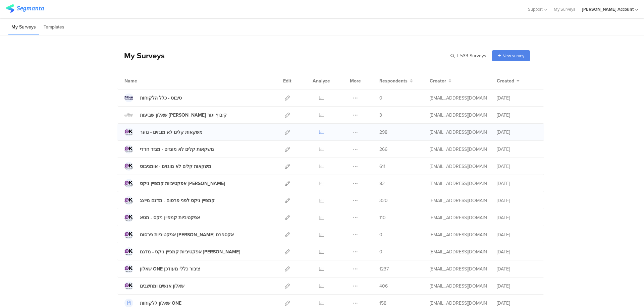
click at [319, 130] on icon at bounding box center [321, 132] width 5 height 5
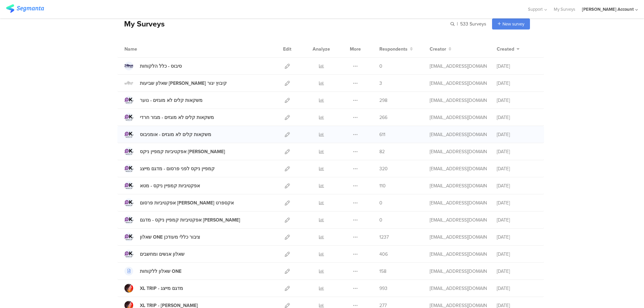
scroll to position [45, 0]
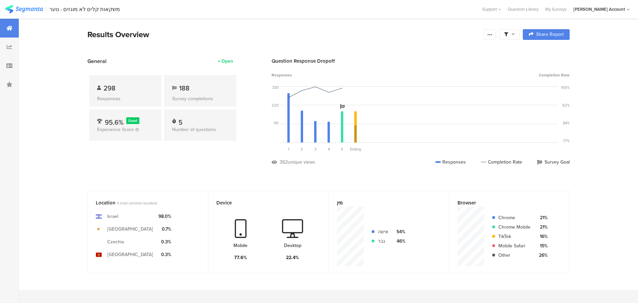
click at [508, 36] on icon at bounding box center [506, 35] width 4 height 4
drag, startPoint x: 546, startPoint y: 52, endPoint x: 542, endPoint y: 52, distance: 4.4
click at [546, 52] on span at bounding box center [544, 53] width 10 height 5
click at [493, 36] on icon at bounding box center [490, 34] width 5 height 5
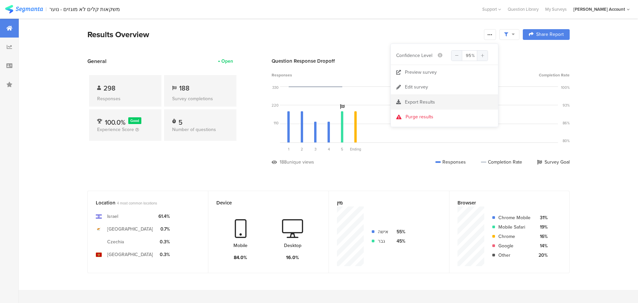
click at [440, 100] on div "Export Results" at bounding box center [444, 102] width 107 height 7
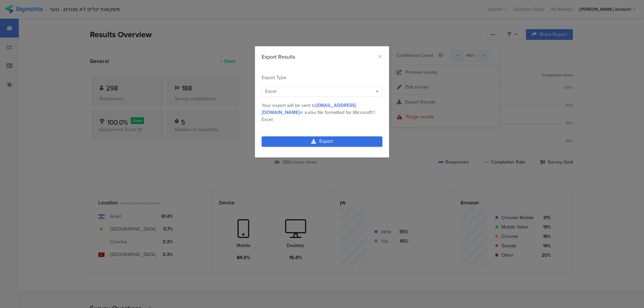
click at [320, 136] on link "Export" at bounding box center [321, 141] width 121 height 10
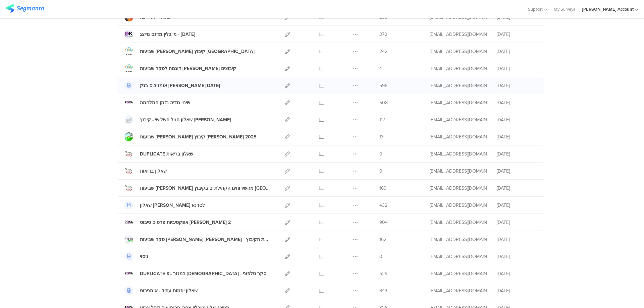
scroll to position [358, 0]
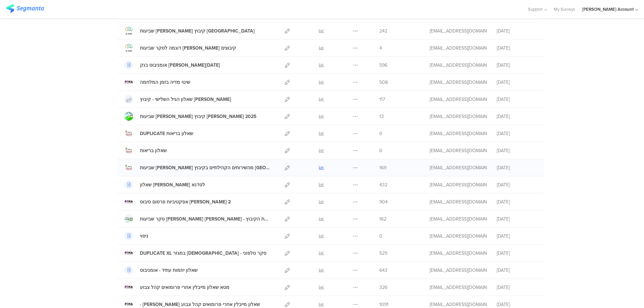
click at [319, 165] on icon at bounding box center [321, 167] width 5 height 5
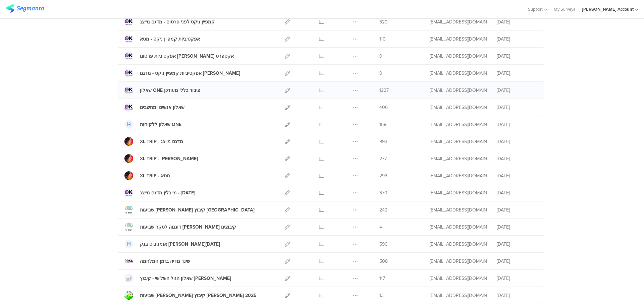
scroll to position [0, 0]
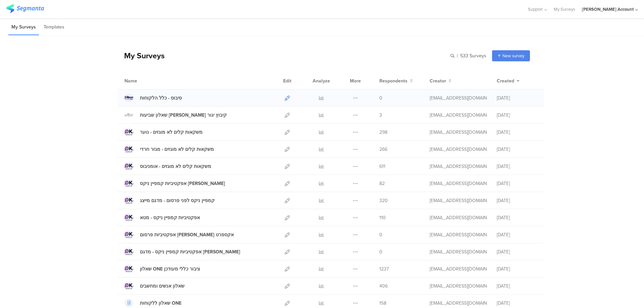
click at [285, 97] on icon at bounding box center [287, 98] width 5 height 5
click at [320, 132] on icon at bounding box center [321, 132] width 5 height 5
click at [355, 97] on icon at bounding box center [355, 98] width 5 height 5
click at [351, 113] on button "Duplicate" at bounding box center [341, 115] width 37 height 12
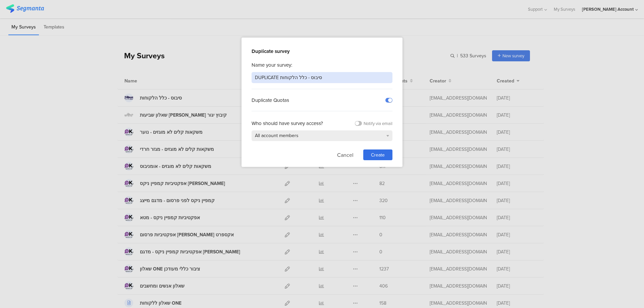
drag, startPoint x: 323, startPoint y: 77, endPoint x: 209, endPoint y: 78, distance: 114.3
click at [209, 78] on div "Duplicate survey Name your survey: DUPLICATE סיבוס - כלל הלקוחות Duplicate Quot…" at bounding box center [322, 154] width 644 height 308
type input "סיבוס שאלון להמשך לאלו שנכנסו/קנו"
click at [385, 152] on div "Create" at bounding box center [377, 154] width 29 height 11
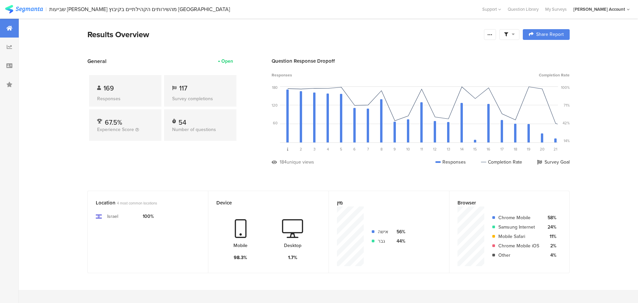
click at [508, 34] on icon at bounding box center [506, 35] width 4 height 4
click at [548, 52] on span at bounding box center [544, 53] width 10 height 5
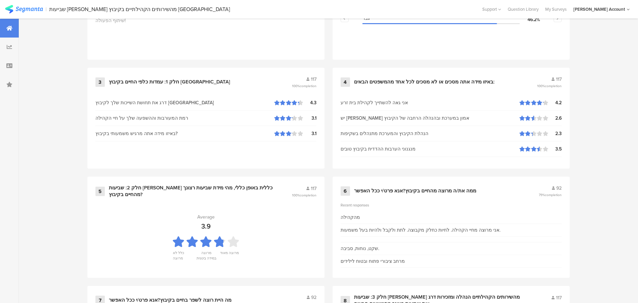
scroll to position [313, 0]
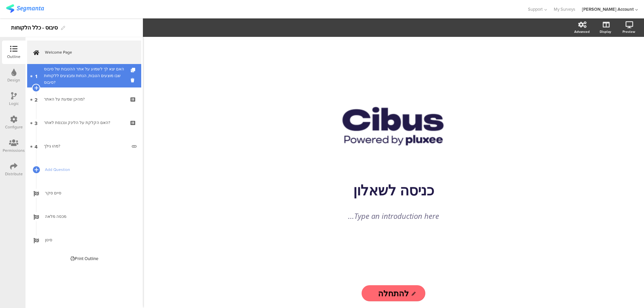
click at [94, 79] on div "האם יצא לך לשמוע על אתר ההטבות של סיבוס שבו מוצעים הטבות, הנחות ומבצעים ללקוחות…" at bounding box center [84, 76] width 80 height 20
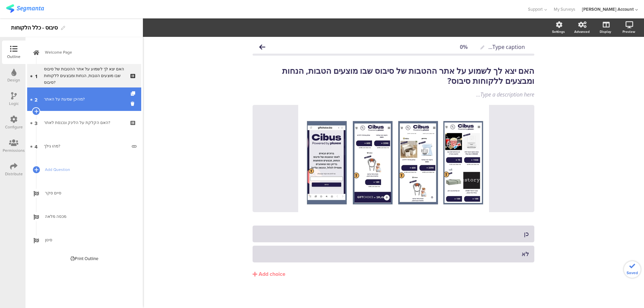
click at [91, 100] on div "מהיכן שמעת על האתר?" at bounding box center [84, 99] width 80 height 7
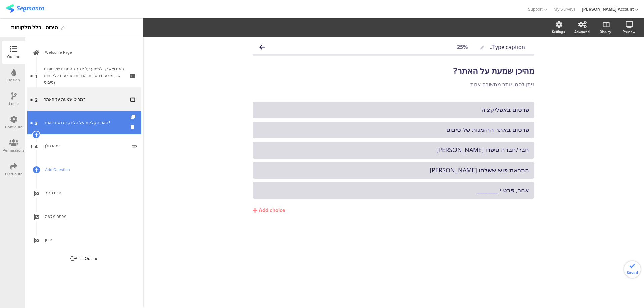
click at [76, 122] on div "האם הקלקת על הלינק ונכנסת לאתר?" at bounding box center [84, 122] width 80 height 7
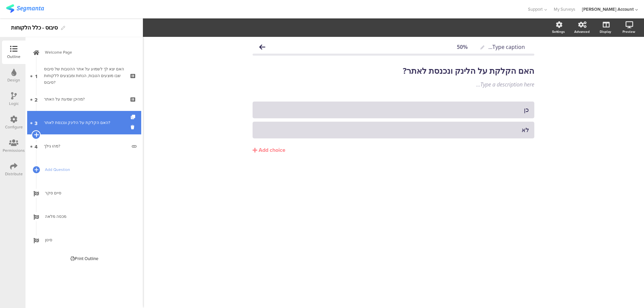
click at [36, 134] on icon at bounding box center [36, 135] width 4 height 6
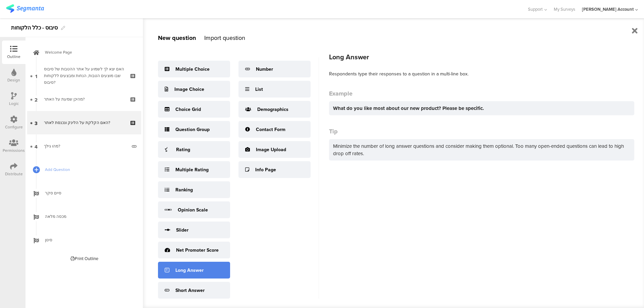
click at [191, 273] on div "Long Answer" at bounding box center [189, 270] width 28 height 7
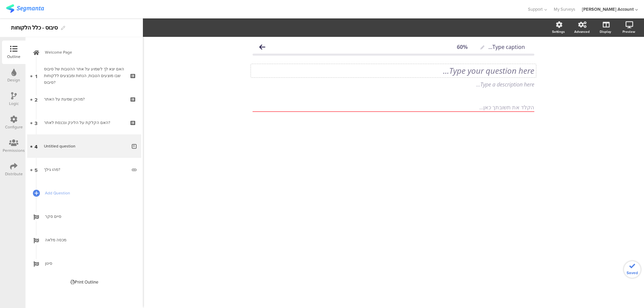
click at [517, 73] on div "Type your question here..." at bounding box center [393, 70] width 285 height 13
click at [525, 71] on p "5. מדוע לא נכנסת לאתר?" at bounding box center [393, 71] width 282 height 10
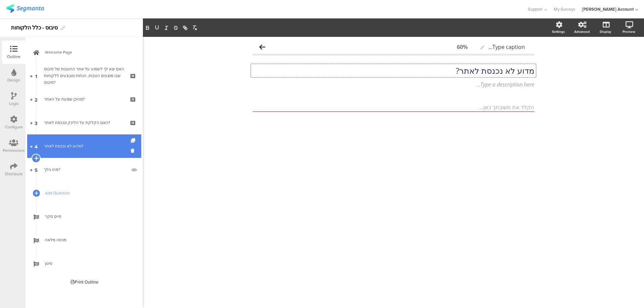
click at [35, 157] on icon at bounding box center [36, 158] width 4 height 6
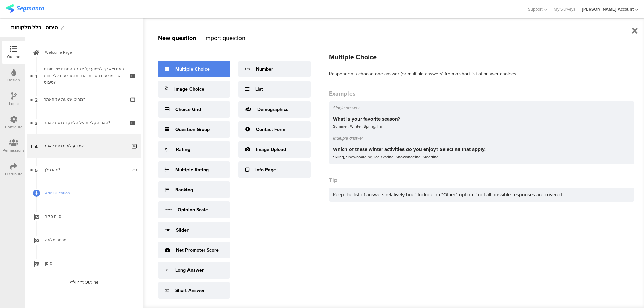
click at [199, 70] on div "Multiple Choice" at bounding box center [192, 69] width 34 height 7
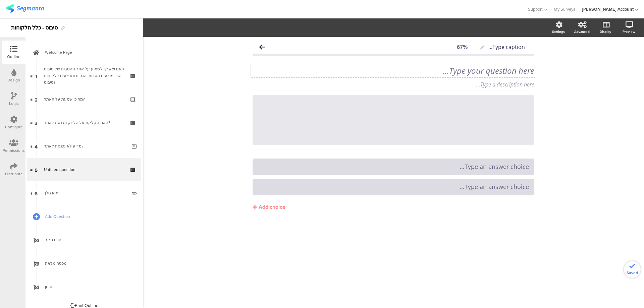
click at [476, 68] on div "Type your question here..." at bounding box center [393, 70] width 285 height 13
click at [525, 71] on p "6. האם המשכת לעמוד ההזדהות ועברת לצפיה במתנות?" at bounding box center [393, 71] width 282 height 10
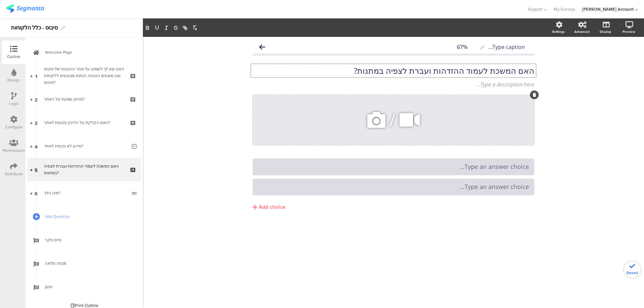
click at [532, 94] on icon at bounding box center [534, 95] width 4 height 4
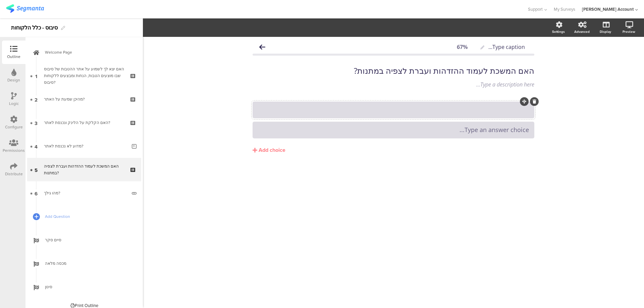
click at [518, 115] on div at bounding box center [393, 109] width 271 height 11
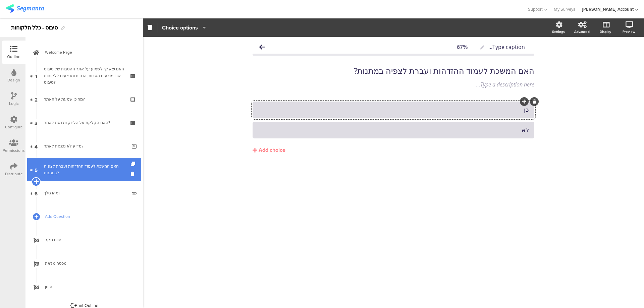
click at [35, 181] on icon at bounding box center [36, 182] width 4 height 6
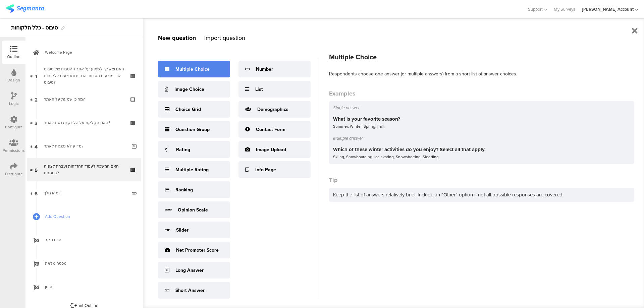
click at [208, 70] on div "Multiple Choice" at bounding box center [192, 69] width 34 height 7
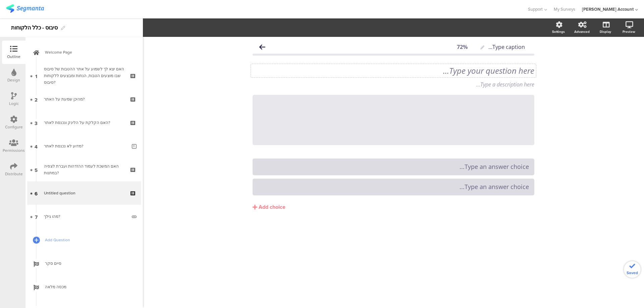
click at [514, 74] on div "Type your question here..." at bounding box center [393, 70] width 285 height 13
drag, startPoint x: 525, startPoint y: 72, endPoint x: 531, endPoint y: 72, distance: 5.7
click at [525, 72] on p "7. למה לא עברת לעמוד ההזדמנות וצפיה במתנות?" at bounding box center [393, 71] width 282 height 10
click at [269, 209] on div "Add choice" at bounding box center [271, 207] width 27 height 7
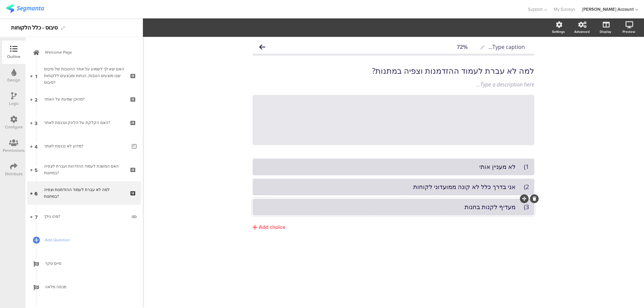
click at [277, 230] on div "Add choice" at bounding box center [271, 227] width 27 height 7
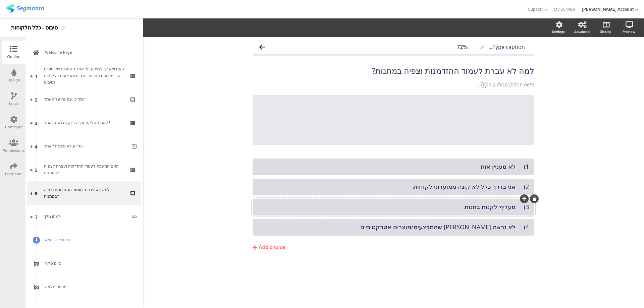
drag, startPoint x: 274, startPoint y: 243, endPoint x: 279, endPoint y: 244, distance: 4.7
click at [274, 243] on button "Add choice" at bounding box center [393, 247] width 282 height 17
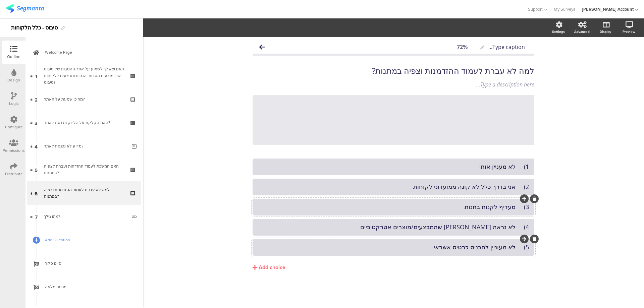
drag, startPoint x: 276, startPoint y: 267, endPoint x: 301, endPoint y: 267, distance: 24.5
click at [276, 267] on div "Add choice" at bounding box center [271, 267] width 27 height 7
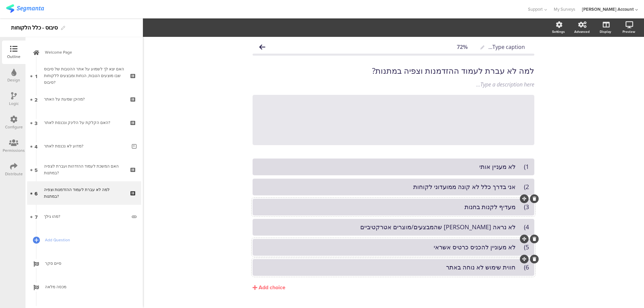
drag, startPoint x: 280, startPoint y: 288, endPoint x: 302, endPoint y: 287, distance: 21.8
click at [280, 288] on div "Add choice" at bounding box center [271, 287] width 27 height 7
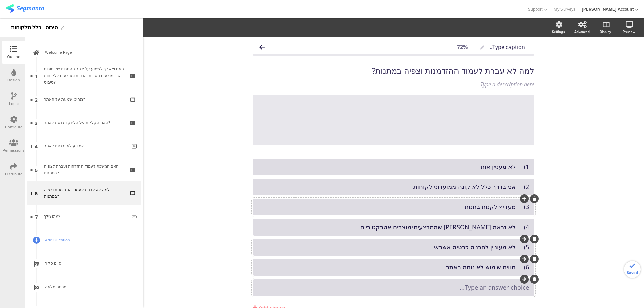
drag, startPoint x: 461, startPoint y: 286, endPoint x: 472, endPoint y: 288, distance: 11.9
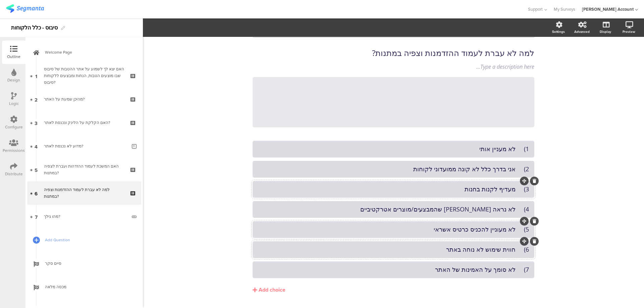
scroll to position [35, 0]
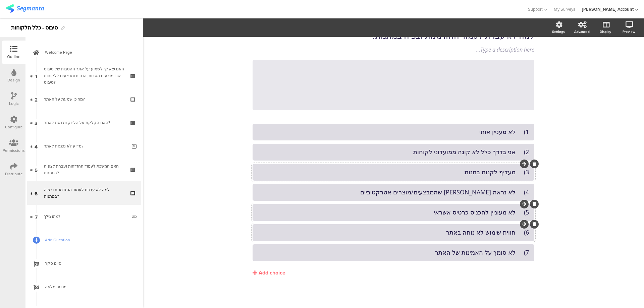
click at [272, 273] on div "Add choice" at bounding box center [271, 272] width 27 height 7
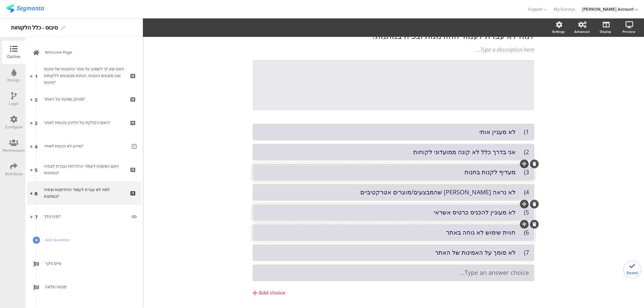
click at [440, 273] on div "Type an answer choice..." at bounding box center [393, 273] width 271 height 8
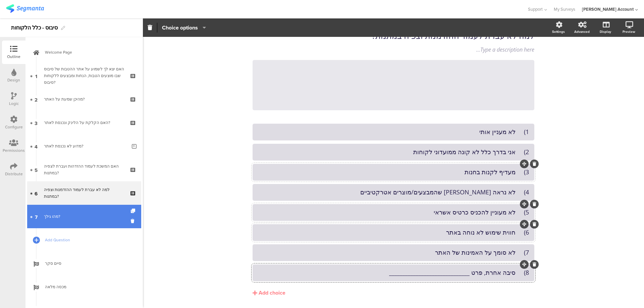
click at [44, 216] on div "מהו גילך?" at bounding box center [85, 216] width 83 height 7
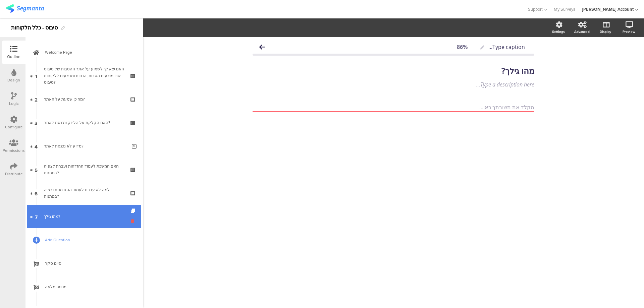
click at [131, 219] on icon at bounding box center [134, 221] width 6 height 6
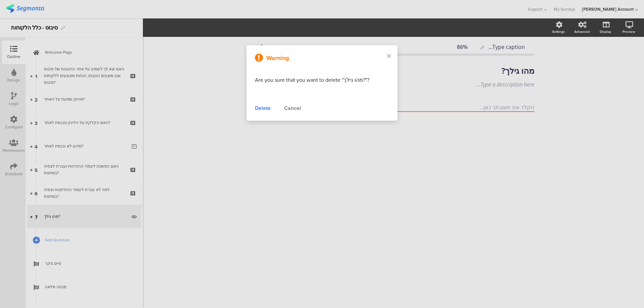
click at [260, 110] on div "Delete" at bounding box center [263, 108] width 16 height 8
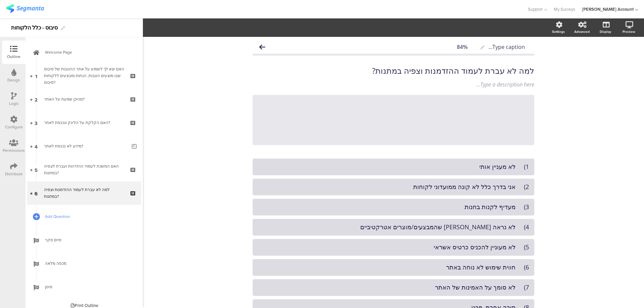
click at [54, 215] on span "Add Question" at bounding box center [88, 216] width 86 height 7
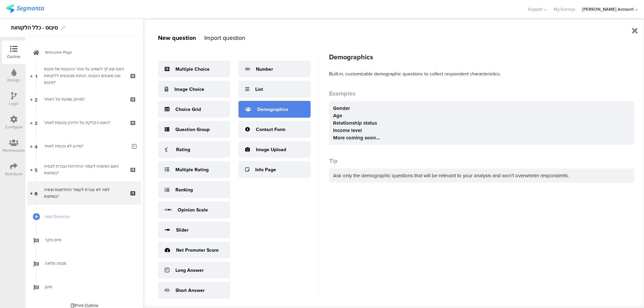
click at [281, 108] on div "Demographics" at bounding box center [272, 109] width 31 height 7
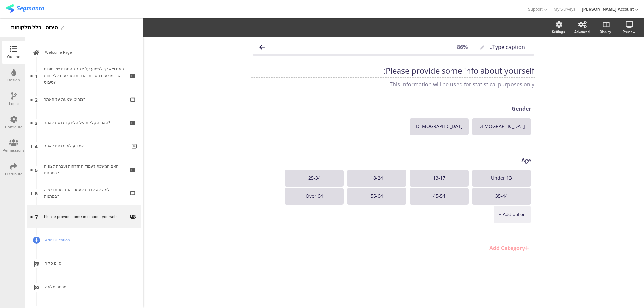
click at [511, 73] on div "Please provide some info about yourself:" at bounding box center [393, 71] width 282 height 10
click at [511, 73] on p "Please provide some info about yourself:" at bounding box center [393, 71] width 282 height 10
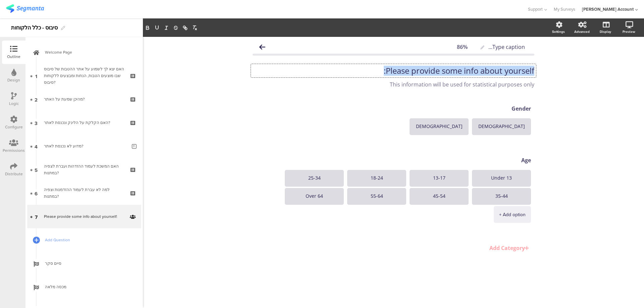
click at [511, 73] on p "Please provide some info about yourself:" at bounding box center [393, 71] width 282 height 10
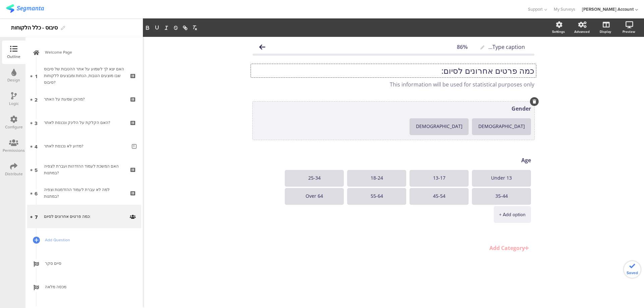
click at [513, 109] on textarea "Gender" at bounding box center [393, 108] width 275 height 7
type textarea "מגדר"
click at [500, 125] on textarea "Male" at bounding box center [501, 126] width 48 height 5
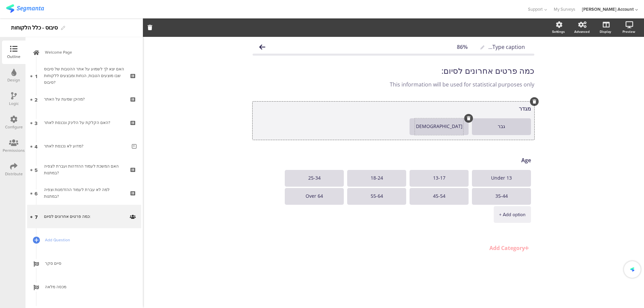
type textarea "גבר"
click at [435, 126] on textarea "Female" at bounding box center [439, 126] width 48 height 5
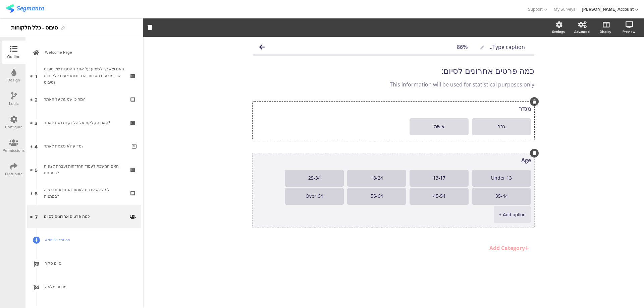
type textarea "אישה"
click at [521, 160] on textarea "Age" at bounding box center [393, 160] width 275 height 7
click at [523, 160] on textarea "Age" at bounding box center [393, 160] width 275 height 7
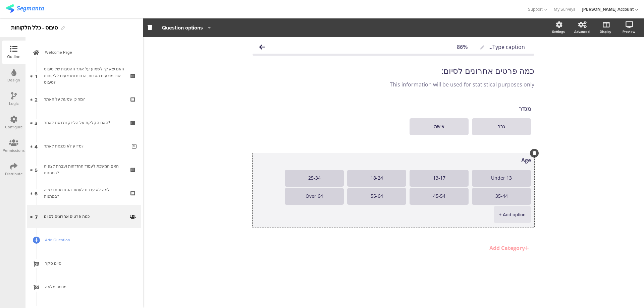
click at [523, 160] on textarea "Age" at bounding box center [393, 160] width 275 height 7
click at [500, 182] on div "Under 13" at bounding box center [501, 178] width 48 height 17
type textarea "גיל"
click at [500, 178] on textarea "Under 13" at bounding box center [501, 178] width 48 height 5
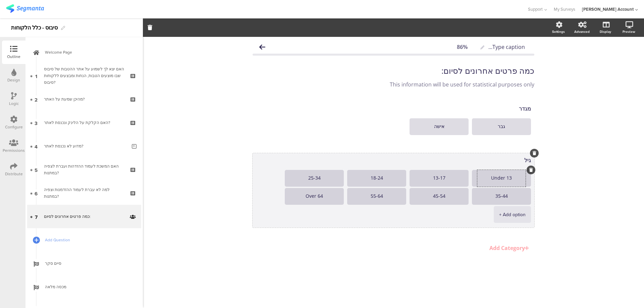
click at [500, 178] on textarea "Under 13" at bounding box center [501, 178] width 48 height 5
type textarea "18-24"
click at [437, 180] on textarea "13-17" at bounding box center [439, 178] width 48 height 5
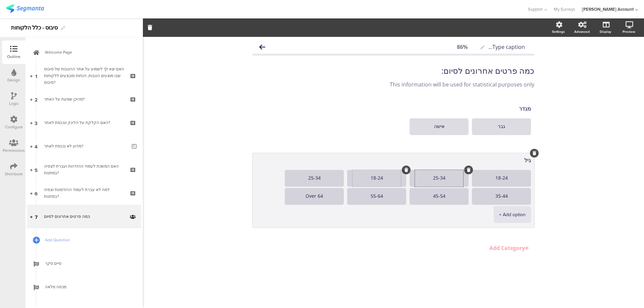
type textarea "25-34"
click at [368, 179] on textarea "18-24" at bounding box center [376, 178] width 48 height 5
click at [494, 178] on textarea "18-24" at bounding box center [501, 178] width 48 height 5
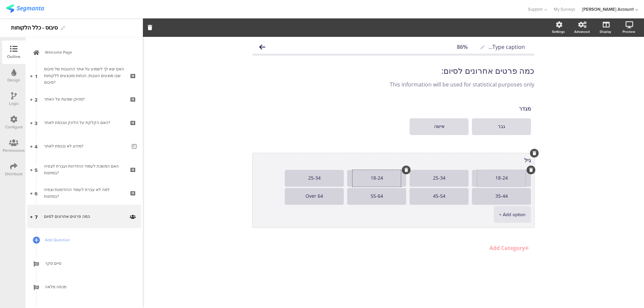
click at [494, 178] on textarea "18-24" at bounding box center [501, 178] width 48 height 5
type textarea "21-30"
click at [436, 178] on textarea "25-34" at bounding box center [439, 178] width 48 height 5
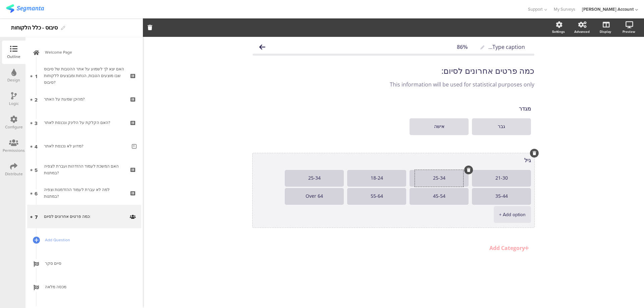
click at [436, 178] on textarea "25-34" at bounding box center [439, 178] width 48 height 5
type textarea "31-40"
click at [377, 177] on textarea "18-24" at bounding box center [376, 178] width 48 height 5
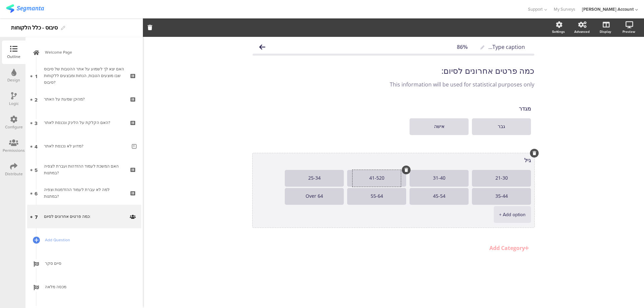
click at [377, 178] on textarea "41-520" at bounding box center [376, 178] width 48 height 5
click at [376, 178] on textarea "41-520" at bounding box center [376, 178] width 48 height 5
click at [376, 177] on textarea "41-520" at bounding box center [376, 178] width 48 height 5
click at [378, 175] on div "41-520" at bounding box center [376, 178] width 48 height 17
click at [376, 177] on textarea "41-520" at bounding box center [376, 178] width 48 height 5
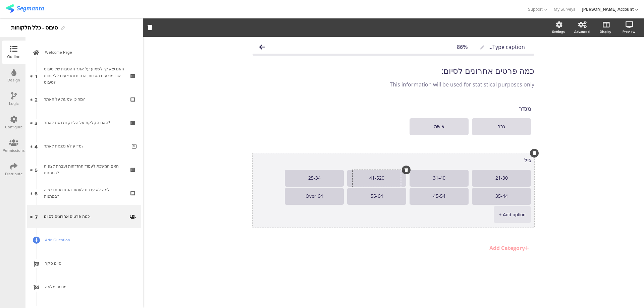
click at [376, 177] on textarea "41-520" at bounding box center [376, 178] width 48 height 5
type textarea "41-50"
click at [314, 176] on textarea "25-34" at bounding box center [314, 178] width 48 height 5
click at [315, 176] on textarea "25-34" at bounding box center [314, 178] width 48 height 5
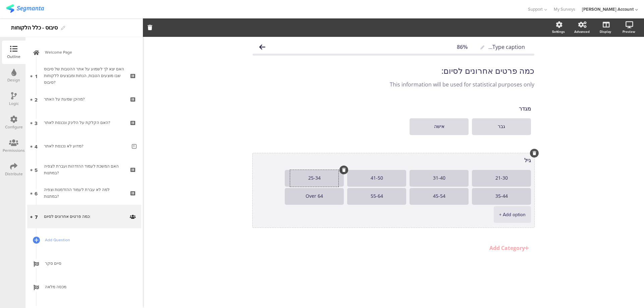
click at [315, 176] on textarea "25-34" at bounding box center [314, 178] width 48 height 5
type textarea "51-60"
click at [501, 196] on textarea "35-44" at bounding box center [501, 196] width 48 height 5
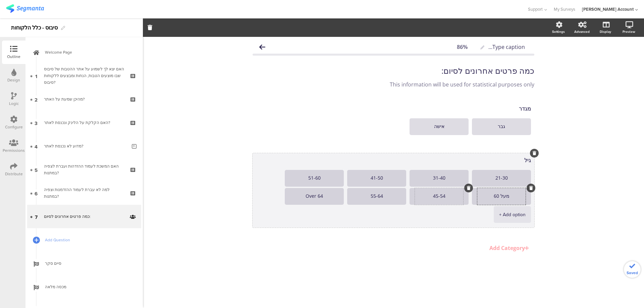
type textarea "מעל 60"
click at [441, 196] on textarea "45-54" at bounding box center [439, 196] width 48 height 5
click at [467, 188] on icon at bounding box center [469, 188] width 4 height 4
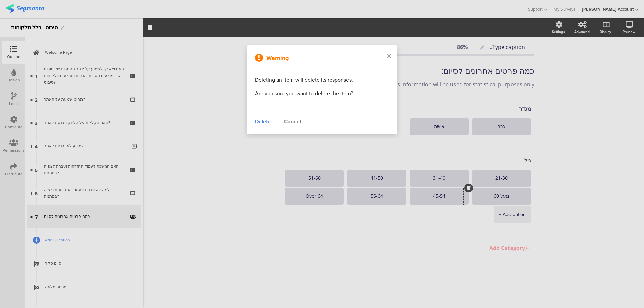
click at [266, 123] on div "Delete" at bounding box center [263, 122] width 16 height 8
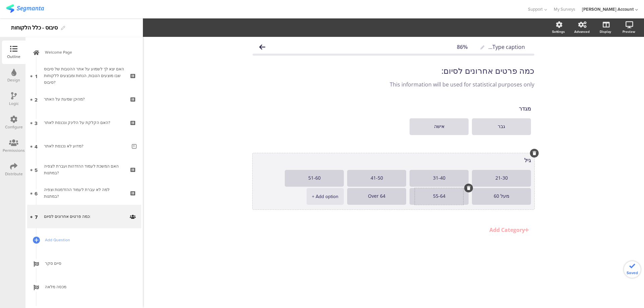
click at [443, 196] on textarea "55-64" at bounding box center [439, 196] width 48 height 5
click at [468, 188] on icon at bounding box center [469, 188] width 4 height 4
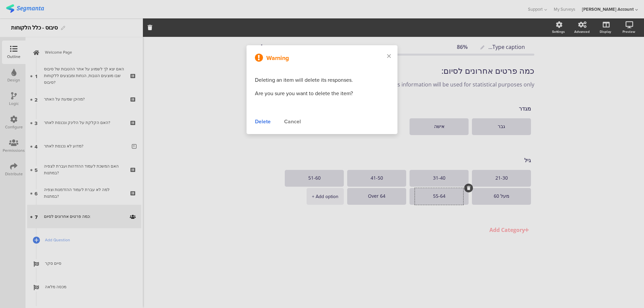
click at [268, 123] on div "Delete" at bounding box center [263, 122] width 16 height 8
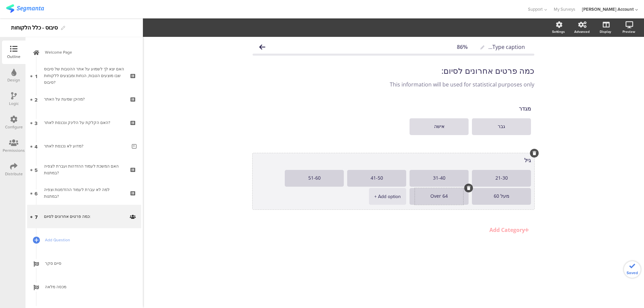
click at [437, 196] on textarea "Over 64" at bounding box center [439, 196] width 48 height 5
click at [467, 186] on icon at bounding box center [469, 188] width 4 height 4
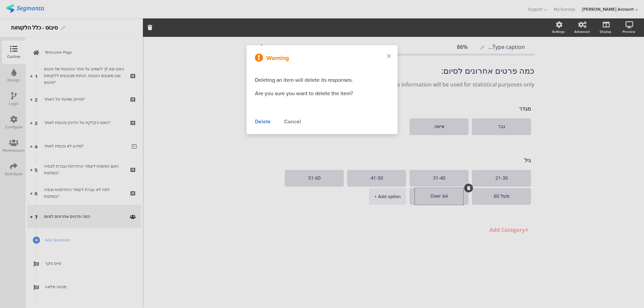
click at [266, 121] on div "Delete" at bounding box center [263, 122] width 16 height 8
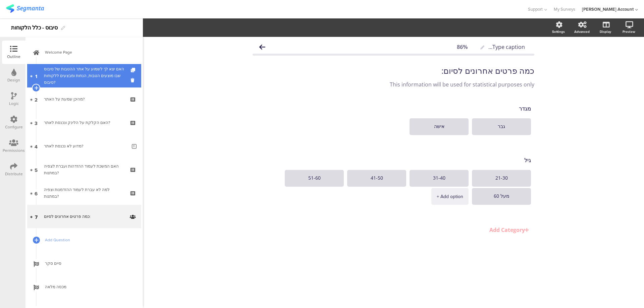
click at [104, 73] on div "האם יצא לך לשמוע על אתר ההטבות של סיבוס שבו מוצעים הטבות, הנחות ומבצעים ללקוחות…" at bounding box center [84, 76] width 80 height 20
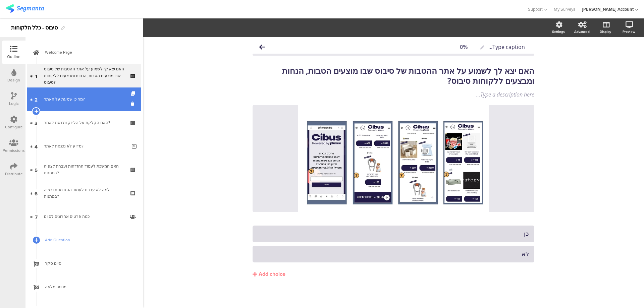
click at [97, 93] on link "2 מהיכן שמעת על האתר?" at bounding box center [84, 98] width 114 height 23
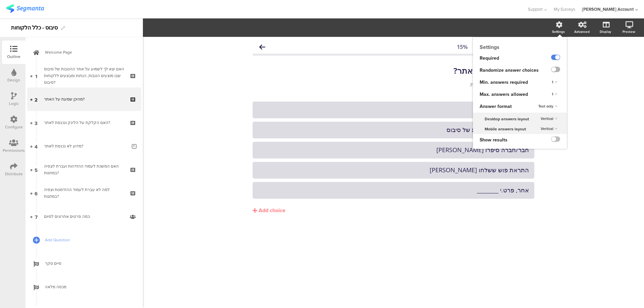
click at [557, 69] on label at bounding box center [555, 69] width 9 height 5
click at [0, 0] on input "checkbox" at bounding box center [0, 0] width 0 height 0
click at [554, 92] on div "1" at bounding box center [554, 94] width 11 height 8
drag, startPoint x: 545, startPoint y: 99, endPoint x: 542, endPoint y: 105, distance: 6.6
click at [545, 99] on div "Unlimited" at bounding box center [545, 100] width 40 height 7
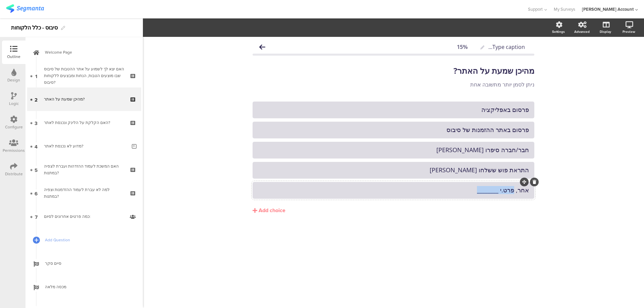
drag, startPoint x: 475, startPoint y: 192, endPoint x: 514, endPoint y: 189, distance: 39.3
click at [514, 189] on div "אחר, פרט.י ________" at bounding box center [393, 190] width 271 height 8
click at [436, 186] on div "אחר (פרט.י במסך הבא)" at bounding box center [393, 190] width 271 height 11
click at [184, 25] on span "Choice options" at bounding box center [180, 28] width 36 height 8
click at [225, 45] on span at bounding box center [221, 45] width 10 height 5
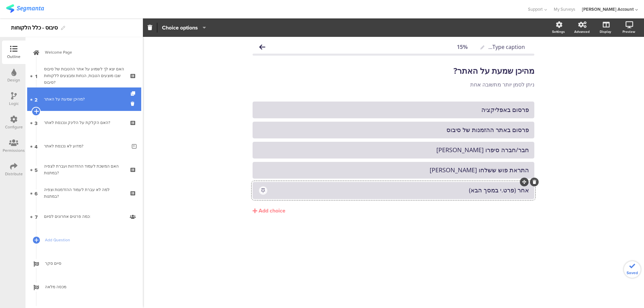
click at [37, 111] on icon at bounding box center [36, 111] width 4 height 6
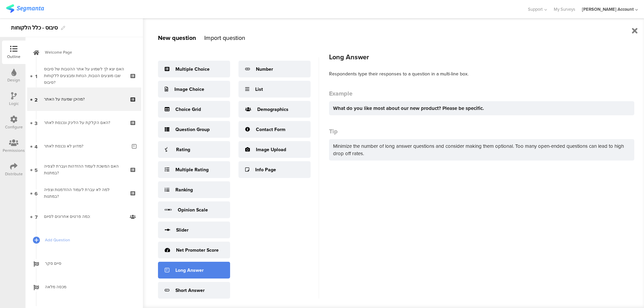
click at [207, 268] on div "Long Answer" at bounding box center [194, 270] width 72 height 17
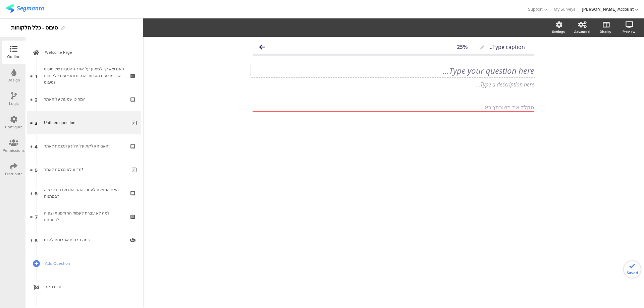
click at [528, 69] on div "Type your question here..." at bounding box center [393, 70] width 285 height 13
click at [520, 73] on p "פרט.י היכן שמעת על האתר" at bounding box center [393, 71] width 282 height 10
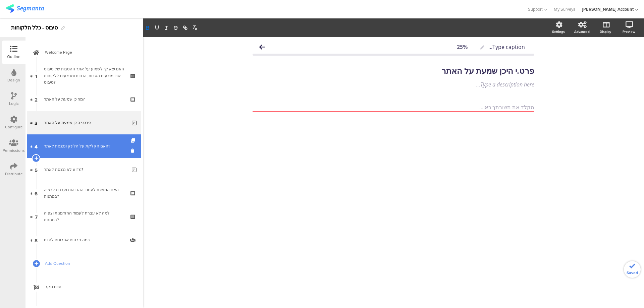
click at [102, 142] on link "4 האם הקלקת על הלינק ונכנסת לאתר?" at bounding box center [84, 145] width 114 height 23
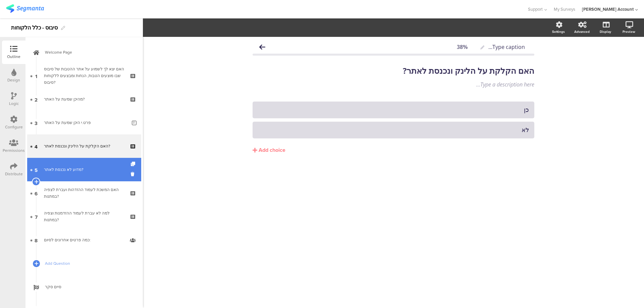
click at [93, 174] on link "5 מדוע לא נכנסת לאתר?" at bounding box center [84, 169] width 114 height 23
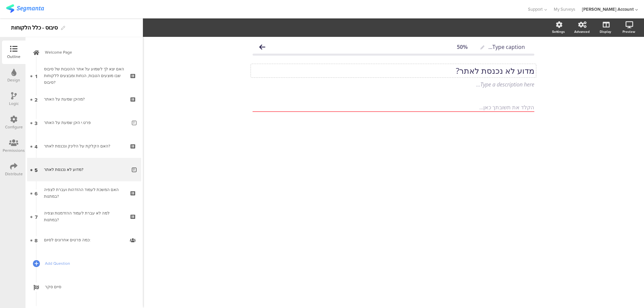
click at [503, 76] on div "מדוע לא נכנסת לאתר? מדוע לא נכנסת לאתר?" at bounding box center [393, 70] width 285 height 13
click at [506, 73] on p "מדוע לא נכנסת לאתר?" at bounding box center [393, 71] width 282 height 10
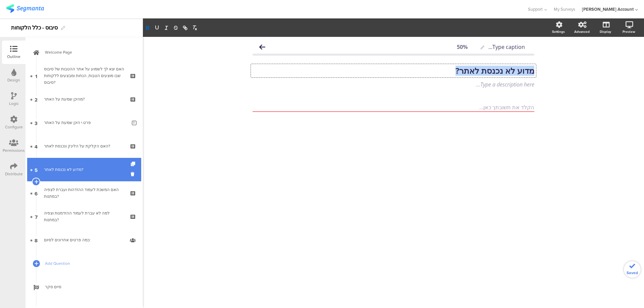
click at [105, 169] on div "מדוע לא נכנסת לאתר?" at bounding box center [85, 169] width 83 height 7
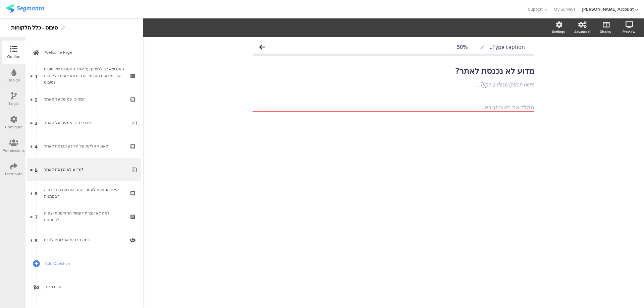
click at [16, 101] on div "Logic" at bounding box center [14, 104] width 10 height 6
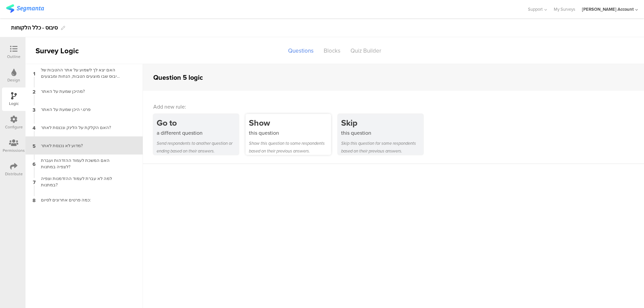
click at [283, 125] on div "Show" at bounding box center [290, 123] width 82 height 12
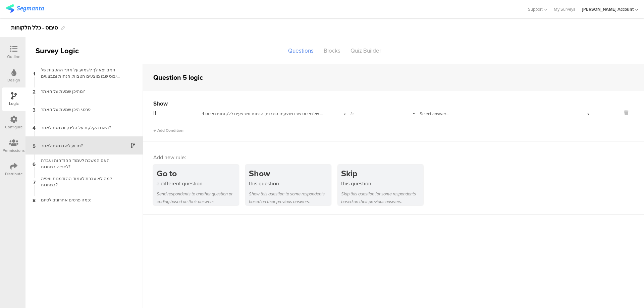
click at [313, 114] on span "1 האם יצא לך לשמוע על אתר ההטבות של סיבוס שבו מוצעים הטבות, הנחות ומבצעים ללקוח…" at bounding box center [296, 114] width 188 height 6
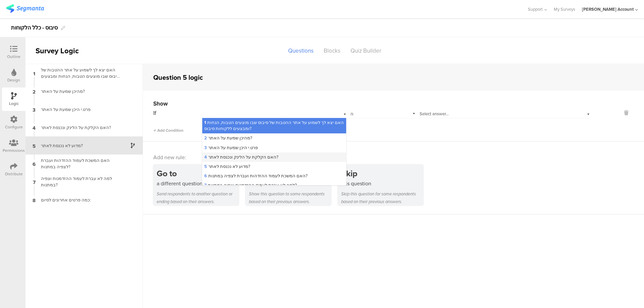
click at [281, 154] on div "4 האם הקלקת על הלינק ונכנסת לאתר?" at bounding box center [273, 156] width 143 height 9
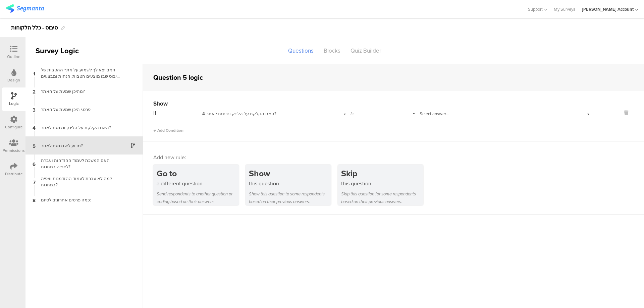
click at [425, 115] on span "Select answer..." at bounding box center [433, 114] width 29 height 6
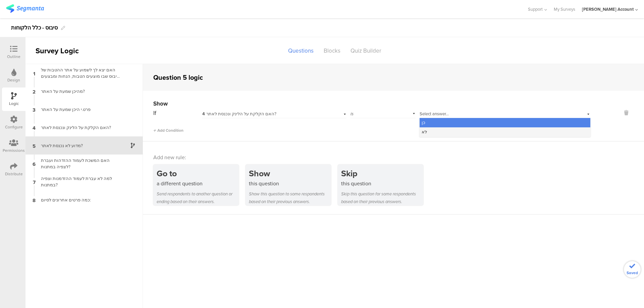
click at [442, 129] on div "לא" at bounding box center [504, 131] width 171 height 9
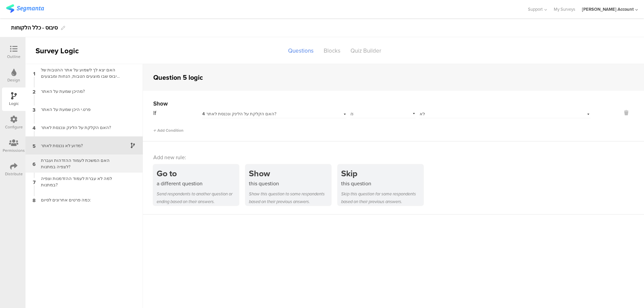
click at [97, 163] on div "האם המשכת לעמוד ההזדהות ועברת לצפיה במתנות?" at bounding box center [79, 163] width 84 height 13
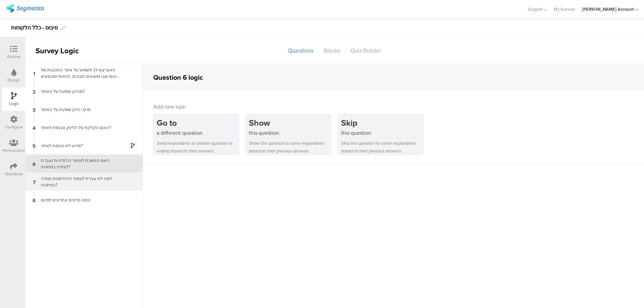
click at [103, 176] on div "למה לא עברת לעמוד ההזדמנות וצפיה במתנות?" at bounding box center [79, 181] width 84 height 13
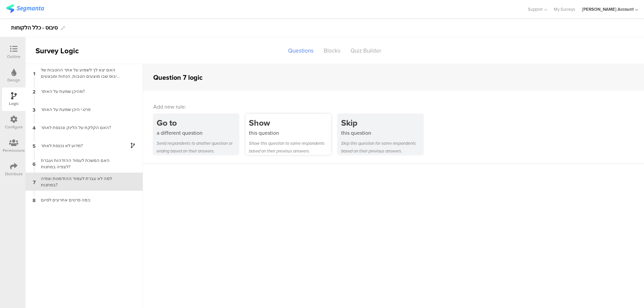
click at [286, 126] on div "Show" at bounding box center [290, 123] width 82 height 12
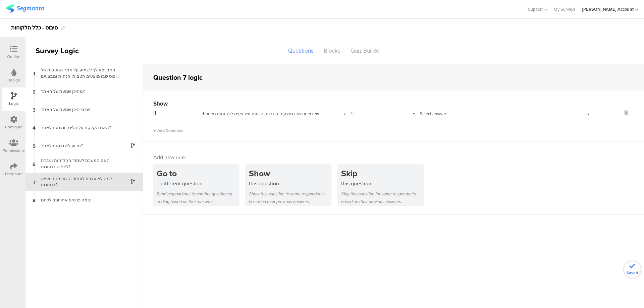
click at [283, 113] on span "1 האם יצא לך לשמוע על אתר ההטבות של סיבוס שבו מוצעים הטבות, הנחות ומבצעים ללקוח…" at bounding box center [296, 114] width 188 height 6
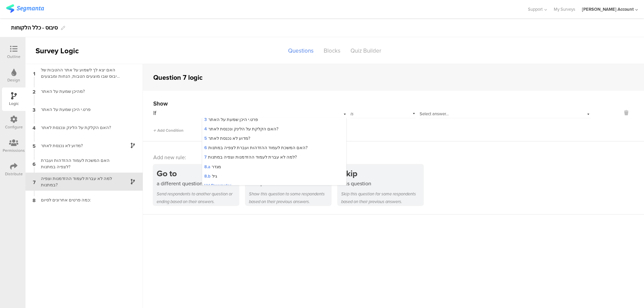
scroll to position [43, 0]
click at [273, 133] on span "6 האם המשכת לעמוד ההזדהות ועברת לצפיה במתנות?" at bounding box center [255, 133] width 103 height 6
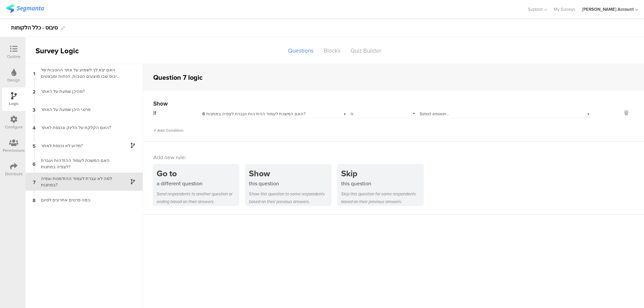
click at [421, 114] on span "Select answer..." at bounding box center [433, 114] width 29 height 6
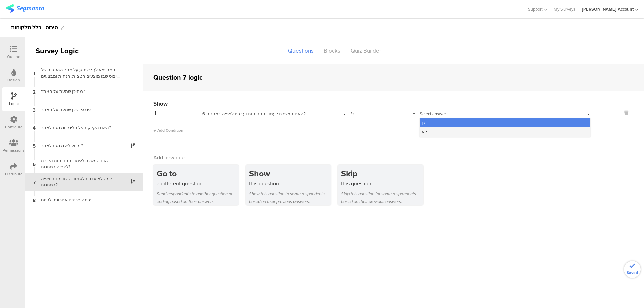
click at [432, 130] on div "לא" at bounding box center [504, 131] width 171 height 9
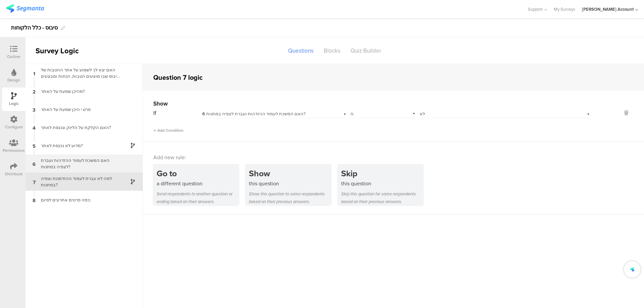
click at [112, 161] on div "האם המשכת לעמוד ההזדהות ועברת לצפיה במתנות?" at bounding box center [79, 163] width 84 height 13
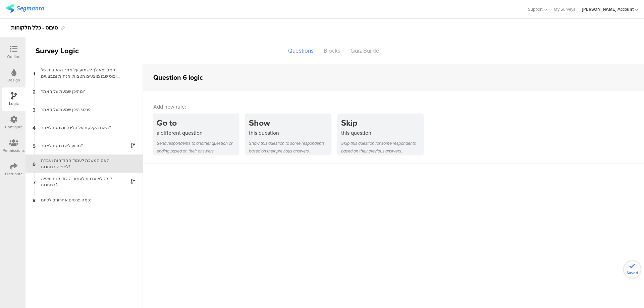
click at [14, 52] on icon at bounding box center [13, 48] width 7 height 7
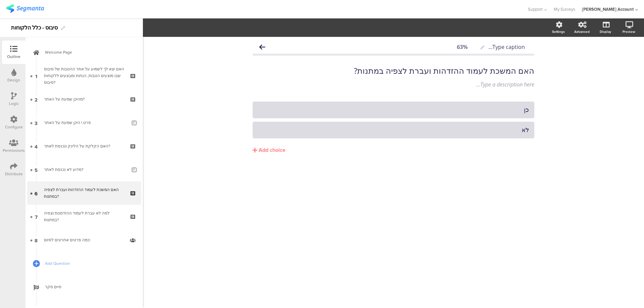
scroll to position [20, 0]
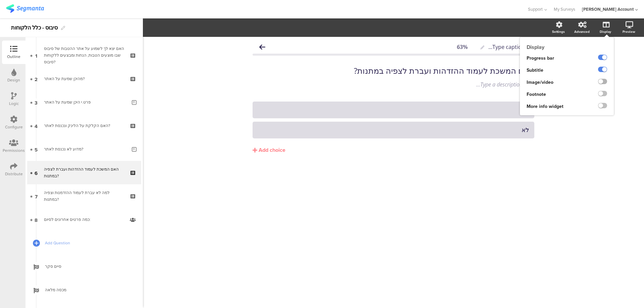
click at [603, 81] on label at bounding box center [602, 81] width 9 height 5
click at [0, 0] on input "checkbox" at bounding box center [0, 0] width 0 height 0
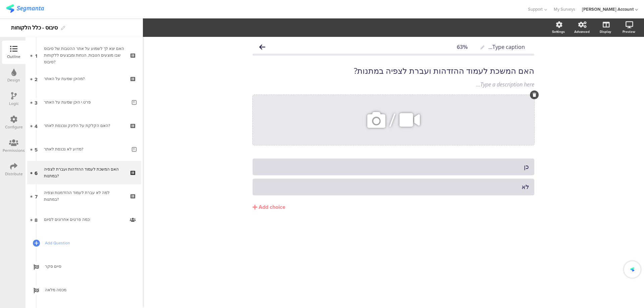
click at [381, 119] on icon at bounding box center [376, 120] width 23 height 23
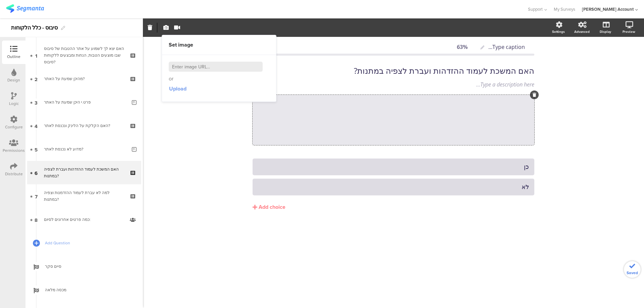
click at [178, 89] on span "Upload" at bounding box center [177, 89] width 17 height 8
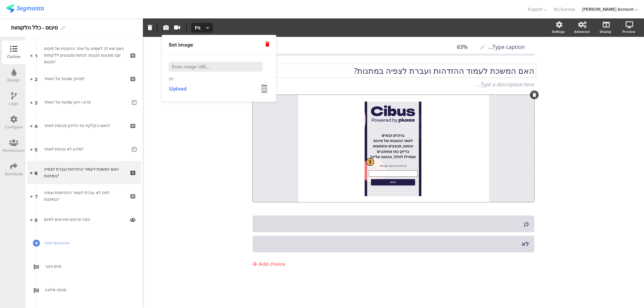
click at [464, 71] on div "האם המשכת לעמוד ההזדהות ועברת לצפיה במתנות? האם המשכת לעמוד ההזדהות ועברת לצפיה…" at bounding box center [393, 70] width 285 height 13
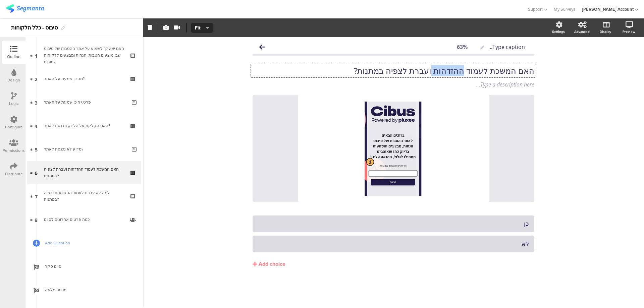
click at [464, 71] on p "האם המשכת לעמוד ההזדהות ועברת לצפיה במתנות?" at bounding box center [393, 71] width 282 height 10
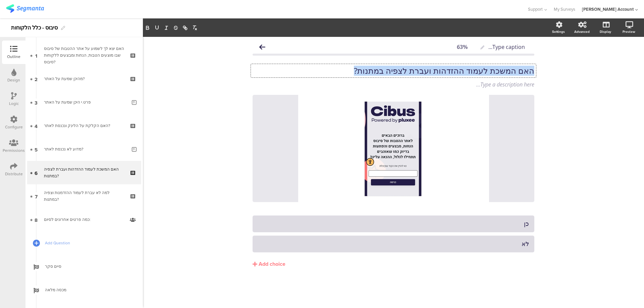
click at [464, 71] on p "האם המשכת לעמוד ההזדהות ועברת לצפיה במתנות?" at bounding box center [393, 71] width 282 height 10
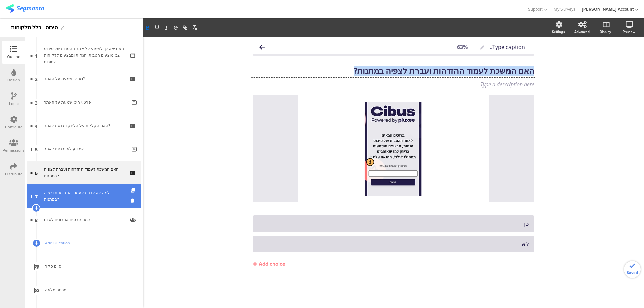
click at [102, 196] on div "למה לא עברת לעמוד ההזדמנות וצפיה במתנות?" at bounding box center [84, 195] width 80 height 13
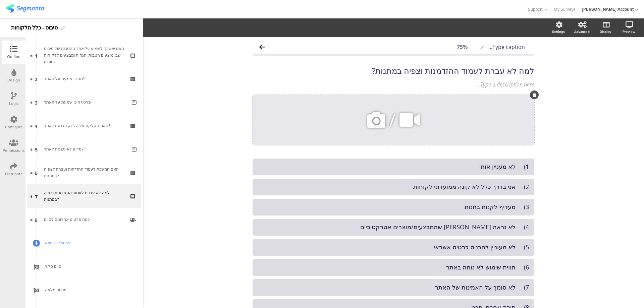
click at [530, 95] on div at bounding box center [534, 94] width 9 height 9
click at [533, 97] on div at bounding box center [534, 94] width 9 height 9
click at [532, 95] on icon at bounding box center [534, 95] width 4 height 4
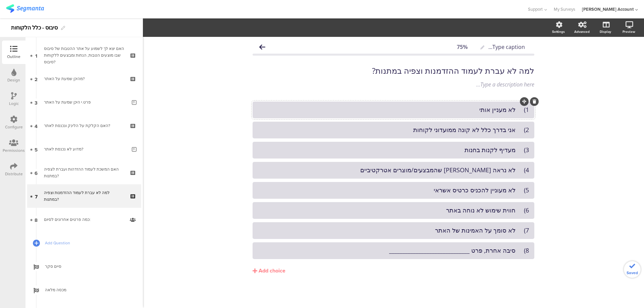
click at [519, 112] on div "1) לא מעניין אותי" at bounding box center [393, 110] width 271 height 8
click at [485, 111] on div "לא מעניין אותי" at bounding box center [393, 110] width 271 height 8
click at [515, 128] on div "2) אני בדרך כלל לא קונה ממועדוני לקוחות" at bounding box center [393, 130] width 271 height 8
click at [467, 111] on div "לא מעניין אותי/לא צריך" at bounding box center [393, 110] width 271 height 8
click at [515, 152] on div "3) מעדיף לקנות בחנות" at bounding box center [393, 150] width 271 height 8
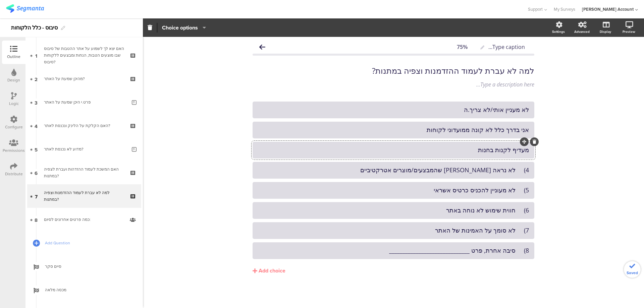
drag, startPoint x: 513, startPoint y: 151, endPoint x: 523, endPoint y: 150, distance: 9.8
click at [513, 151] on div "מעדיף לקנות בחנות" at bounding box center [393, 150] width 271 height 8
click at [518, 171] on div "4) לא נראה לי שהמבצעים/מוצרים אטרקטיביים" at bounding box center [393, 170] width 271 height 8
click at [505, 170] on div "לא נראה לי שהמבצעים/מוצרים אטרקטיביים" at bounding box center [393, 170] width 271 height 8
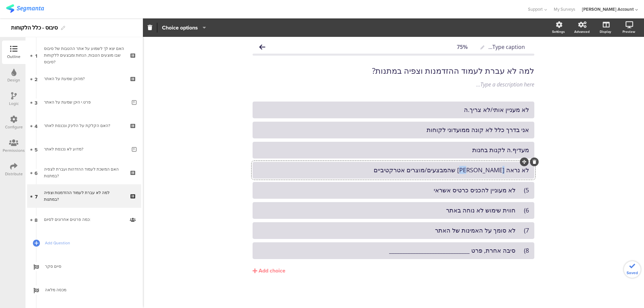
click at [504, 169] on div "לא נראה לי שהמבצעים/מוצרים אטרקטיביים" at bounding box center [393, 170] width 271 height 8
click at [504, 168] on div "לא נראה לי שהמבצעים/מוצרים אטרקטיביים" at bounding box center [393, 170] width 271 height 8
click at [516, 190] on div "5) לא מעוניין להכניס כרטיס אשראי" at bounding box center [393, 190] width 271 height 8
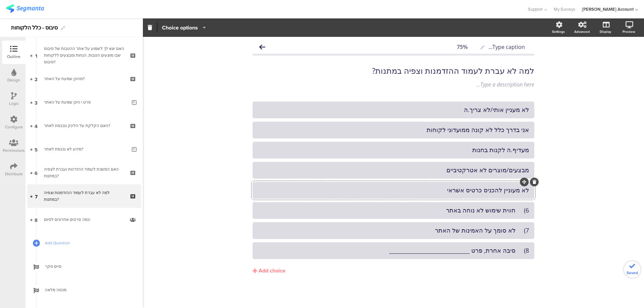
click at [504, 190] on div "לא מעוניין להכניס כרטיס אשראי" at bounding box center [393, 190] width 271 height 8
click at [517, 211] on div "6) חווית שימוש לא נוחה באתר" at bounding box center [393, 210] width 271 height 8
drag, startPoint x: 517, startPoint y: 230, endPoint x: 522, endPoint y: 230, distance: 5.0
click at [517, 230] on div "7) לא סומך על האמינות של האתר" at bounding box center [393, 231] width 271 height 8
click at [515, 250] on div "8) סיבה אחרת, פרט ______________________________" at bounding box center [393, 251] width 271 height 8
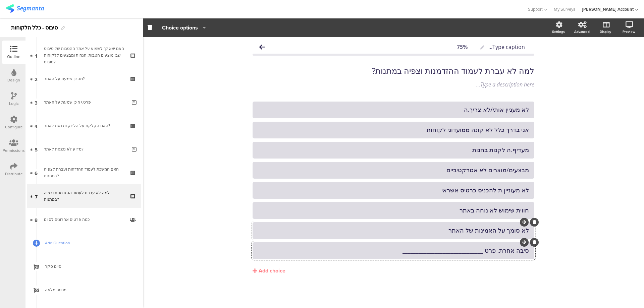
click at [509, 228] on div "לא סומך על האמינות של האתר" at bounding box center [393, 231] width 271 height 8
click at [504, 233] on div "לא סומך על האמינות של האתר" at bounding box center [393, 231] width 271 height 8
click at [509, 230] on div "לא סומך על האמינות של האתר" at bounding box center [393, 231] width 271 height 8
click at [513, 233] on div "לא סומך.ת על האמינות של האתר" at bounding box center [393, 231] width 271 height 8
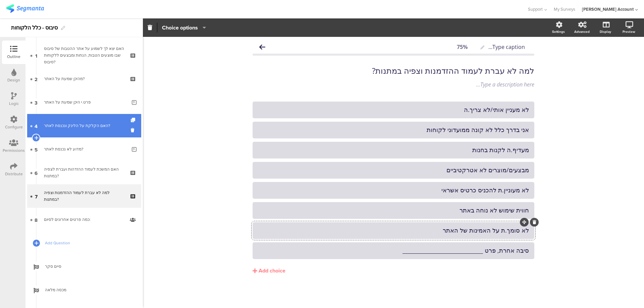
click at [100, 128] on div "האם הקלקת על הלינק ונכנסת לאתר?" at bounding box center [84, 125] width 80 height 7
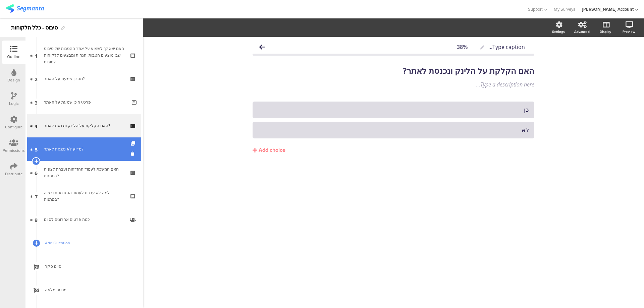
click at [99, 142] on link "5 מדוע לא נכנסת לאתר?" at bounding box center [84, 148] width 114 height 23
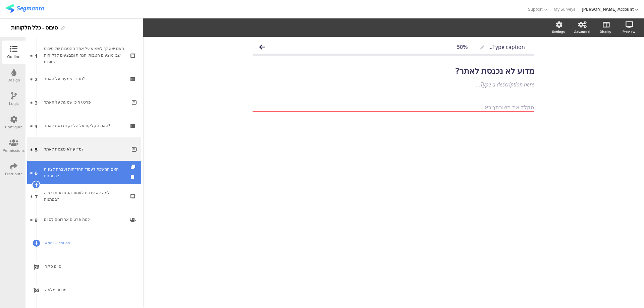
click at [101, 166] on div "האם המשכת לעמוד ההזדהות ועברת לצפיה במתנות?" at bounding box center [84, 172] width 80 height 13
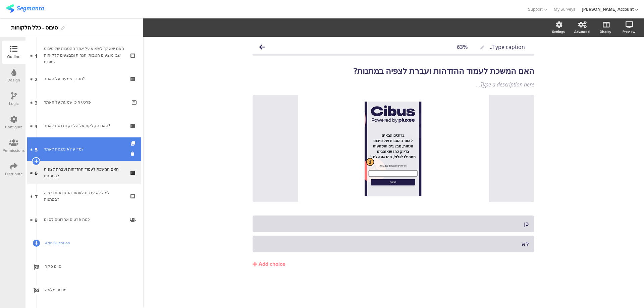
click at [90, 149] on div "מדוע לא נכנסת לאתר?" at bounding box center [85, 149] width 83 height 7
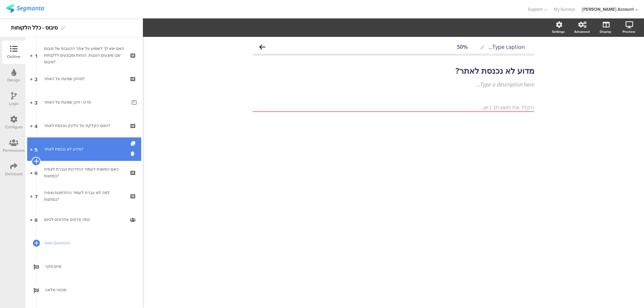
click at [37, 161] on icon at bounding box center [36, 161] width 4 height 6
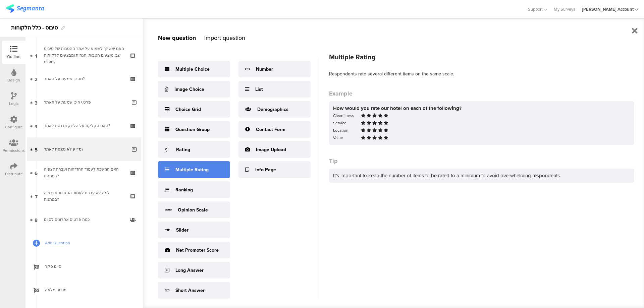
click at [213, 167] on div "Multiple Rating" at bounding box center [194, 169] width 72 height 17
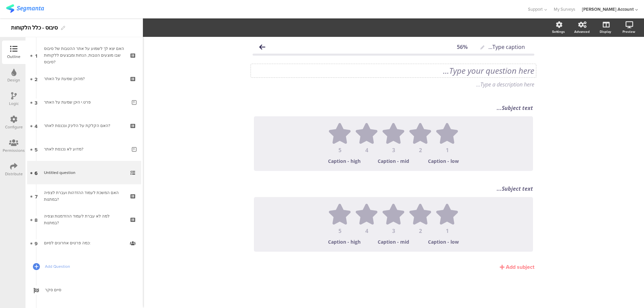
click at [507, 72] on div "Type your question here..." at bounding box center [393, 70] width 285 height 13
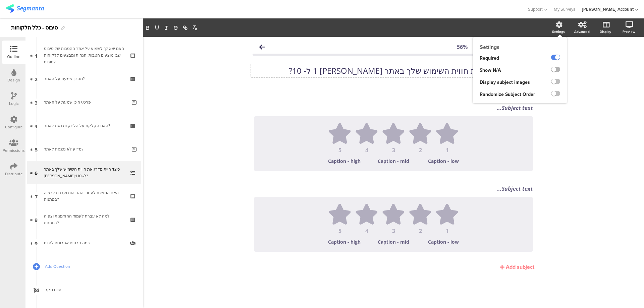
click at [557, 69] on label at bounding box center [555, 69] width 9 height 5
click at [0, 0] on input "checkbox" at bounding box center [0, 0] width 0 height 0
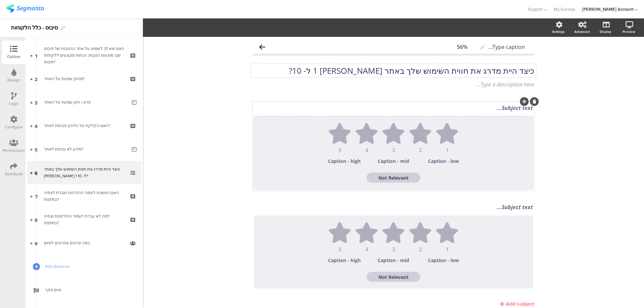
click at [399, 175] on textarea "Not Relevant" at bounding box center [393, 178] width 54 height 6
type textarea "לא"
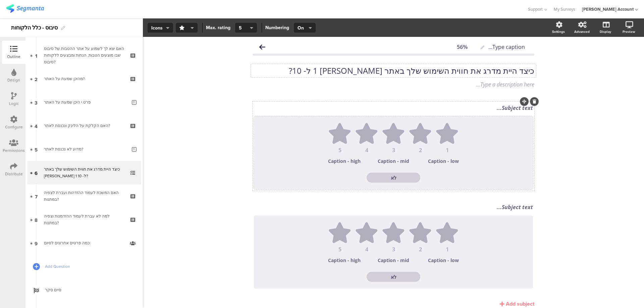
type textarea "לא י"
type textarea "לא יו"
type textarea "לא יוד"
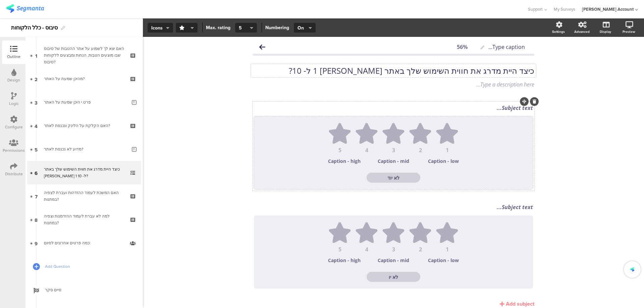
type textarea "לא יוד"
type textarea "לא יודע/ת"
click at [250, 27] on icon "button" at bounding box center [251, 27] width 3 height 5
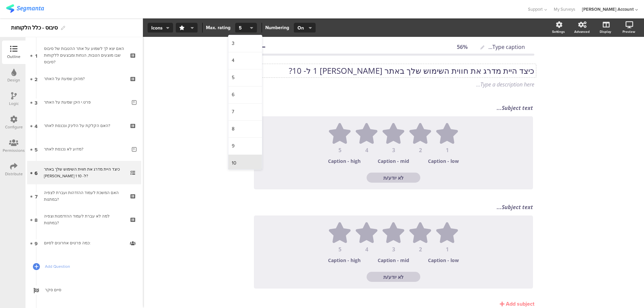
click at [243, 161] on div "10" at bounding box center [245, 163] width 34 height 17
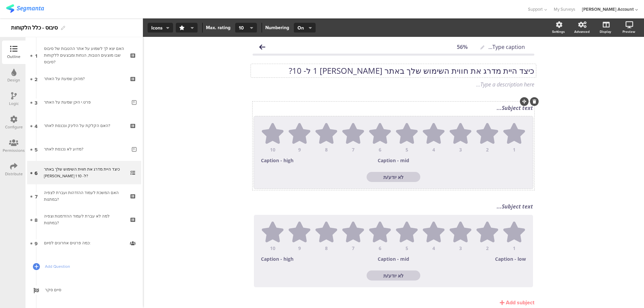
click at [479, 72] on div "כיצד היית מדרג את חווית השימוש שלך באתר בין 1 ל- 10? כיצד היית מדרג את חווית הש…" at bounding box center [393, 70] width 285 height 13
click at [479, 72] on p "כיצד היית מדרג את חווית השימוש שלך באתר בין 1 ל- 10?" at bounding box center [393, 71] width 282 height 10
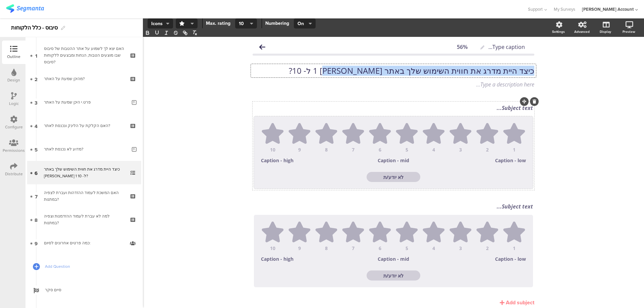
click at [479, 72] on p "כיצד היית מדרג את חווית השימוש שלך באתר בין 1 ל- 10?" at bounding box center [393, 71] width 282 height 10
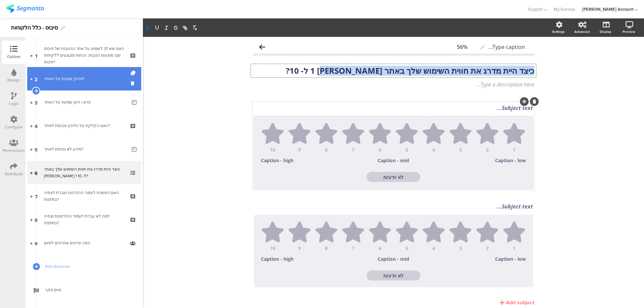
click at [99, 79] on div "מהיכן שמעת על האתר?" at bounding box center [84, 78] width 80 height 7
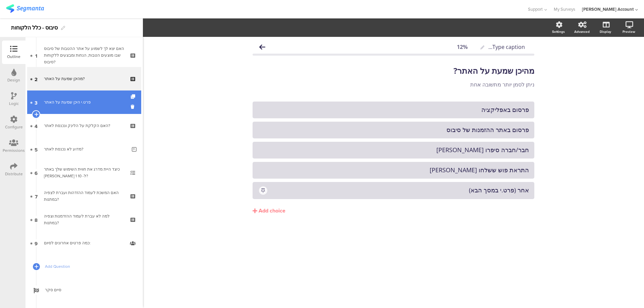
click at [106, 101] on div "פרט.י היכן שמעת על האתר" at bounding box center [85, 102] width 83 height 7
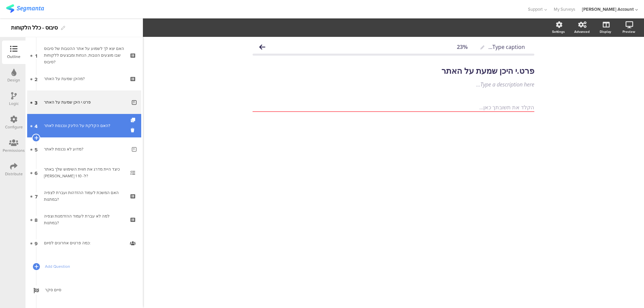
click at [107, 123] on div "האם הקלקת על הלינק ונכנסת לאתר?" at bounding box center [84, 125] width 80 height 7
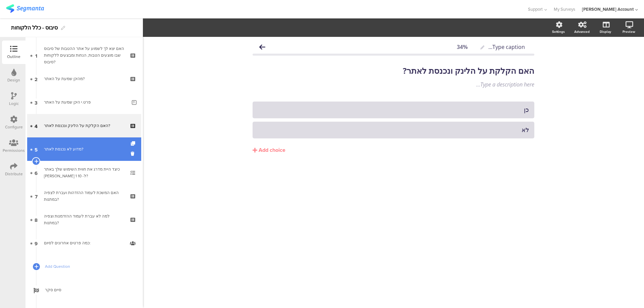
click at [104, 144] on link "5 מדוע לא נכנסת לאתר?" at bounding box center [84, 148] width 114 height 23
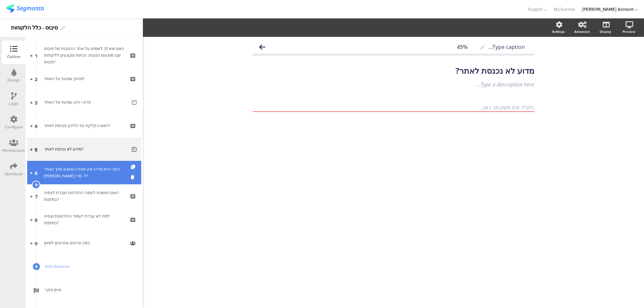
click at [87, 167] on div "כיצד היית מדרג את חווית השימוש שלך באתר בין 1 ל- 10?" at bounding box center [84, 172] width 80 height 13
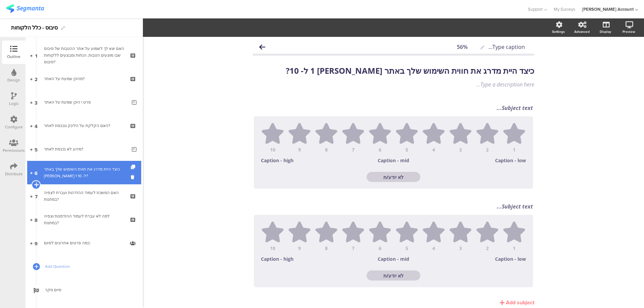
click at [35, 183] on icon at bounding box center [36, 185] width 4 height 6
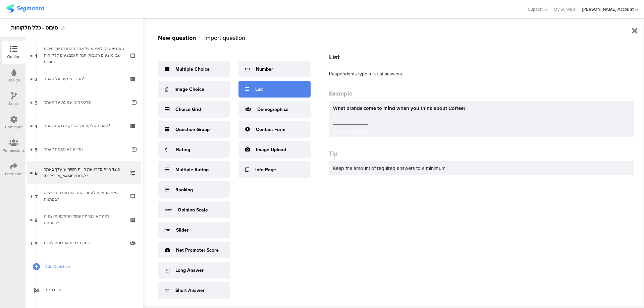
click at [273, 89] on div "List" at bounding box center [274, 89] width 72 height 17
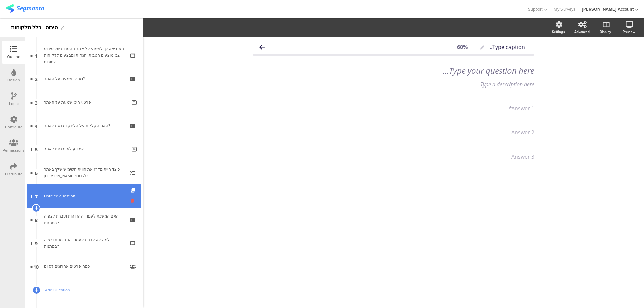
click at [131, 201] on icon at bounding box center [134, 200] width 6 height 6
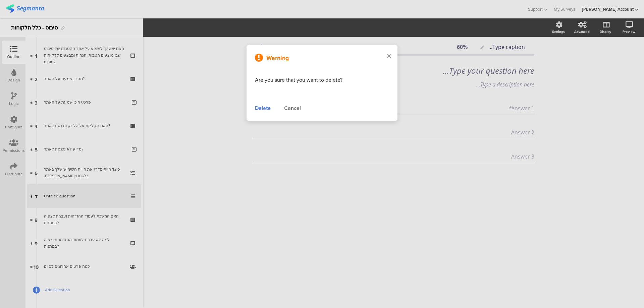
click at [263, 107] on div "Delete" at bounding box center [263, 108] width 16 height 8
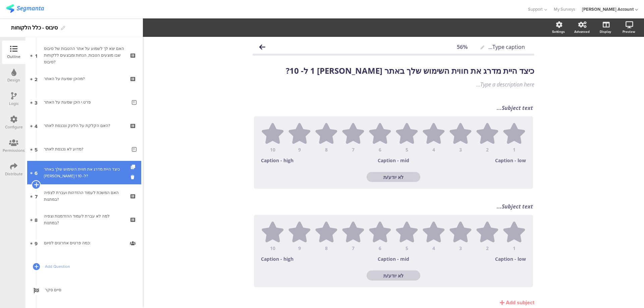
click at [36, 184] on icon at bounding box center [36, 185] width 4 height 6
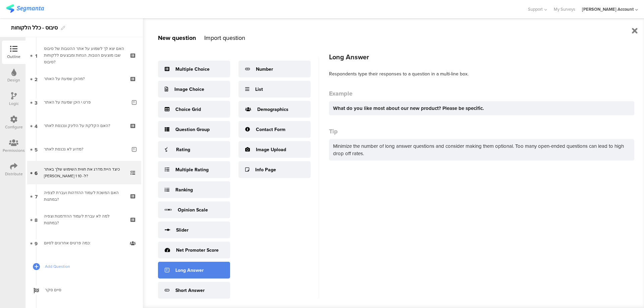
click at [211, 273] on div "Long Answer" at bounding box center [194, 270] width 72 height 17
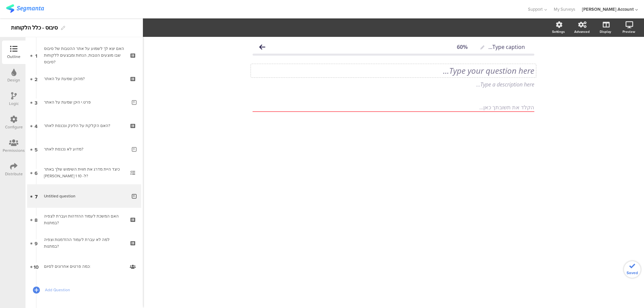
click at [461, 64] on div "Type your question here..." at bounding box center [393, 70] width 285 height 13
click at [479, 70] on p "מה היית משפר.ת באתר?" at bounding box center [393, 71] width 282 height 10
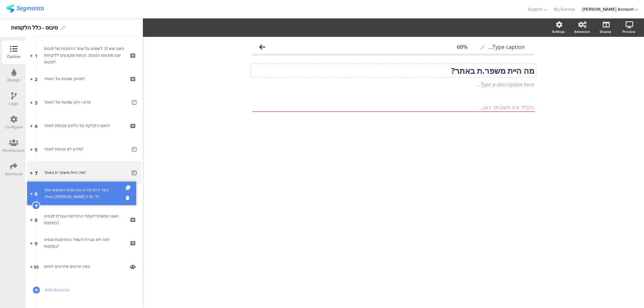
drag, startPoint x: 82, startPoint y: 171, endPoint x: 83, endPoint y: 192, distance: 20.8
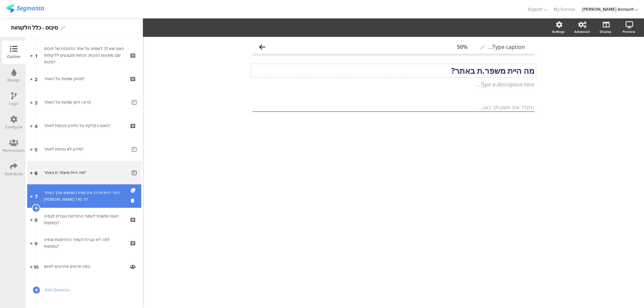
click at [96, 189] on link "7 כיצד היית מדרג את חווית השימוש שלך באתר בין 1 ל- 10?" at bounding box center [84, 195] width 114 height 23
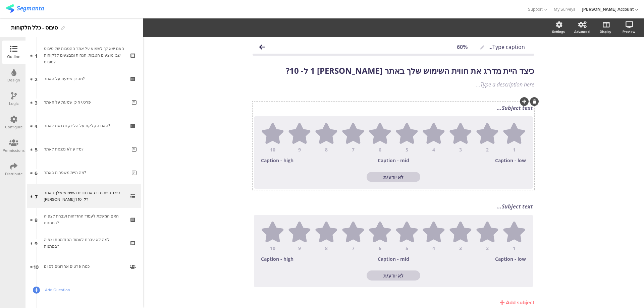
click at [475, 108] on div "Subject text..." at bounding box center [393, 108] width 282 height 11
click at [502, 204] on div "Subject text..." at bounding box center [393, 206] width 279 height 7
click at [503, 204] on div "Subject text..." at bounding box center [393, 206] width 282 height 11
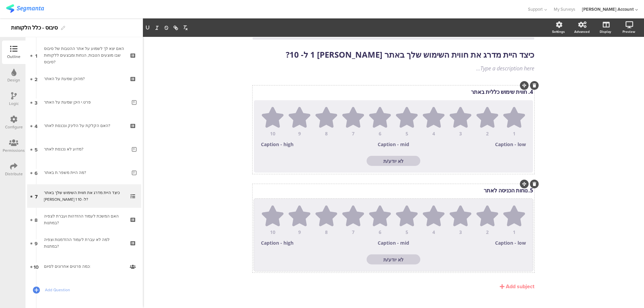
scroll to position [25, 0]
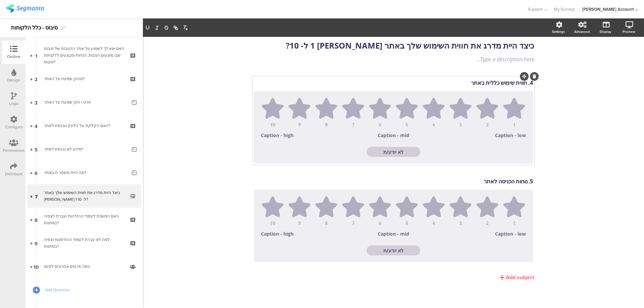
click at [519, 275] on div "Add subject" at bounding box center [519, 277] width 28 height 8
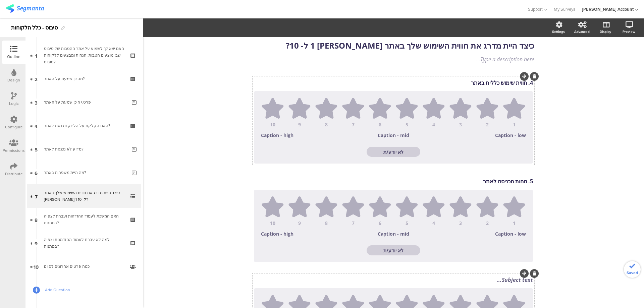
click at [515, 283] on div "Subject text..." at bounding box center [393, 279] width 282 height 11
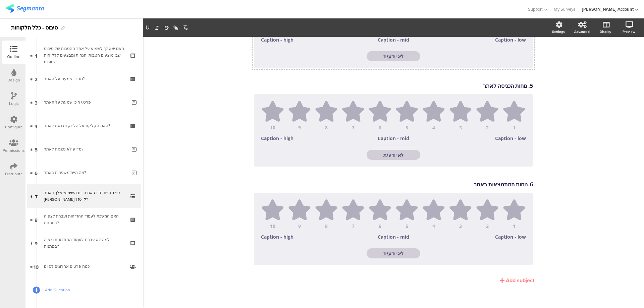
scroll to position [124, 0]
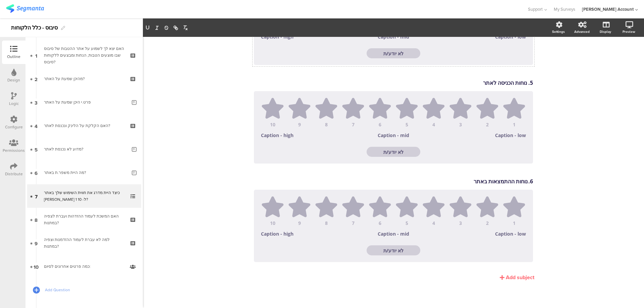
click at [518, 275] on div "Add subject" at bounding box center [519, 277] width 28 height 8
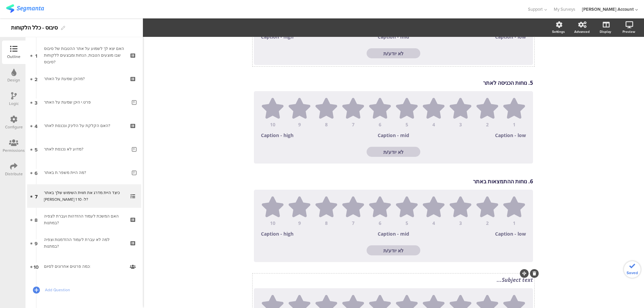
click at [512, 281] on div "Subject text..." at bounding box center [393, 279] width 282 height 11
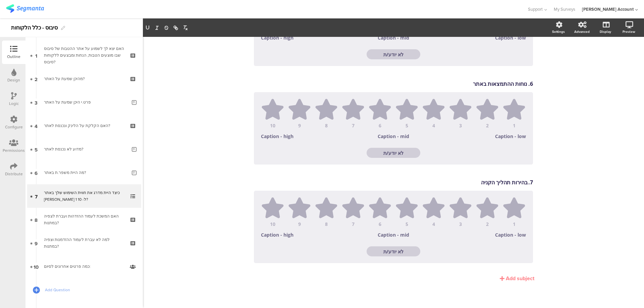
scroll to position [222, 0]
click at [512, 280] on div "Add subject" at bounding box center [519, 277] width 28 height 8
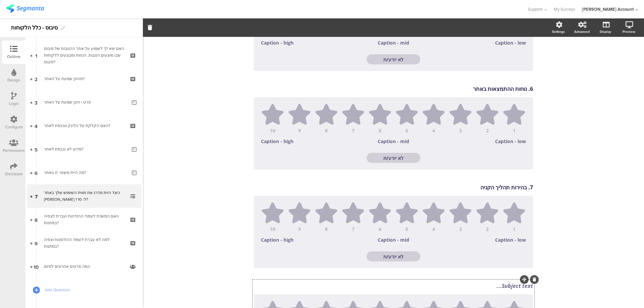
click at [510, 287] on div "Subject text..." at bounding box center [393, 286] width 282 height 11
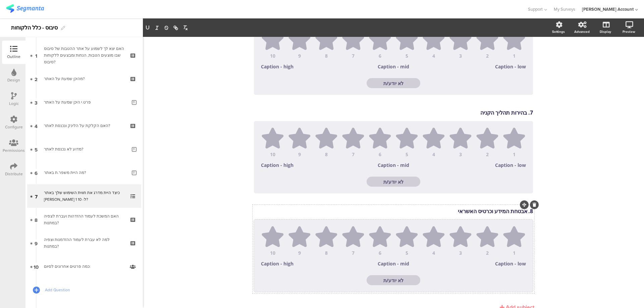
scroll to position [321, 0]
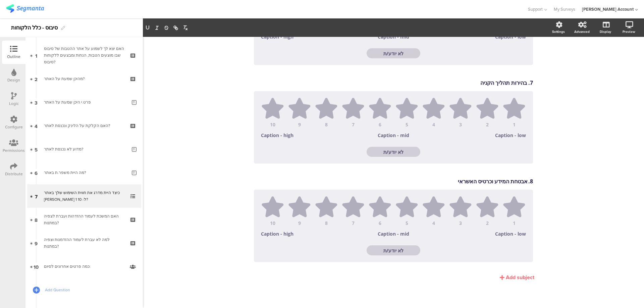
click at [516, 275] on div "Add subject" at bounding box center [519, 277] width 28 height 8
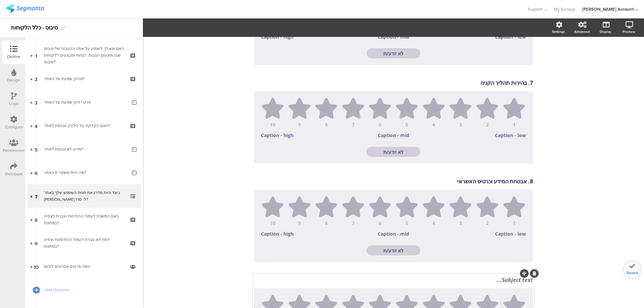
click at [512, 281] on div "Subject text..." at bounding box center [393, 279] width 279 height 7
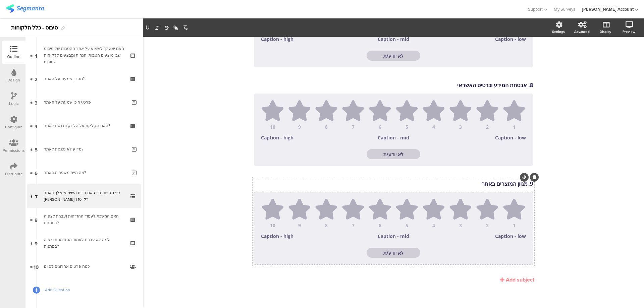
scroll to position [419, 0]
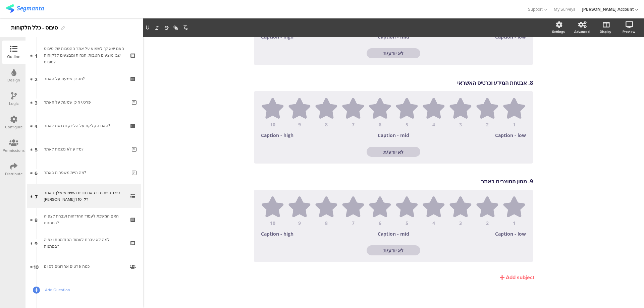
click at [509, 276] on div "Add subject" at bounding box center [519, 277] width 28 height 8
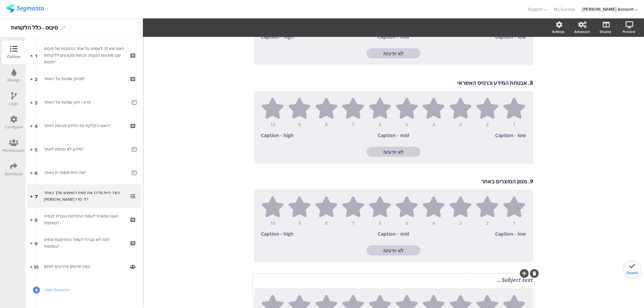
click at [514, 281] on div "Subject text..." at bounding box center [393, 279] width 282 height 11
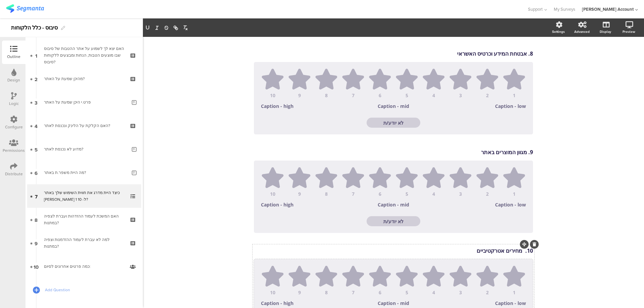
scroll to position [503, 0]
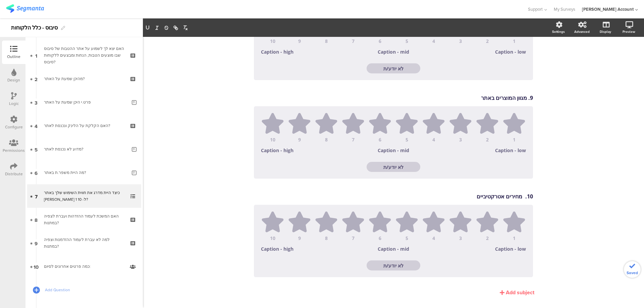
click at [517, 290] on div "Add subject" at bounding box center [519, 293] width 28 height 8
click at [518, 292] on div at bounding box center [528, 288] width 20 height 9
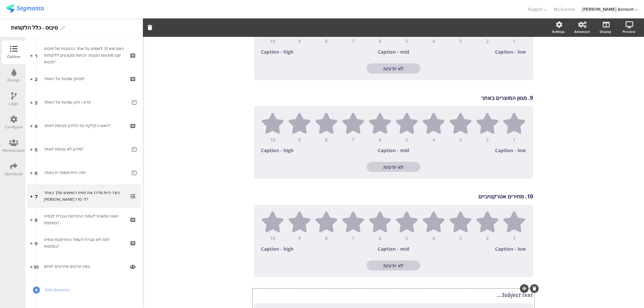
click at [515, 296] on div "Subject text..." at bounding box center [393, 295] width 282 height 11
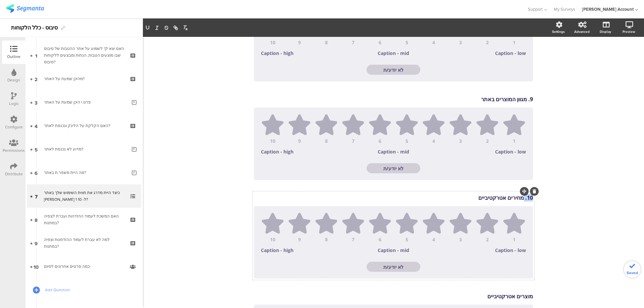
click at [520, 197] on div "10. מחירים אטרקטיביים 10. מחירים אטרקטיביים 10. מחירים אטרקטיביים" at bounding box center [393, 197] width 282 height 11
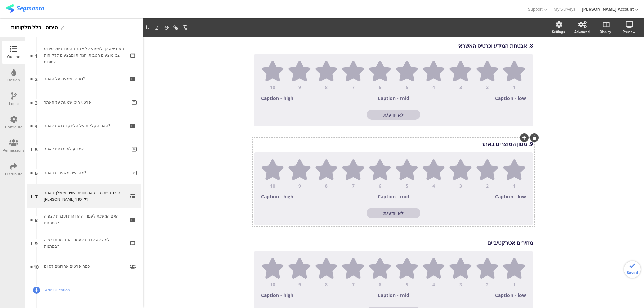
click at [524, 146] on div "9. מגוון המוצרים באתר 9. מגוון המוצרים באתר" at bounding box center [393, 144] width 282 height 11
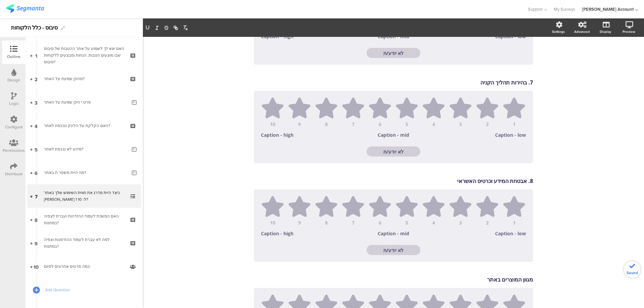
click at [524, 182] on div "8. אבטחת המידע וכרטיס האשראי 8. אבטחת המידע וכרטיס האשראי" at bounding box center [393, 181] width 282 height 11
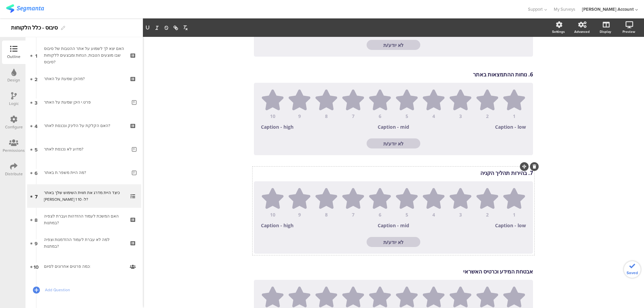
click at [524, 175] on div "7. בהירות תהליך הקניה 7. בהירות תהליך הקניה" at bounding box center [393, 173] width 282 height 11
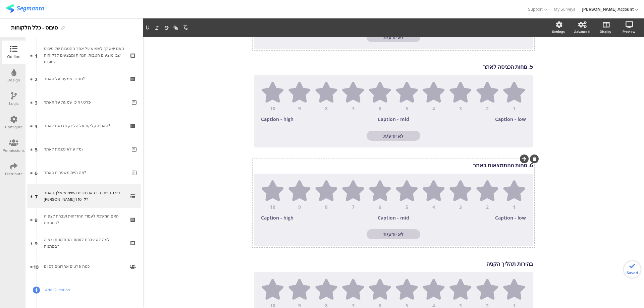
click at [524, 167] on div "6. נוחות ההתמצאות באתר 6. נוחות ההתמצאות באתר" at bounding box center [393, 165] width 282 height 11
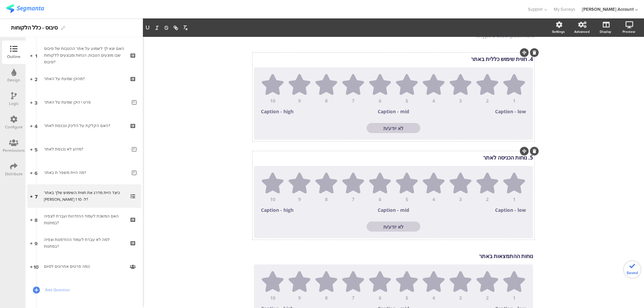
click at [525, 158] on div "5. נוחות הכניסה לאתר 5. נוחות הכניסה לאתר 5. נוחות הכניסה לאתר" at bounding box center [393, 157] width 282 height 11
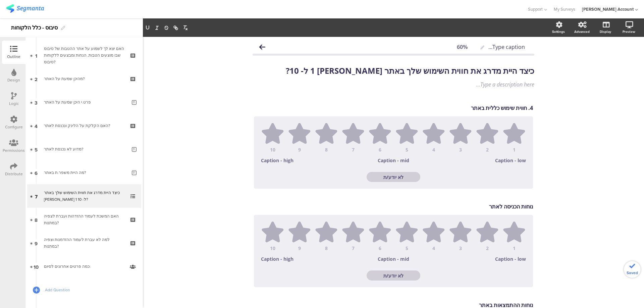
click at [523, 110] on div "4. חווית שימוש כללית באתר 4. חווית שימוש כללית באתר" at bounding box center [393, 108] width 282 height 11
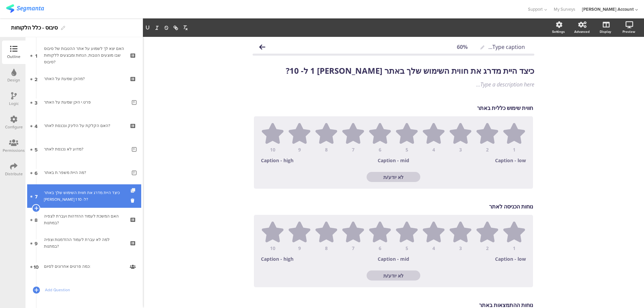
click at [131, 190] on icon at bounding box center [134, 190] width 6 height 4
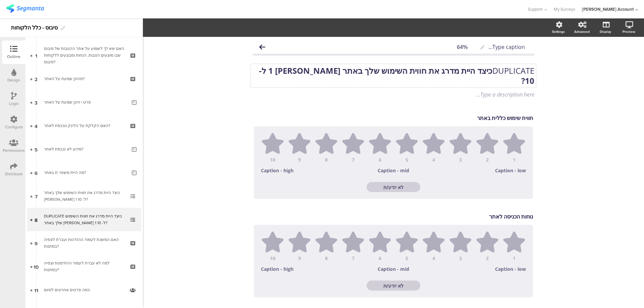
click at [485, 72] on strong "כיצד היית מדרג את חווית השימוש שלך באתר בין 1 ל- 10?" at bounding box center [396, 75] width 275 height 21
click at [487, 71] on strong "כיצד היית מדרג את חווית השימוש שלך באתר בין 1 ל- 10?" at bounding box center [395, 75] width 277 height 21
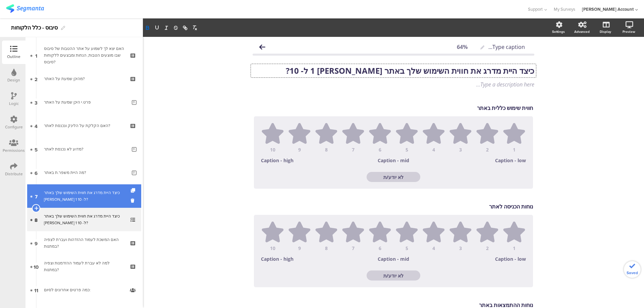
click at [85, 193] on div "כיצד היית מדרג את חווית השימוש שלך באתר בין 1 ל- 10?" at bounding box center [84, 195] width 80 height 13
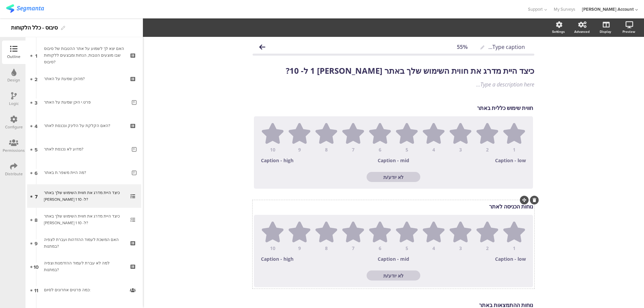
click at [533, 200] on icon at bounding box center [534, 200] width 4 height 4
click at [532, 200] on icon at bounding box center [534, 200] width 4 height 4
click at [532, 199] on icon at bounding box center [534, 200] width 4 height 4
click at [532, 201] on icon at bounding box center [534, 200] width 4 height 4
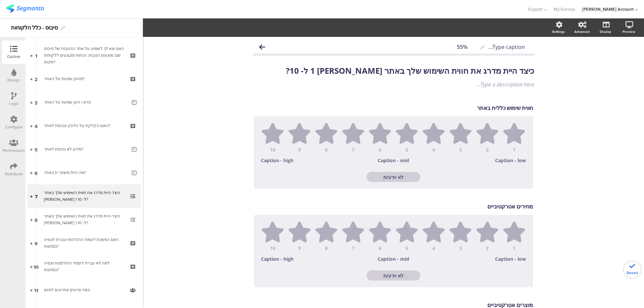
click at [0, 0] on icon at bounding box center [0, 0] width 0 height 0
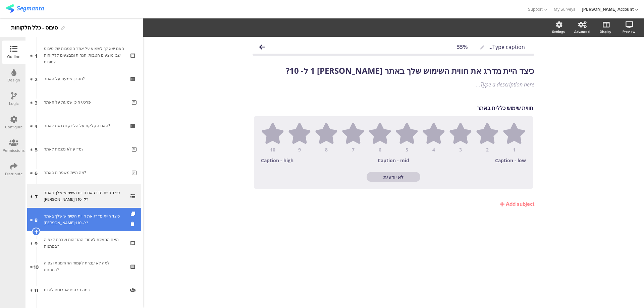
click at [74, 217] on div "כיצד היית מדרג את חווית השימוש שלך באתר בין 1 ל- 10?" at bounding box center [84, 219] width 80 height 13
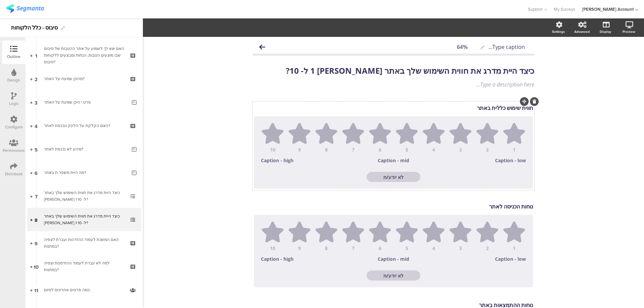
click at [532, 101] on icon at bounding box center [534, 102] width 4 height 4
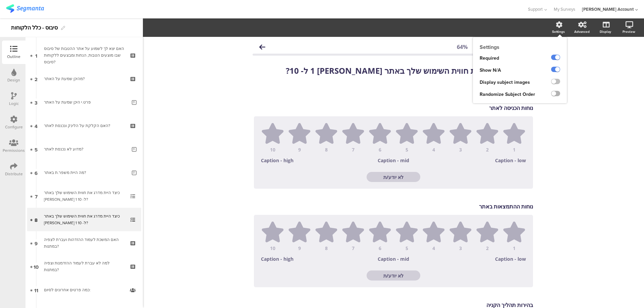
click at [552, 94] on label at bounding box center [555, 93] width 9 height 5
click at [0, 0] on input "checkbox" at bounding box center [0, 0] width 0 height 0
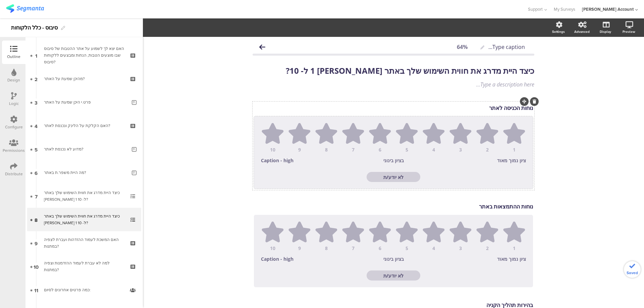
click at [387, 160] on div "בציון בינוני" at bounding box center [393, 160] width 39 height 6
click at [387, 159] on div "בציון בינוני" at bounding box center [393, 160] width 39 height 6
drag, startPoint x: 402, startPoint y: 161, endPoint x: 371, endPoint y: 162, distance: 30.9
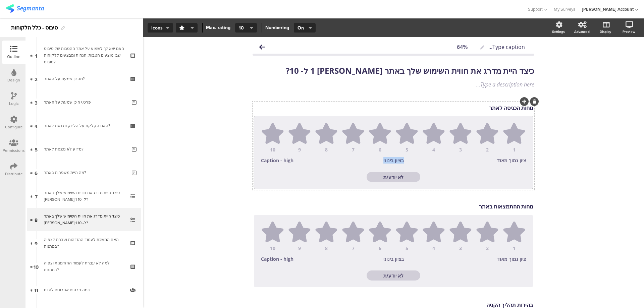
click at [371, 162] on span "ציון נמוך מאוד בציון בינוני Caption - high" at bounding box center [393, 160] width 265 height 6
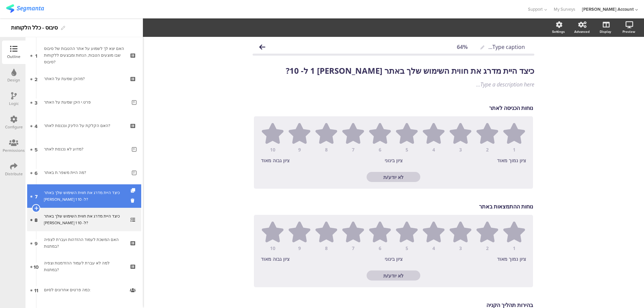
click at [92, 191] on div "כיצד היית מדרג את חווית השימוש שלך באתר בין 1 ל- 10?" at bounding box center [84, 195] width 80 height 13
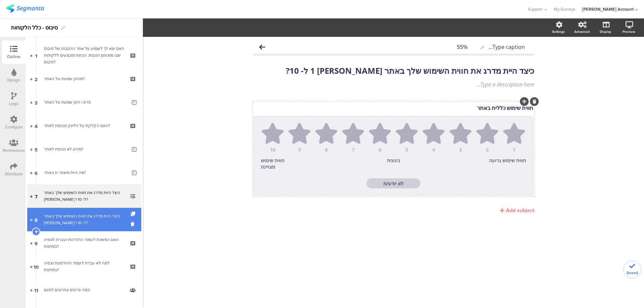
click at [90, 212] on link "8 כיצד היית מדרג את חווית השימוש שלך באתר בין 1 ל- 10?" at bounding box center [84, 219] width 114 height 23
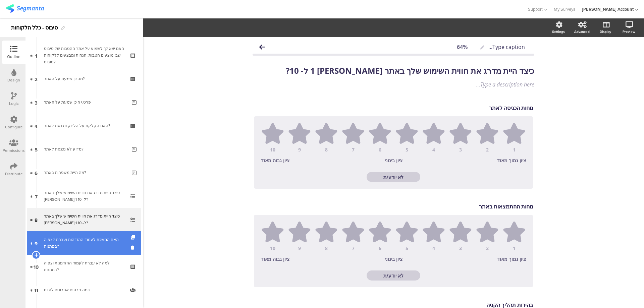
scroll to position [65, 0]
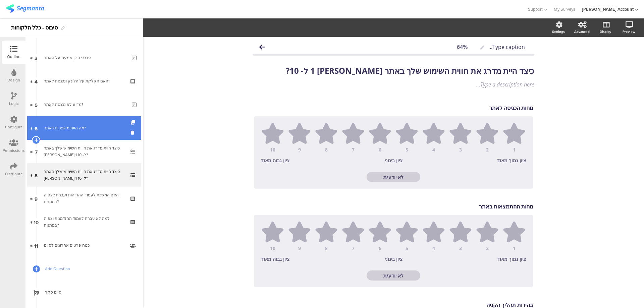
click at [88, 123] on link "6 מה היית משפר.ת באתר?" at bounding box center [84, 127] width 114 height 23
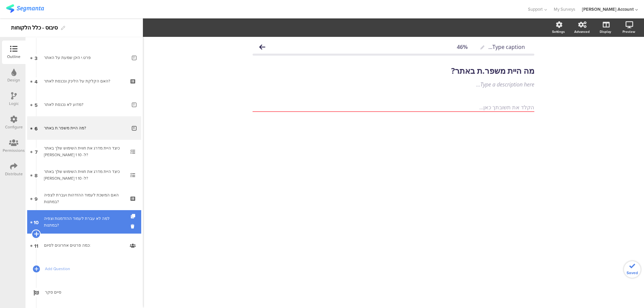
click at [37, 233] on icon at bounding box center [36, 234] width 4 height 6
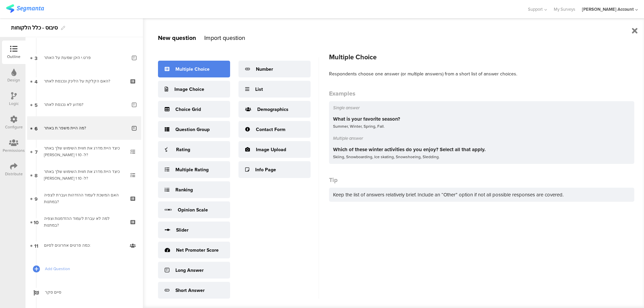
click at [191, 68] on div "Multiple Choice" at bounding box center [192, 69] width 34 height 7
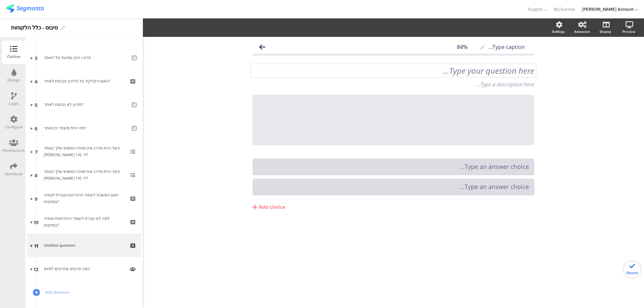
click at [502, 70] on div "Type your question here..." at bounding box center [393, 70] width 285 height 13
click at [516, 72] on p "12. מוצרים מאילו קטגוריות היית רוצה לראות באתר:" at bounding box center [393, 71] width 282 height 10
click at [512, 67] on p "מוצרים מאילו קטגוריות היית רוצה לראות באתר:" at bounding box center [393, 71] width 282 height 10
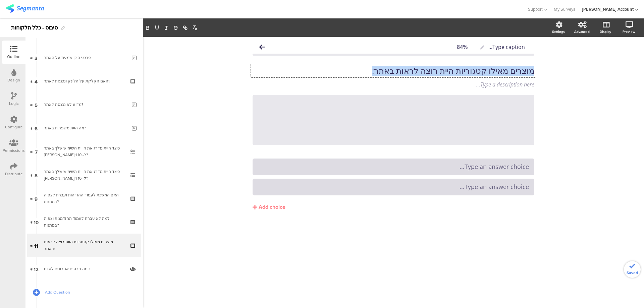
click at [512, 67] on p "מוצרים מאילו קטגוריות היית רוצה לראות באתר:" at bounding box center [393, 71] width 282 height 10
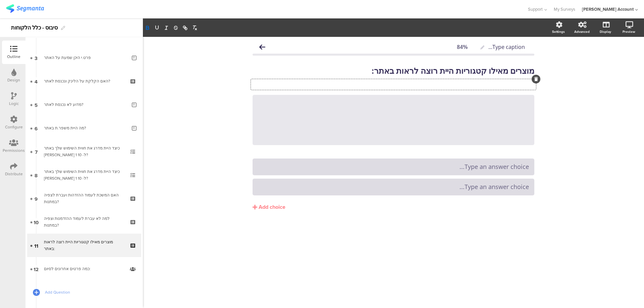
click at [507, 87] on div "Type a description here..." at bounding box center [393, 84] width 285 height 11
click at [497, 187] on div "2) קמפינג,ספורט ושטח" at bounding box center [393, 187] width 271 height 8
click at [269, 205] on div "Add choice" at bounding box center [271, 207] width 27 height 7
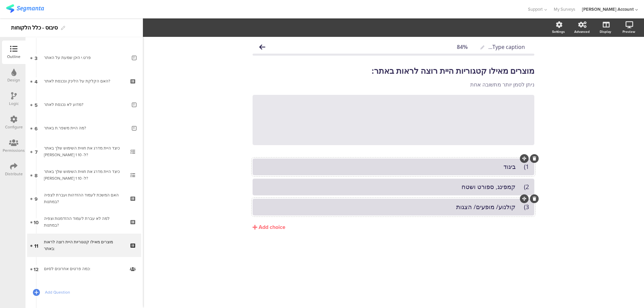
click at [269, 226] on div "Add choice" at bounding box center [271, 227] width 27 height 7
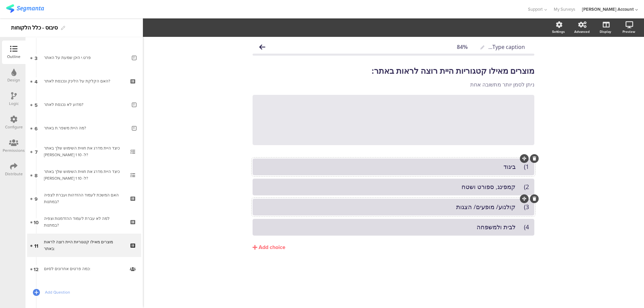
click at [277, 246] on div "Add choice" at bounding box center [271, 247] width 27 height 7
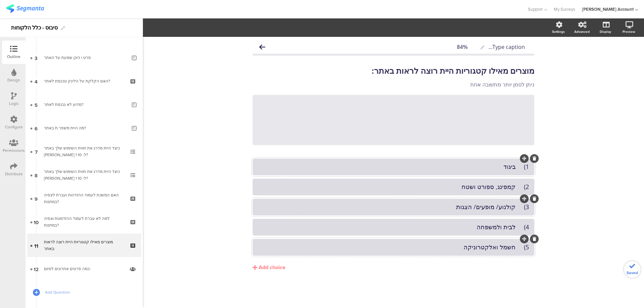
click at [517, 250] on div "5) ⁠חשמל ואלקטרוניקה" at bounding box center [393, 247] width 271 height 8
click at [516, 227] on div "4) לבית ולמשפחה" at bounding box center [393, 227] width 271 height 8
click at [516, 209] on div "3) קולנוע/ מופעים/ הצגות" at bounding box center [393, 207] width 271 height 8
click at [516, 187] on div "2) קמפינג, ספורט ושטח" at bounding box center [393, 187] width 271 height 8
click at [516, 169] on div "1) ביגוד" at bounding box center [393, 167] width 271 height 8
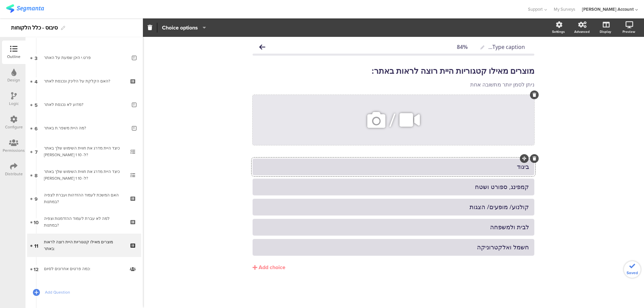
click at [532, 93] on icon at bounding box center [534, 95] width 4 height 4
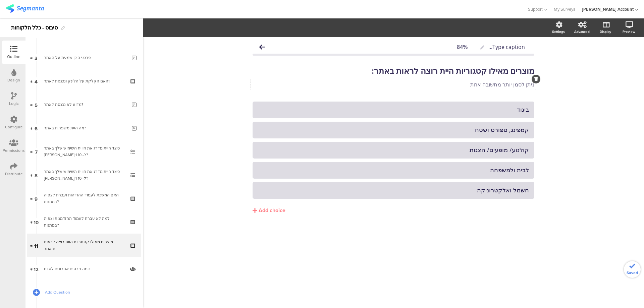
click at [520, 86] on div "ניתן לסמן יותר מתשובה אחת ניתן לסמן יותר מתשובה אחת" at bounding box center [393, 84] width 285 height 11
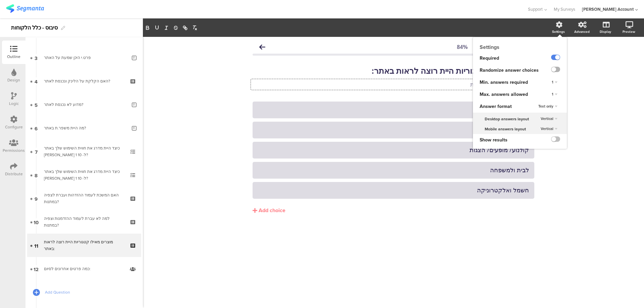
click at [557, 69] on label at bounding box center [555, 69] width 9 height 5
click at [0, 0] on input "checkbox" at bounding box center [0, 0] width 0 height 0
click at [558, 93] on div "1" at bounding box center [554, 94] width 11 height 8
click at [544, 100] on div "Unlimited" at bounding box center [545, 100] width 40 height 7
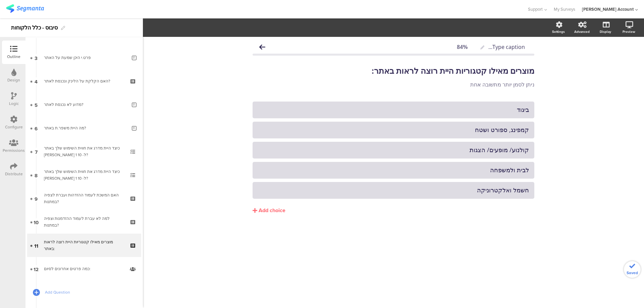
click at [283, 210] on div "Add choice" at bounding box center [271, 210] width 27 height 7
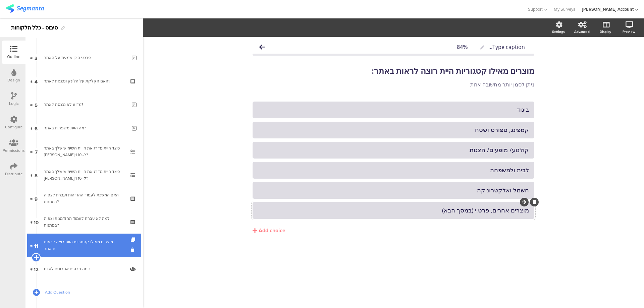
click at [37, 256] on icon at bounding box center [36, 257] width 4 height 6
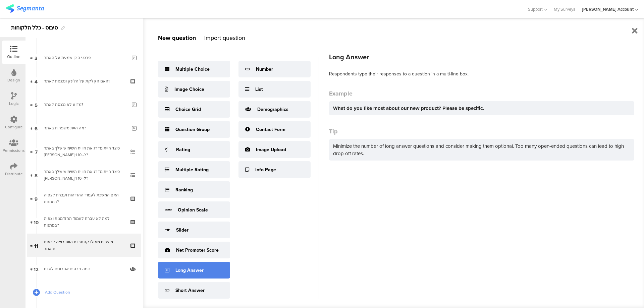
click at [213, 266] on div "Long Answer" at bounding box center [194, 270] width 72 height 17
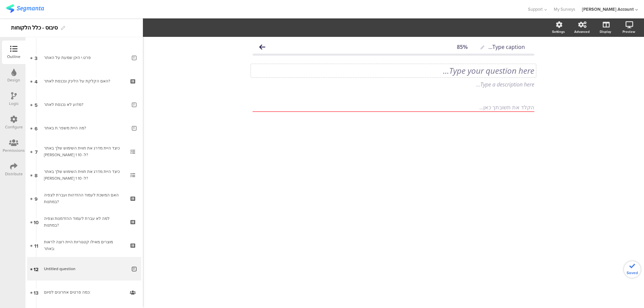
click at [519, 70] on div "Type your question here..." at bounding box center [393, 70] width 285 height 13
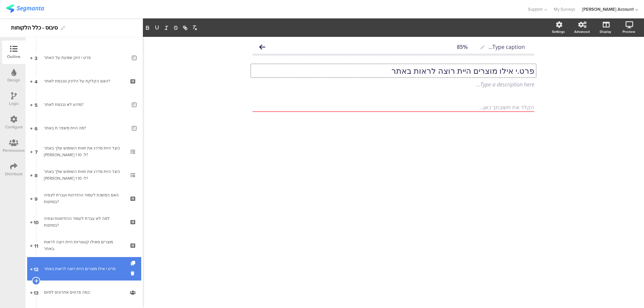
click at [117, 265] on link "12 פרט.י אילו מוצרים היית רוצה לראות באתר" at bounding box center [84, 268] width 114 height 23
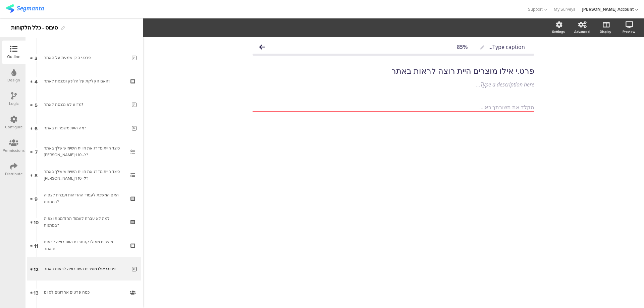
click at [11, 91] on div "Logic" at bounding box center [13, 98] width 23 height 23
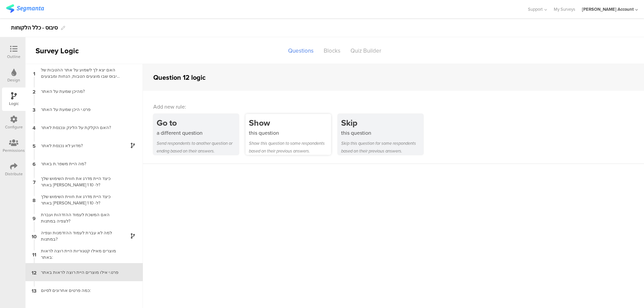
click at [277, 127] on div "Show" at bounding box center [290, 123] width 82 height 12
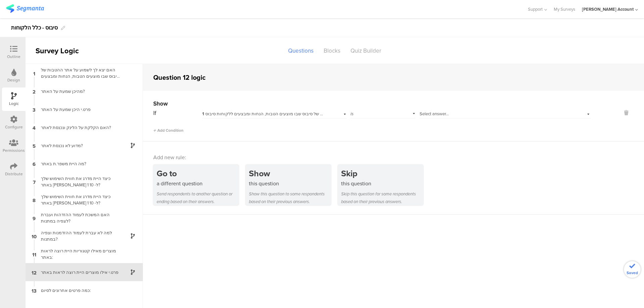
click at [299, 112] on span "1 האם יצא לך לשמוע על אתר ההטבות של סיבוס שבו מוצעים הטבות, הנחות ומבצעים ללקוח…" at bounding box center [296, 114] width 188 height 6
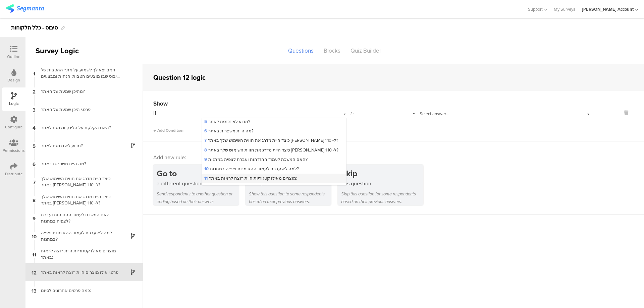
scroll to position [90, 0]
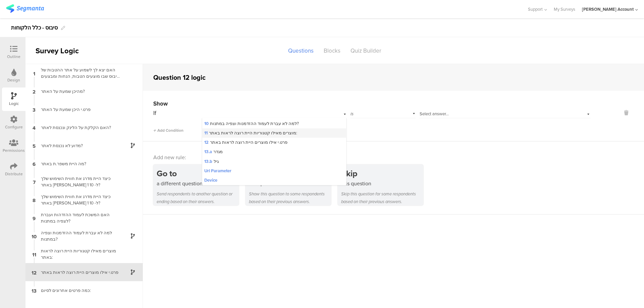
click at [277, 130] on span "11 מוצרים מאילו קטגוריות היית רוצה לראות באתר:" at bounding box center [250, 133] width 93 height 6
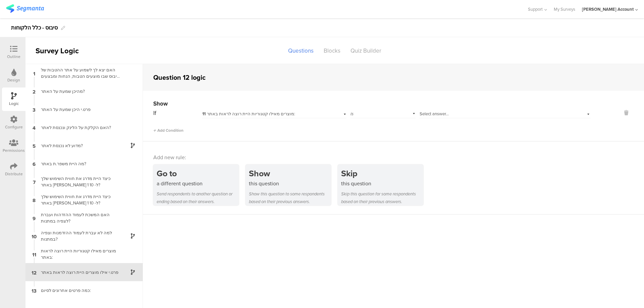
click at [441, 111] on span "Select answer..." at bounding box center [433, 114] width 29 height 6
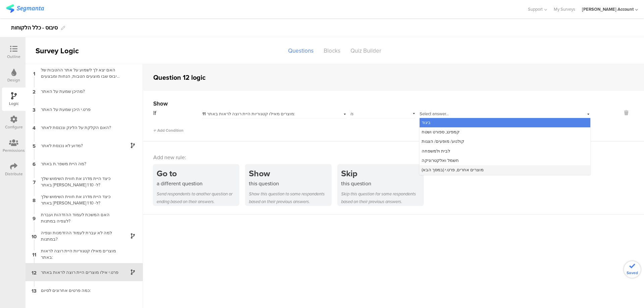
click at [473, 168] on span "מוצרים אחרים, פרט.י (במסך הבא)" at bounding box center [452, 170] width 62 height 6
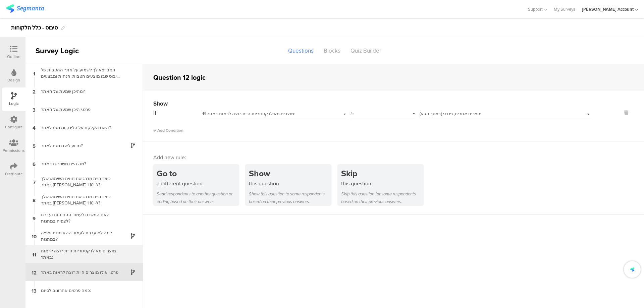
click at [111, 253] on div "מוצרים מאילו קטגוריות היית רוצה לראות באתר:" at bounding box center [79, 254] width 84 height 13
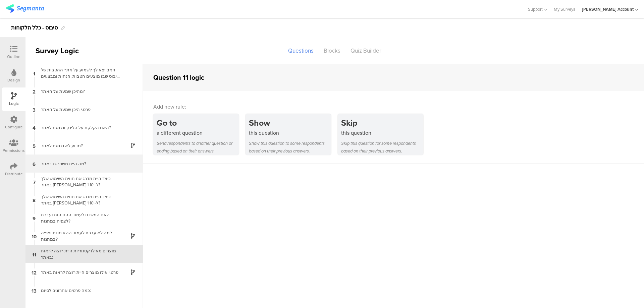
click at [97, 163] on div "מה היית משפר.ת באתר?" at bounding box center [79, 164] width 84 height 6
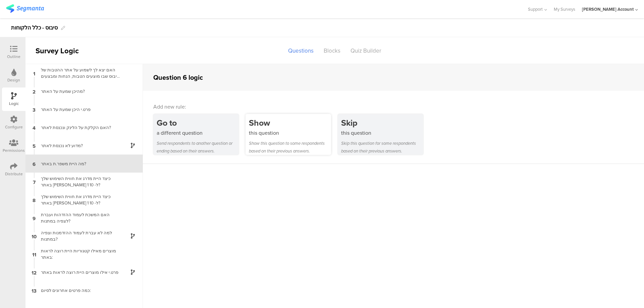
click at [277, 129] on div "this question" at bounding box center [290, 133] width 82 height 8
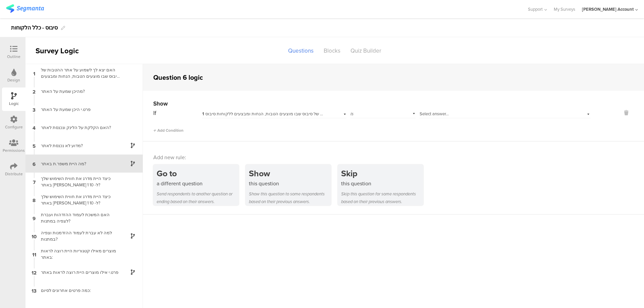
click at [296, 111] on span "1 האם יצא לך לשמוע על אתר ההטבות של סיבוס שבו מוצעים הטבות, הנחות ומבצעים ללקוח…" at bounding box center [296, 114] width 188 height 6
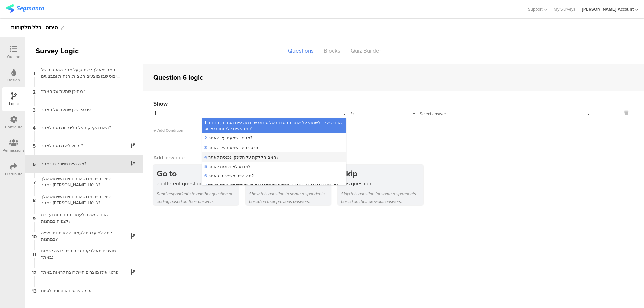
click at [258, 156] on span "4 האם הקלקת על הלינק ונכנסת לאתר?" at bounding box center [241, 157] width 74 height 6
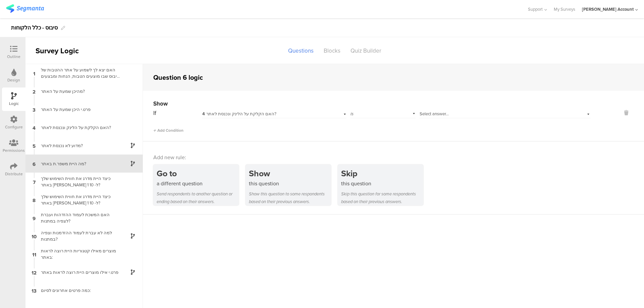
click at [432, 115] on span "Select answer..." at bounding box center [433, 114] width 29 height 6
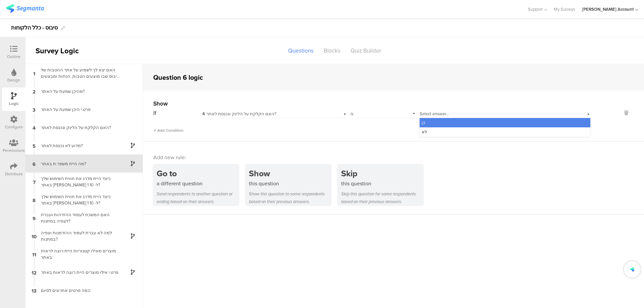
click at [442, 122] on div "כן" at bounding box center [504, 122] width 171 height 9
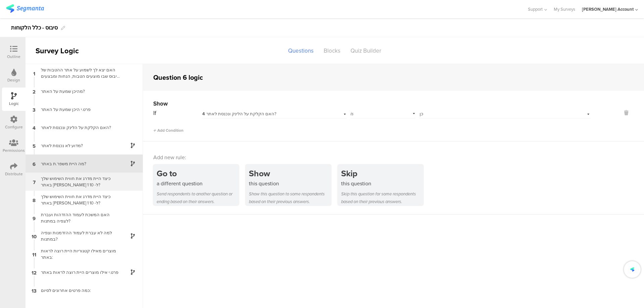
click at [115, 182] on div "כיצד היית מדרג את חווית השימוש שלך באתר בין 1 ל- 10?" at bounding box center [79, 181] width 84 height 13
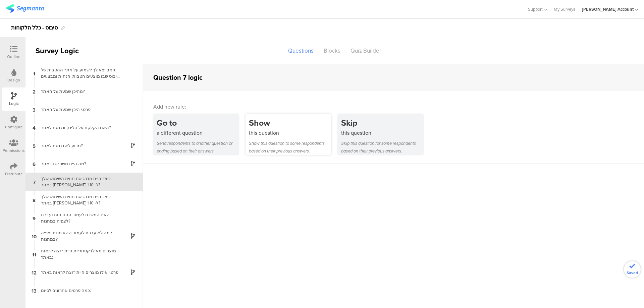
click at [276, 132] on div "this question" at bounding box center [290, 133] width 82 height 8
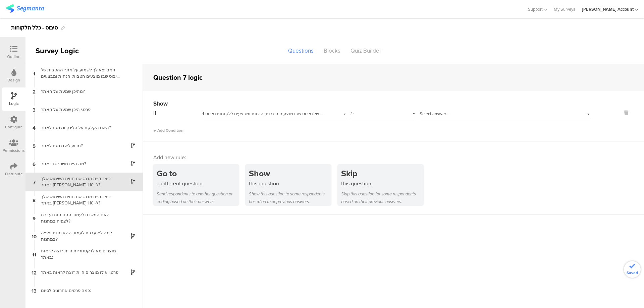
click at [241, 115] on span "1 האם יצא לך לשמוע על אתר ההטבות של סיבוס שבו מוצעים הטבות, הנחות ומבצעים ללקוח…" at bounding box center [296, 114] width 188 height 6
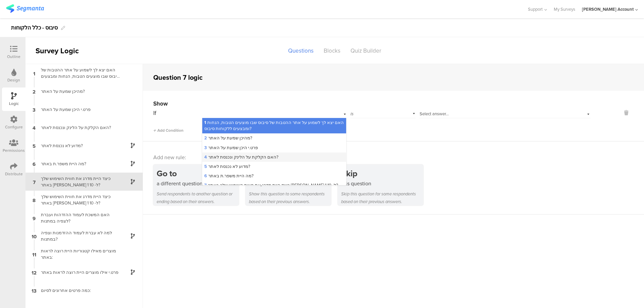
click at [251, 157] on span "4 האם הקלקת על הלינק ונכנסת לאתר?" at bounding box center [241, 157] width 74 height 6
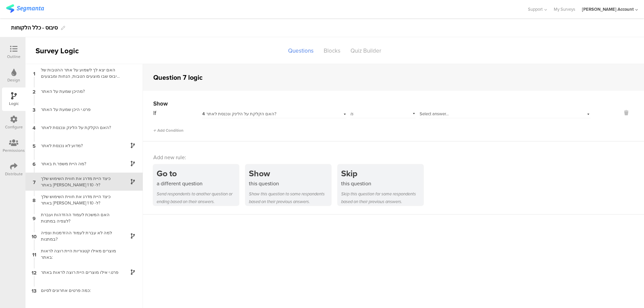
click at [439, 113] on span "Select answer..." at bounding box center [433, 114] width 29 height 6
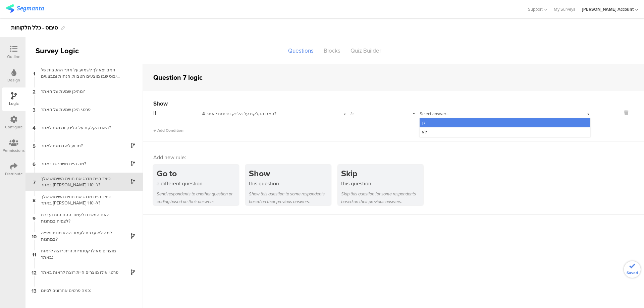
click at [451, 121] on div "כן" at bounding box center [504, 122] width 171 height 9
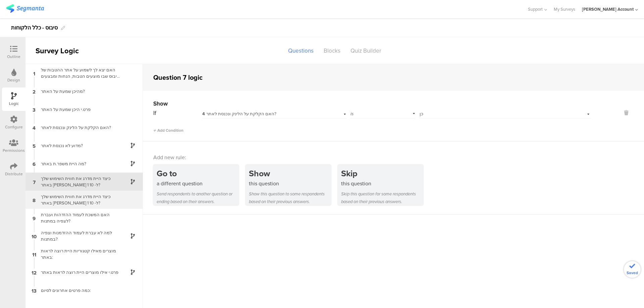
click at [88, 197] on div "כיצד היית מדרג את חווית השימוש שלך באתר בין 1 ל- 10?" at bounding box center [79, 199] width 84 height 13
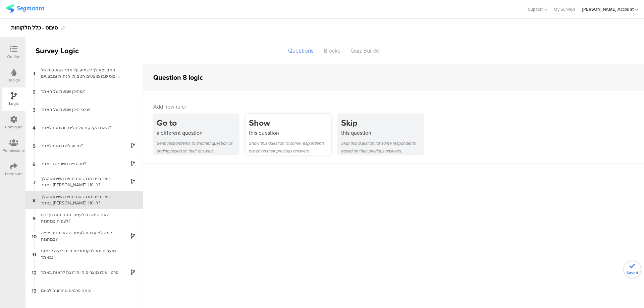
click at [281, 124] on div "Show" at bounding box center [290, 123] width 82 height 12
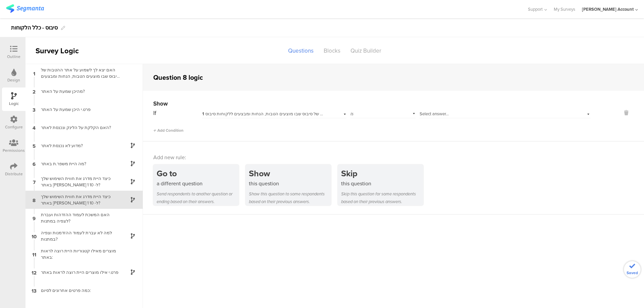
click at [254, 108] on div "1 האם יצא לך לשמוע על אתר ההטבות של סיבוס שבו מוצעים הטבות, הנחות ומבצעים ללקוח…" at bounding box center [274, 113] width 144 height 10
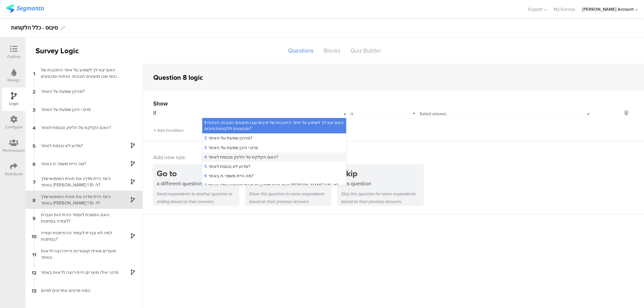
click at [277, 154] on div "4 האם הקלקת על הלינק ונכנסת לאתר?" at bounding box center [273, 156] width 143 height 9
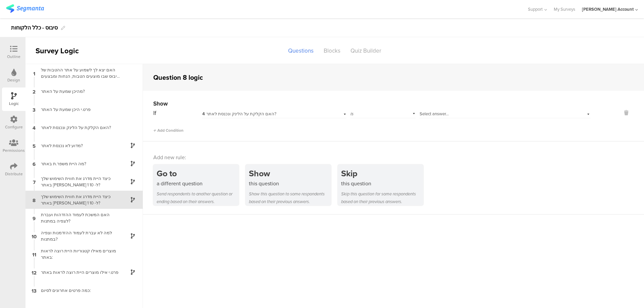
click at [436, 109] on div "Select answer..." at bounding box center [504, 113] width 171 height 10
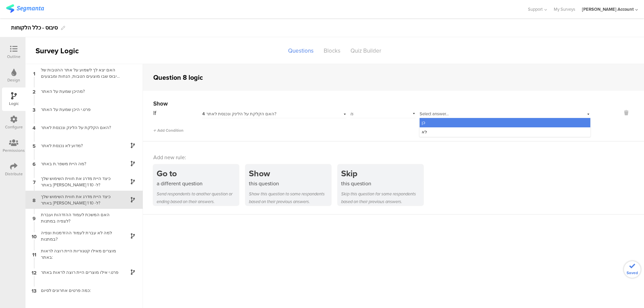
click at [443, 122] on div "כן" at bounding box center [504, 122] width 171 height 9
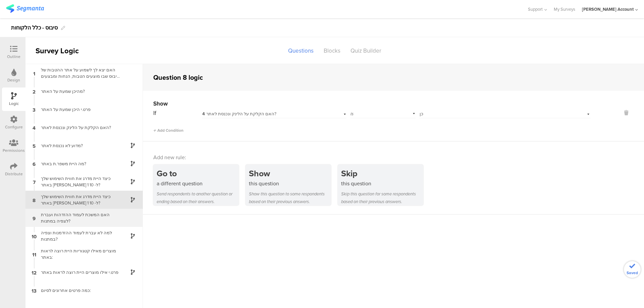
click at [105, 216] on div "האם המשכת לעמוד ההזדהות ועברת לצפיה במתנות?" at bounding box center [79, 217] width 84 height 13
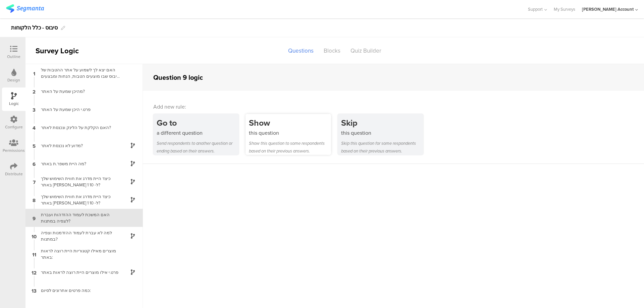
click at [258, 126] on div "Show" at bounding box center [290, 123] width 82 height 12
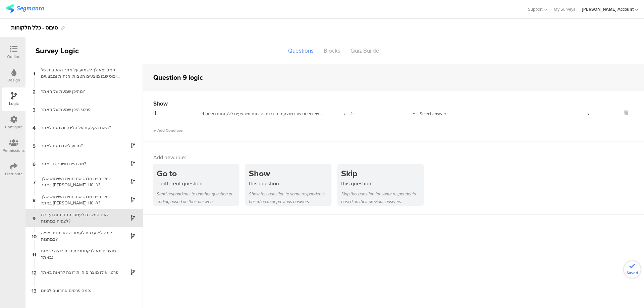
click at [310, 114] on span "1 האם יצא לך לשמוע על אתר ההטבות של סיבוס שבו מוצעים הטבות, הנחות ומבצעים ללקוח…" at bounding box center [296, 114] width 188 height 6
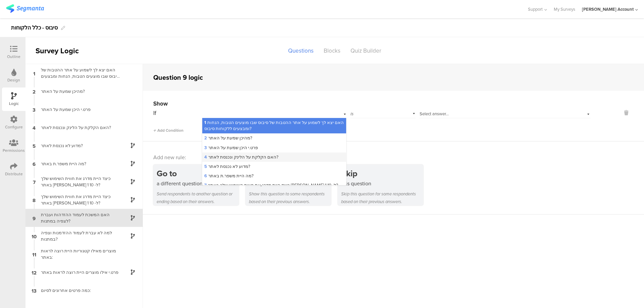
click at [299, 155] on div "4 האם הקלקת על הלינק ונכנסת לאתר?" at bounding box center [273, 156] width 143 height 9
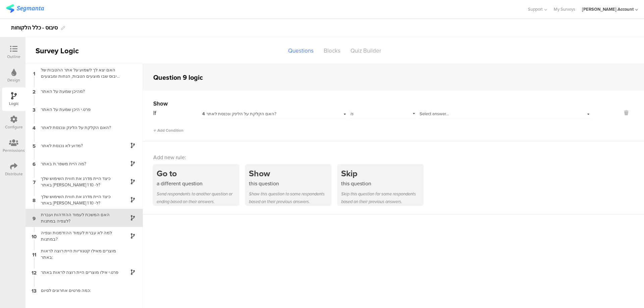
click at [429, 114] on span "Select answer..." at bounding box center [433, 114] width 29 height 6
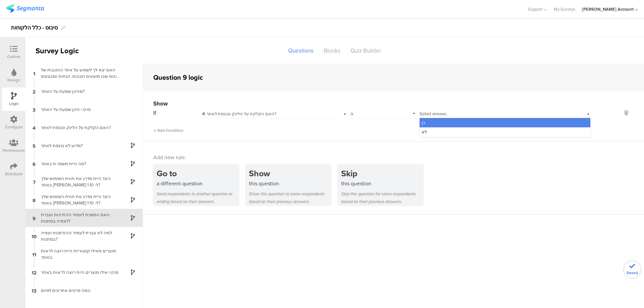
click at [448, 122] on div "כן" at bounding box center [504, 122] width 171 height 9
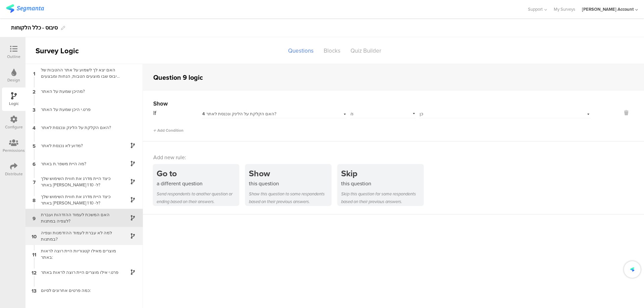
click at [100, 232] on div "למה לא עברת לעמוד ההזדמנות וצפיה במתנות?" at bounding box center [79, 236] width 84 height 13
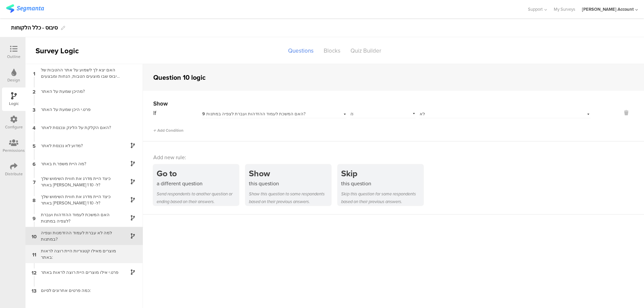
click at [101, 255] on div "מוצרים מאילו קטגוריות היית רוצה לראות באתר:" at bounding box center [79, 254] width 84 height 13
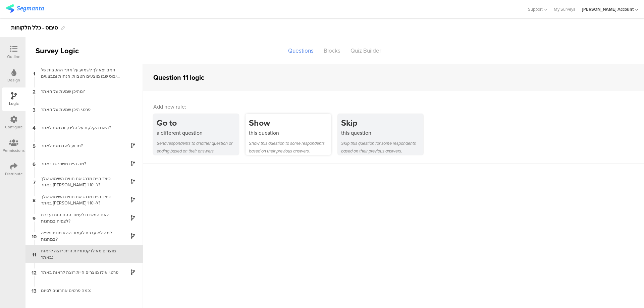
click at [259, 138] on div "Show this question Show this question to some respondents based on their previo…" at bounding box center [287, 134] width 85 height 41
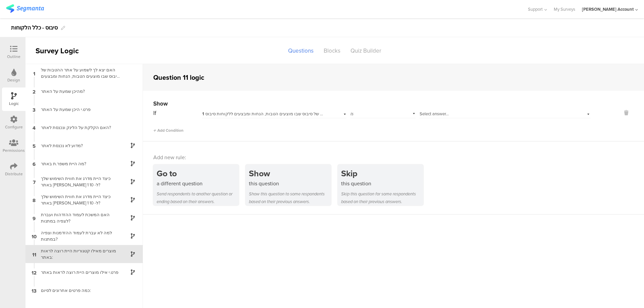
click at [250, 113] on span "1 האם יצא לך לשמוע על אתר ההטבות של סיבוס שבו מוצעים הטבות, הנחות ומבצעים ללקוח…" at bounding box center [296, 114] width 188 height 6
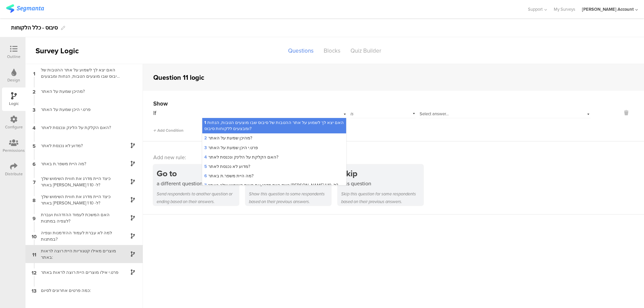
click at [249, 124] on span "1 האם יצא לך לשמוע על אתר ההטבות של סיבוס שבו מוצעים הטבות, הנחות ומבצעים ללקוח…" at bounding box center [273, 125] width 139 height 12
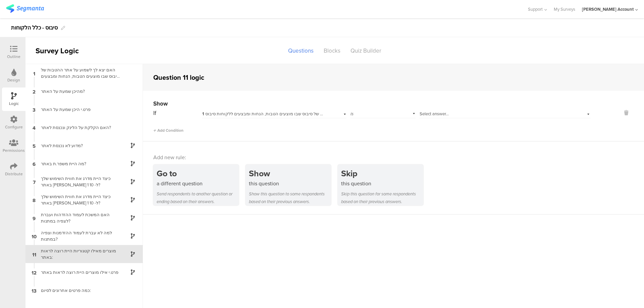
click at [434, 113] on span "Select answer..." at bounding box center [433, 114] width 29 height 6
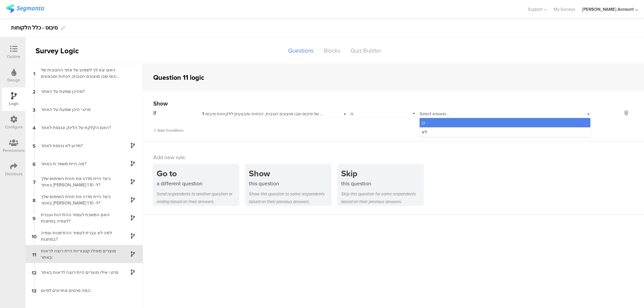
click at [442, 122] on div "כן" at bounding box center [504, 122] width 171 height 9
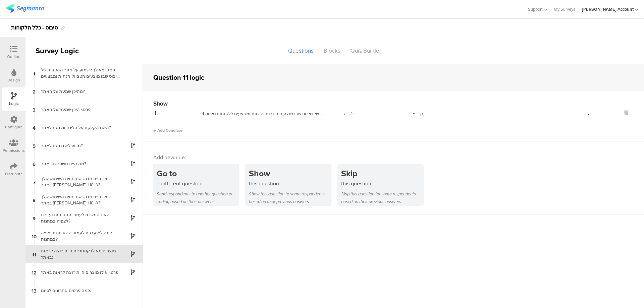
click at [127, 254] on div at bounding box center [129, 254] width 16 height 8
click at [625, 113] on icon at bounding box center [626, 113] width 16 height 8
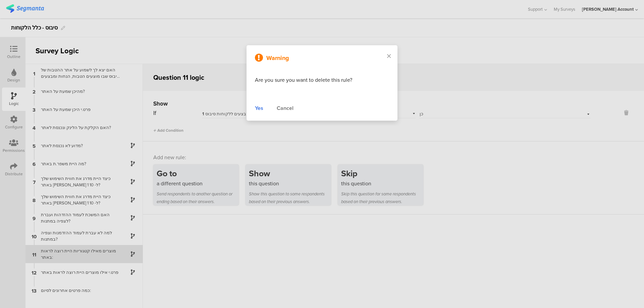
click at [255, 108] on div "Yes" at bounding box center [259, 108] width 8 height 8
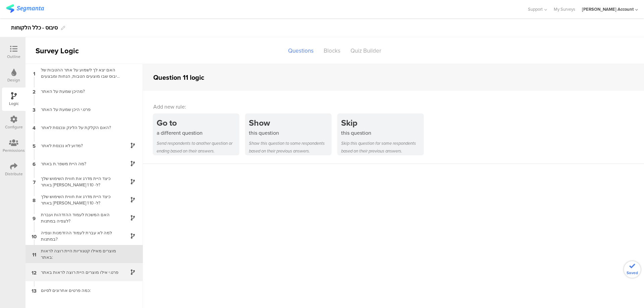
click at [108, 273] on div "פרט.י אילו מוצרים היית רוצה לראות באתר" at bounding box center [79, 272] width 84 height 6
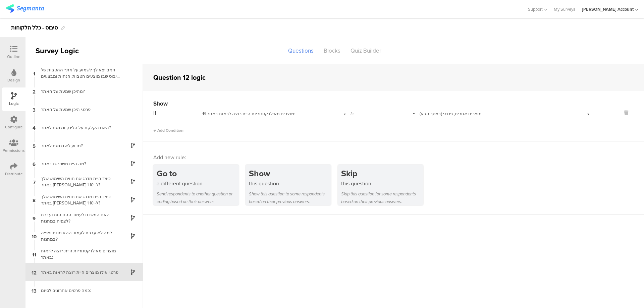
click at [13, 167] on icon at bounding box center [13, 166] width 7 height 7
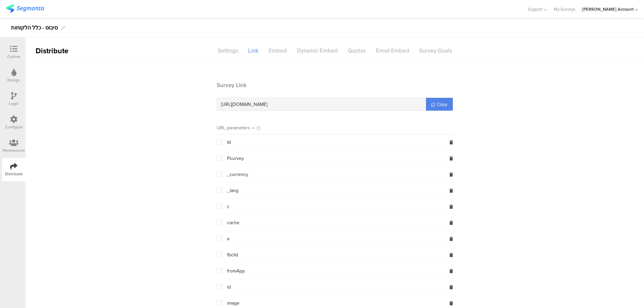
click at [271, 98] on section "Survey Link https://surveys.segmanta.com/ck2c8a Copy" at bounding box center [335, 96] width 236 height 30
click at [267, 107] on span "https://surveys.segmanta.com/ck2c8a" at bounding box center [244, 104] width 46 height 7
copy div "https://surveys.segmanta.com/ck2c8a"
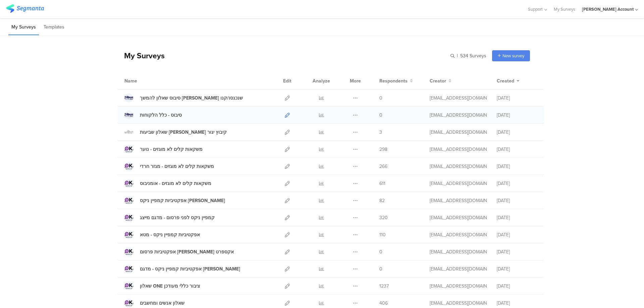
click at [285, 113] on icon at bounding box center [287, 115] width 5 height 5
click at [320, 148] on icon at bounding box center [321, 149] width 5 height 5
click at [319, 149] on icon at bounding box center [321, 149] width 5 height 5
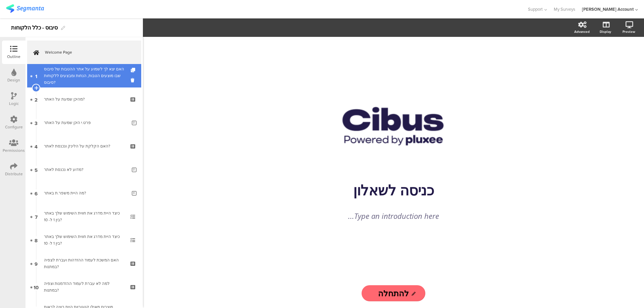
click at [90, 76] on div "האם יצא לך לשמוע על אתר ההטבות של סיבוס שבו מוצעים הטבות, הנחות ומבצעים ללקוחות…" at bounding box center [84, 76] width 80 height 20
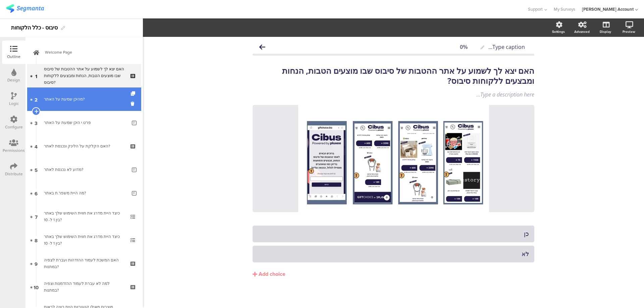
click at [92, 98] on div "מהיכן שמעת על האתר?" at bounding box center [84, 99] width 80 height 7
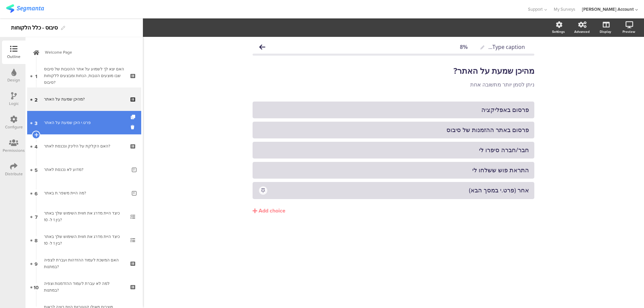
click at [95, 119] on div "פרט.י היכן שמעת על האתר" at bounding box center [85, 122] width 83 height 7
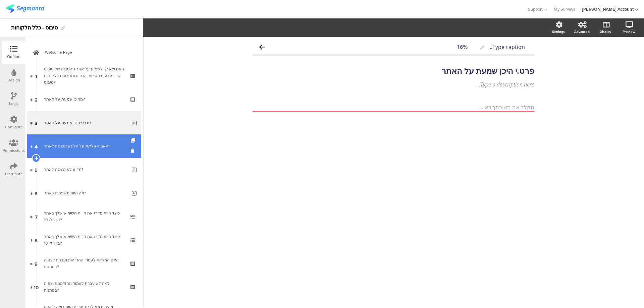
click at [95, 143] on div "האם הקלקת על הלינק ונכנסת לאתר?" at bounding box center [84, 146] width 80 height 7
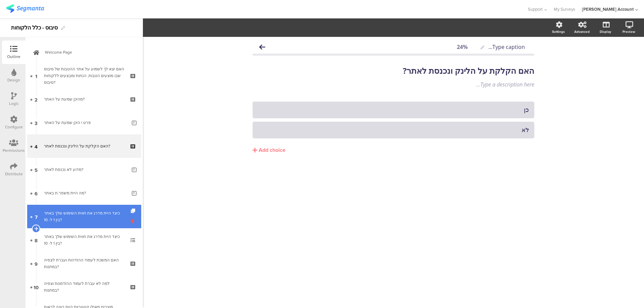
click at [131, 220] on icon at bounding box center [134, 221] width 6 height 6
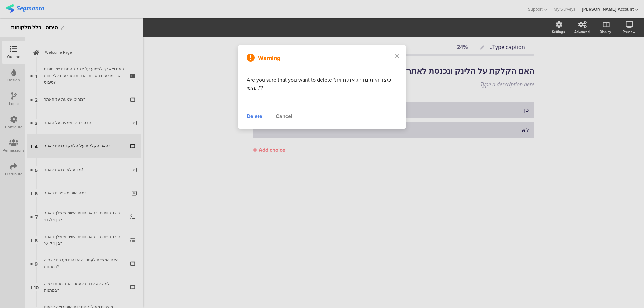
click at [262, 116] on div "Delete" at bounding box center [254, 116] width 16 height 8
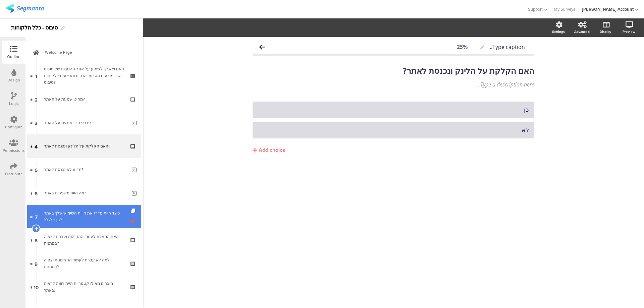
click at [131, 221] on icon at bounding box center [134, 221] width 6 height 6
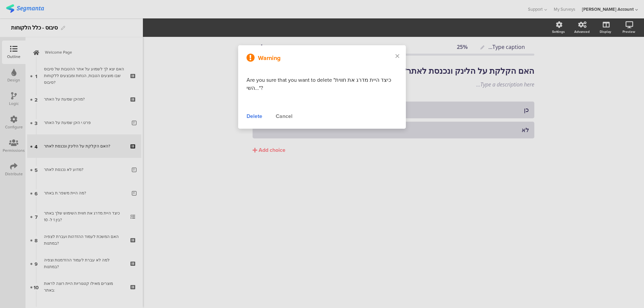
click at [249, 117] on div "Delete" at bounding box center [254, 116] width 16 height 8
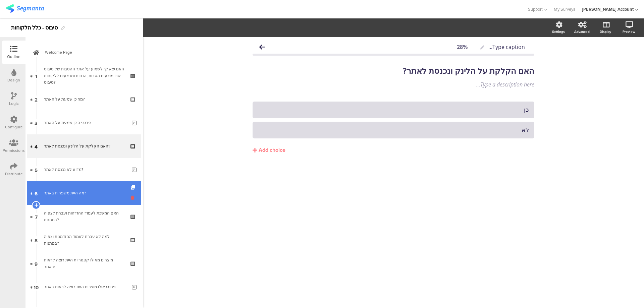
click at [131, 197] on icon at bounding box center [134, 197] width 6 height 6
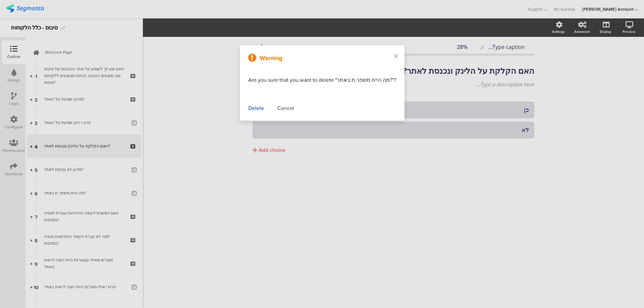
click at [258, 109] on div "Delete" at bounding box center [256, 108] width 16 height 8
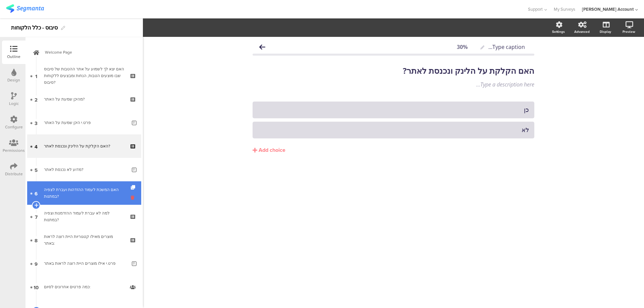
click at [131, 198] on icon at bounding box center [134, 197] width 6 height 6
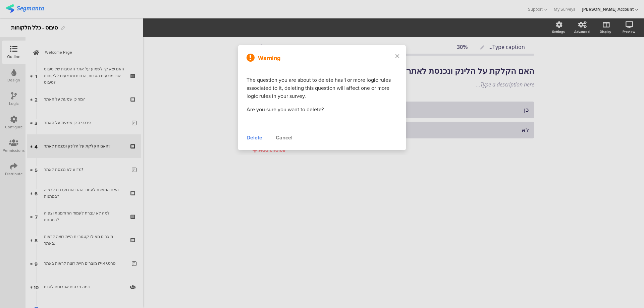
click at [287, 137] on div "Cancel" at bounding box center [283, 138] width 17 height 8
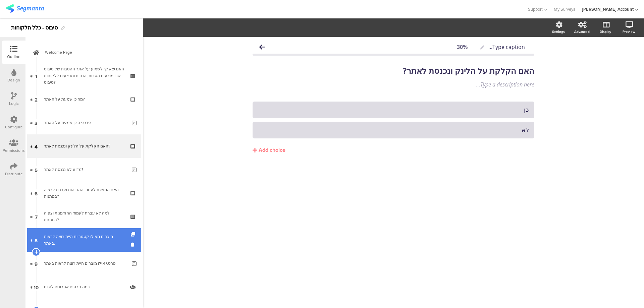
click at [114, 238] on div "מוצרים מאילו קטגוריות היית רוצה לראות באתר:" at bounding box center [84, 239] width 80 height 13
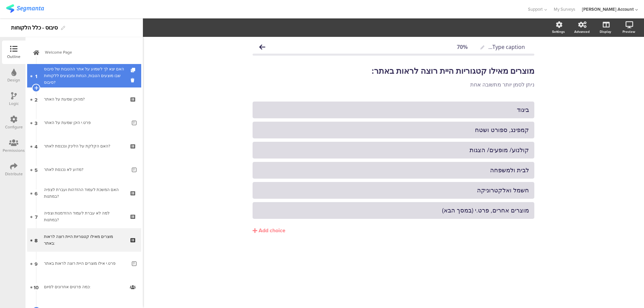
click at [95, 70] on div "האם יצא לך לשמוע על אתר ההטבות של סיבוס שבו מוצעים הטבות, הנחות ומבצעים ללקוחות…" at bounding box center [84, 76] width 80 height 20
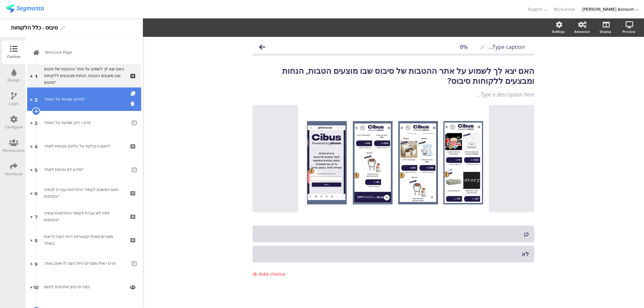
click at [94, 91] on link "2 מהיכן שמעת על האתר?" at bounding box center [84, 98] width 114 height 23
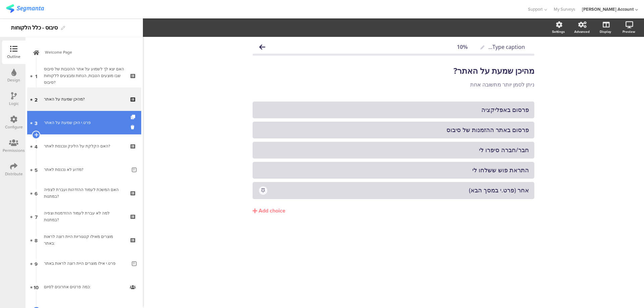
click at [88, 117] on link "3 פרט.י היכן שמעת על האתר" at bounding box center [84, 122] width 114 height 23
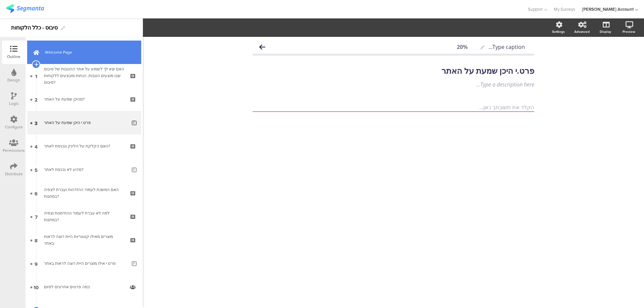
click at [61, 45] on link "Welcome Page" at bounding box center [84, 52] width 114 height 23
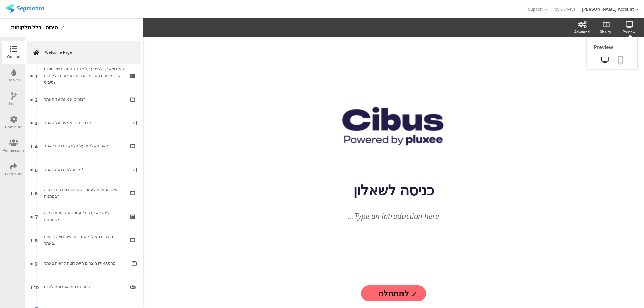
click at [618, 60] on icon at bounding box center [619, 60] width 5 height 8
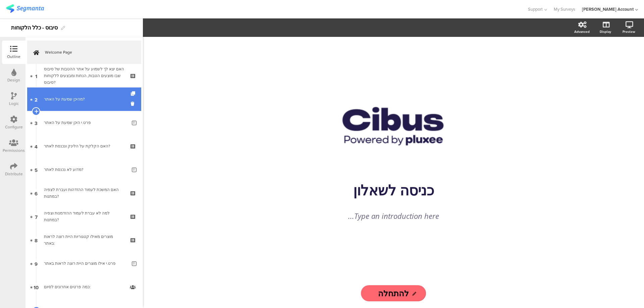
click at [100, 101] on div "מהיכן שמעת על האתר?" at bounding box center [84, 99] width 80 height 7
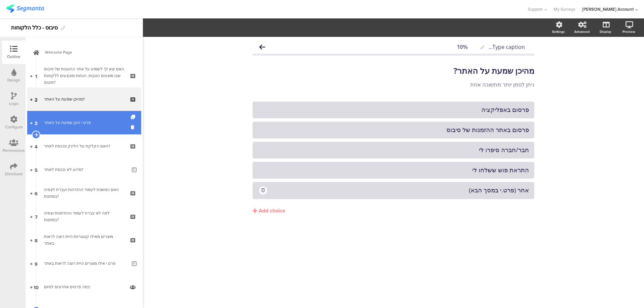
click at [96, 121] on div "פרט.י היכן שמעת על האתר" at bounding box center [85, 122] width 83 height 7
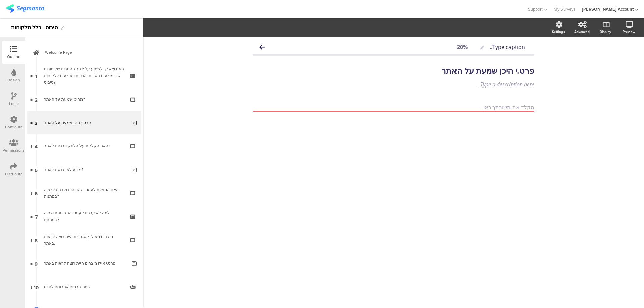
click at [8, 95] on div "Logic" at bounding box center [13, 98] width 23 height 23
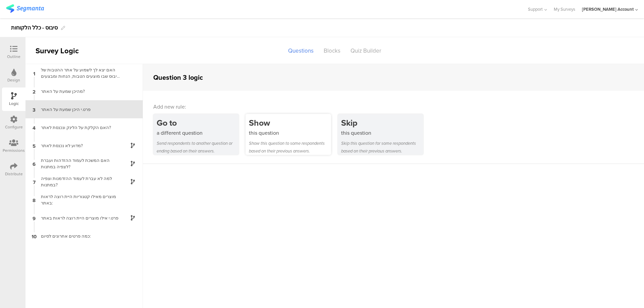
click at [270, 122] on div "Show" at bounding box center [290, 123] width 82 height 12
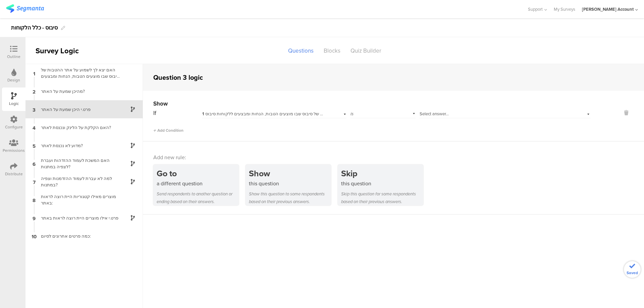
click at [271, 111] on span "1 האם יצא לך לשמוע על אתר ההטבות של סיבוס שבו מוצעים הטבות, הנחות ומבצעים ללקוח…" at bounding box center [296, 114] width 188 height 6
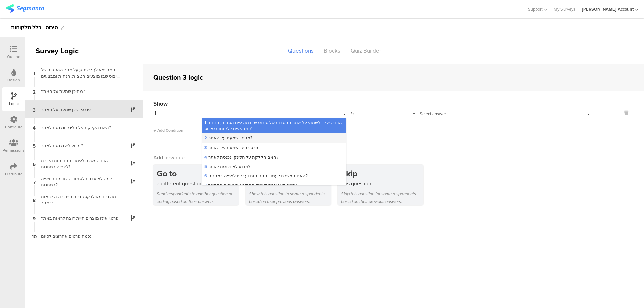
click at [263, 137] on div "2 מהיכן שמעת על האתר?" at bounding box center [273, 137] width 143 height 9
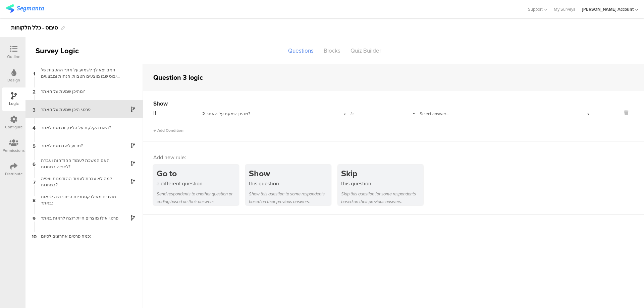
click at [437, 112] on span "Select answer..." at bounding box center [433, 114] width 29 height 6
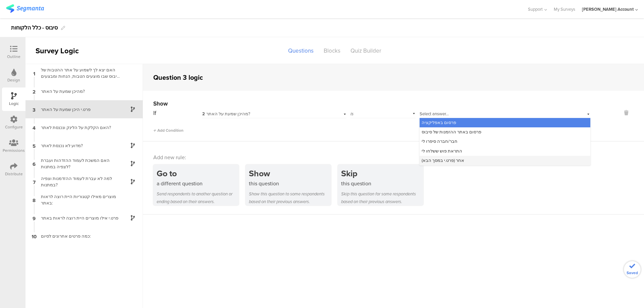
click at [456, 161] on span "אחר (פרט.י במסך הבא)" at bounding box center [442, 160] width 43 height 6
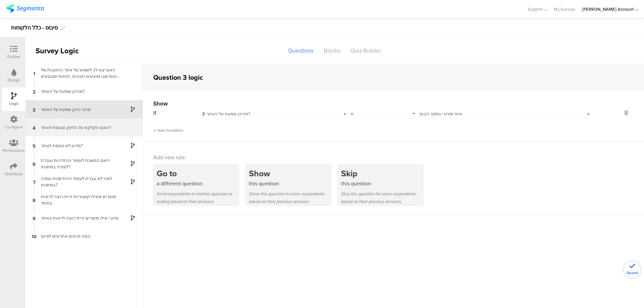
click at [60, 125] on div "האם הקלקת על הלינק ונכנסת לאתר?" at bounding box center [79, 127] width 84 height 6
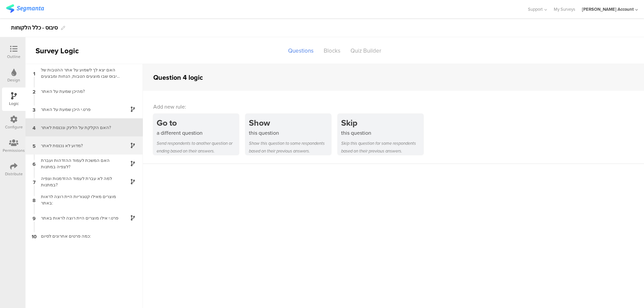
click at [72, 146] on div "מדוע לא נכנסת לאתר?" at bounding box center [79, 145] width 84 height 6
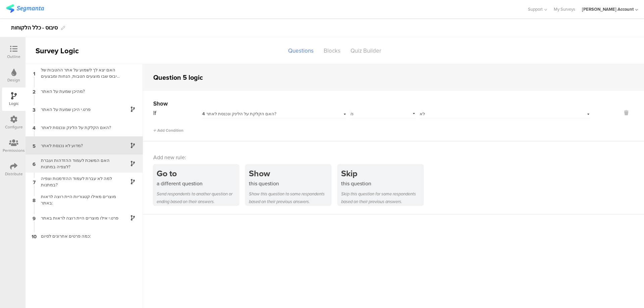
click at [93, 161] on div "האם המשכת לעמוד ההזדהות ועברת לצפיה במתנות?" at bounding box center [79, 163] width 84 height 13
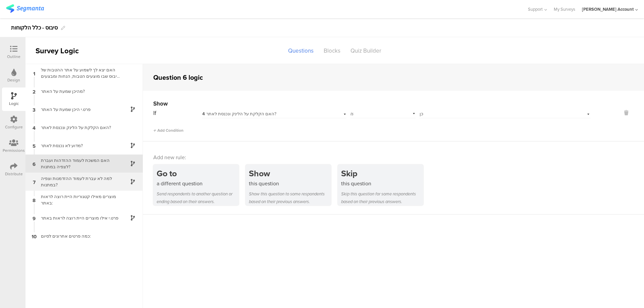
click at [96, 181] on div "למה לא עברת לעמוד ההזדמנות וצפיה במתנות?" at bounding box center [79, 181] width 84 height 13
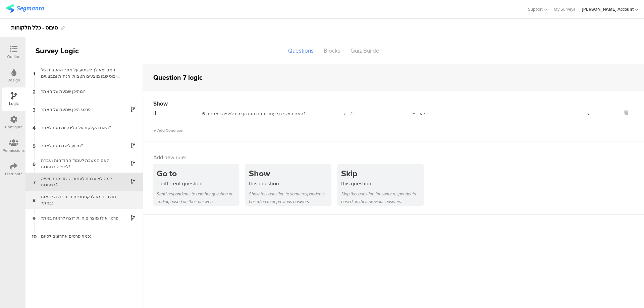
click at [103, 197] on div "מוצרים מאילו קטגוריות היית רוצה לראות באתר:" at bounding box center [79, 199] width 84 height 13
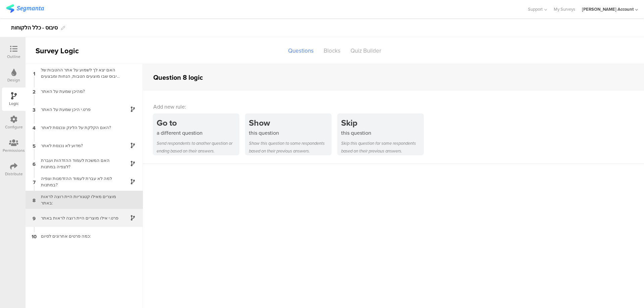
click at [111, 220] on div "פרט.י אילו מוצרים היית רוצה לראות באתר" at bounding box center [79, 218] width 84 height 6
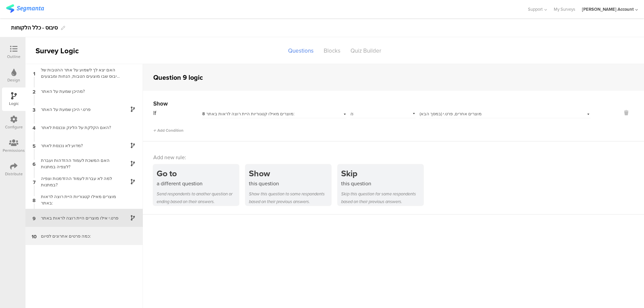
click at [105, 238] on div "כמה פרטים אחרונים לסיום:" at bounding box center [79, 236] width 84 height 6
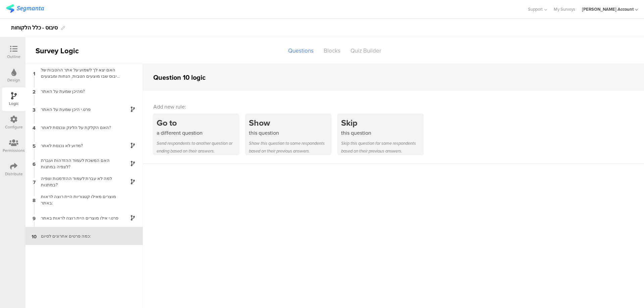
click at [12, 50] on icon at bounding box center [13, 48] width 7 height 7
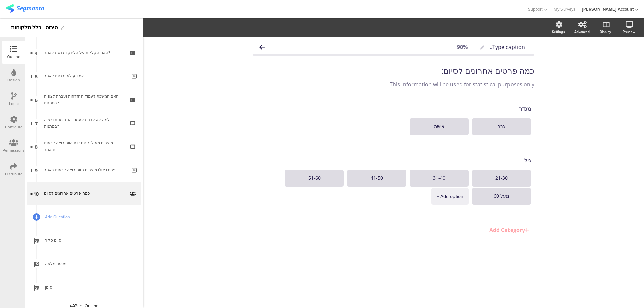
scroll to position [100, 0]
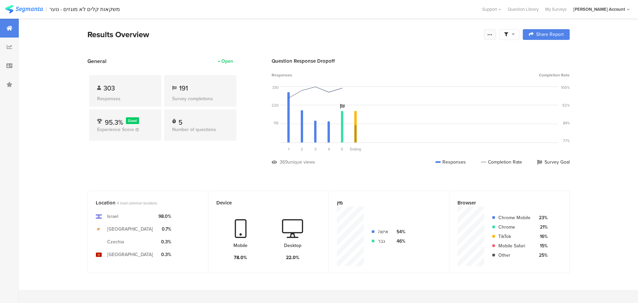
click at [492, 36] on icon at bounding box center [490, 34] width 5 height 5
click at [438, 84] on link "Edit survey" at bounding box center [444, 87] width 107 height 15
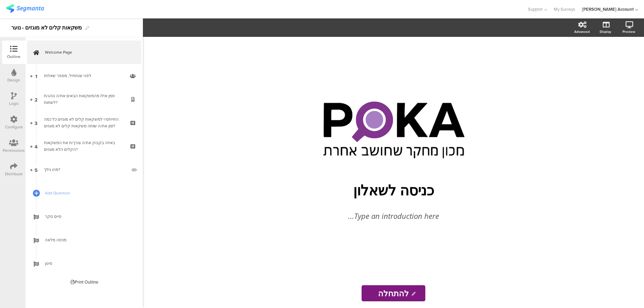
click at [10, 170] on div "Distribute" at bounding box center [13, 169] width 23 height 23
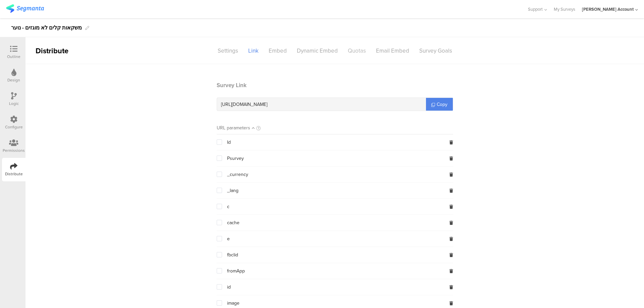
click at [353, 49] on div "Quotas" at bounding box center [357, 51] width 28 height 12
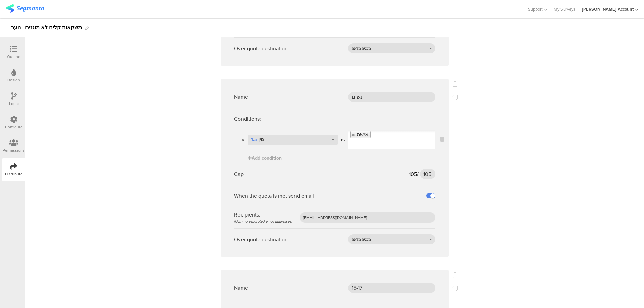
scroll to position [536, 0]
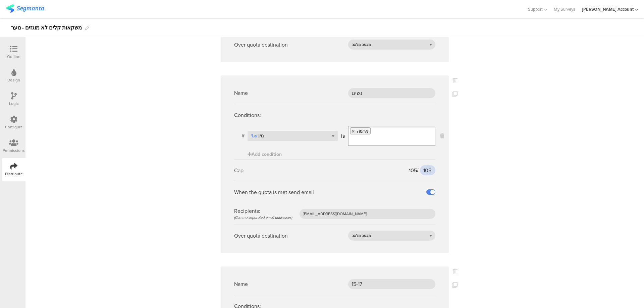
click at [420, 165] on input "105" at bounding box center [427, 170] width 15 height 10
type input "107"
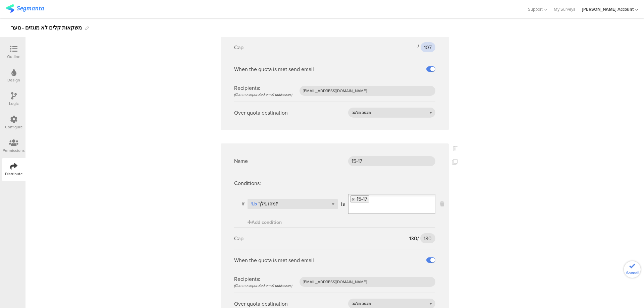
scroll to position [698, 0]
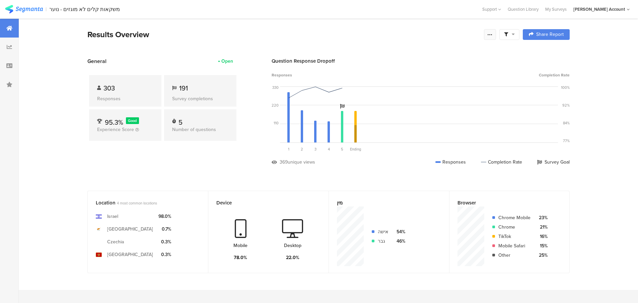
click at [491, 34] on icon at bounding box center [490, 34] width 5 height 5
click at [451, 86] on link "Edit survey" at bounding box center [444, 87] width 107 height 15
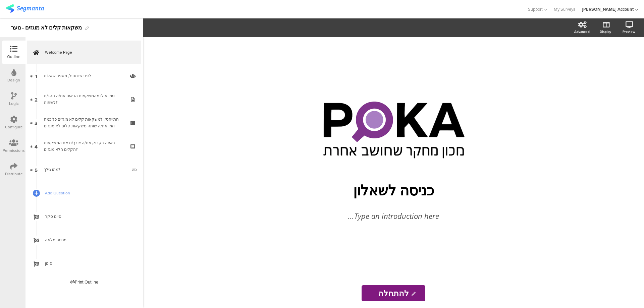
click at [10, 168] on icon at bounding box center [13, 166] width 7 height 7
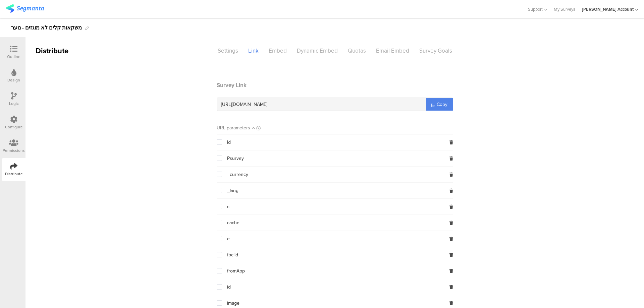
click at [357, 50] on div "Quotas" at bounding box center [357, 51] width 28 height 12
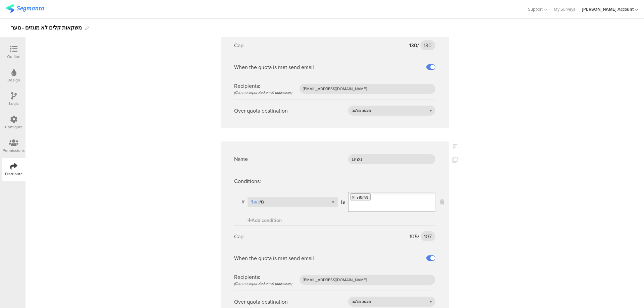
scroll to position [698, 0]
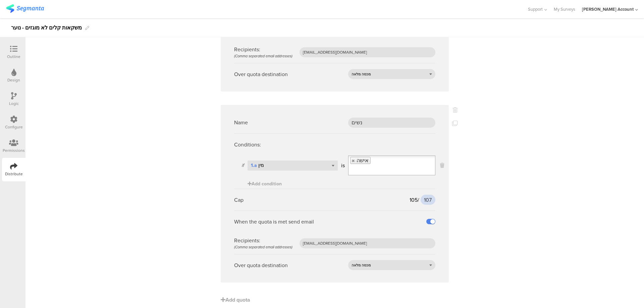
click at [424, 195] on input "107" at bounding box center [427, 200] width 15 height 10
type input "110"
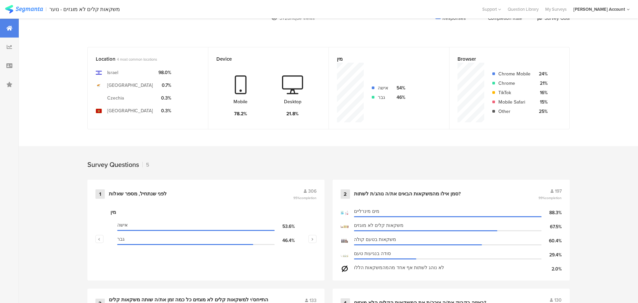
scroll to position [134, 0]
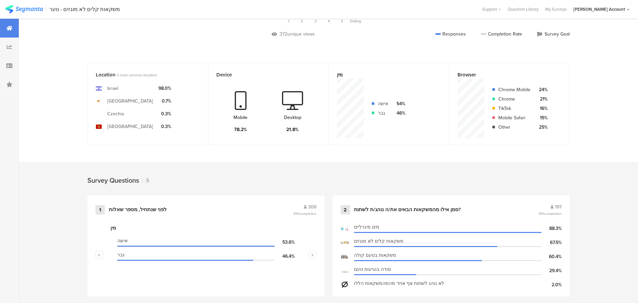
scroll to position [134, 0]
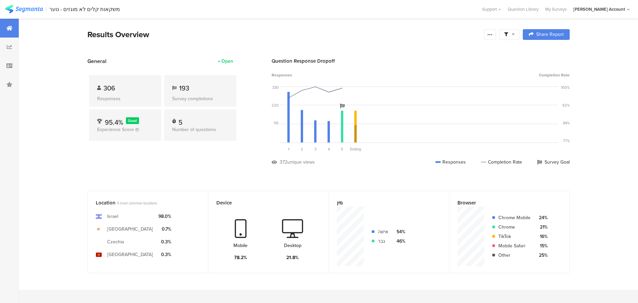
click at [515, 36] on icon at bounding box center [513, 34] width 3 height 5
click at [427, 36] on div "Results Overview" at bounding box center [283, 34] width 393 height 12
click at [492, 33] on icon at bounding box center [490, 34] width 5 height 5
click at [439, 101] on div "Export Results" at bounding box center [444, 102] width 107 height 7
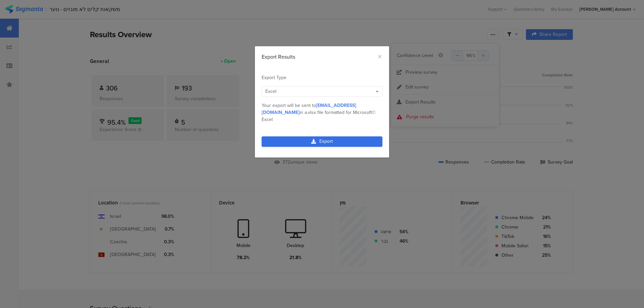
click at [350, 136] on link "Export" at bounding box center [321, 141] width 121 height 10
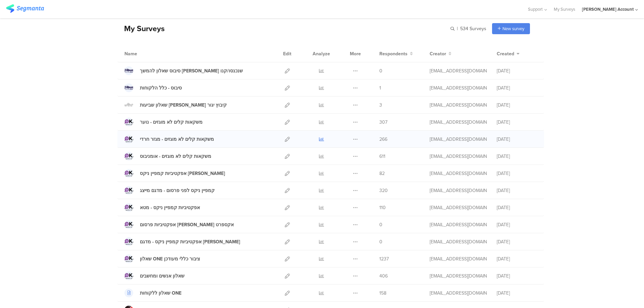
scroll to position [45, 0]
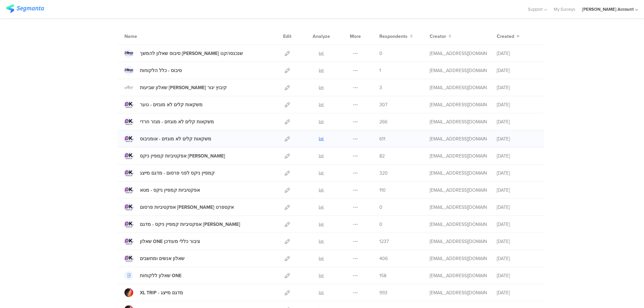
click at [319, 138] on icon at bounding box center [321, 138] width 5 height 5
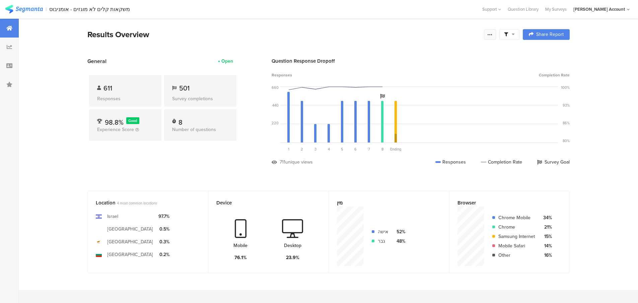
click at [493, 35] on icon at bounding box center [490, 34] width 5 height 5
click at [447, 99] on div "Export Results" at bounding box center [444, 102] width 107 height 7
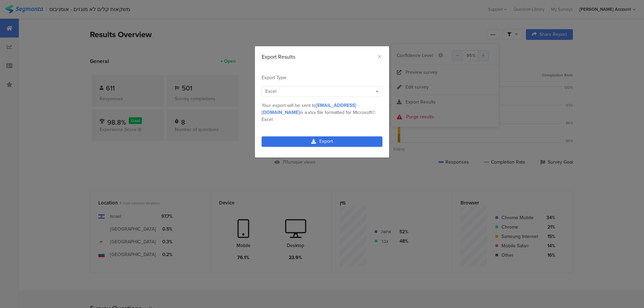
click at [338, 136] on link "Export" at bounding box center [321, 141] width 121 height 10
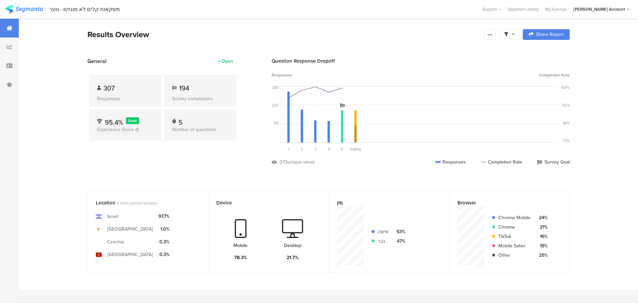
click at [515, 32] on icon at bounding box center [513, 34] width 3 height 5
click at [549, 52] on div "Complete Responses Only" at bounding box center [512, 53] width 83 height 18
click at [509, 31] on div at bounding box center [510, 34] width 20 height 11
click at [514, 36] on span at bounding box center [509, 35] width 11 height 6
click at [542, 52] on span at bounding box center [544, 53] width 10 height 5
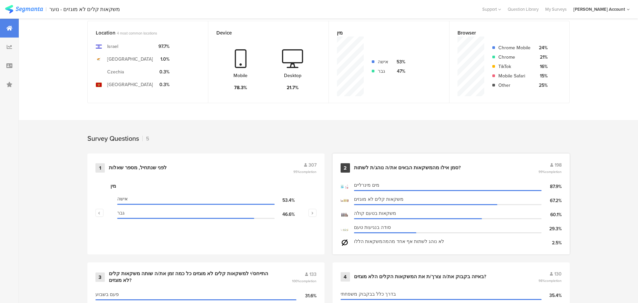
scroll to position [224, 0]
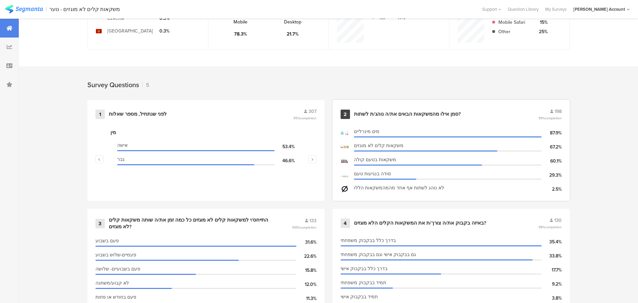
click at [435, 113] on div "סמן אילו מהמשקאות הבאים את/ה נוהג/ת לשתות?" at bounding box center [407, 114] width 107 height 7
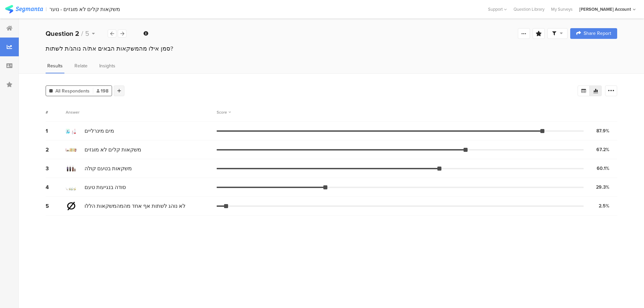
click at [117, 87] on div at bounding box center [119, 90] width 11 height 11
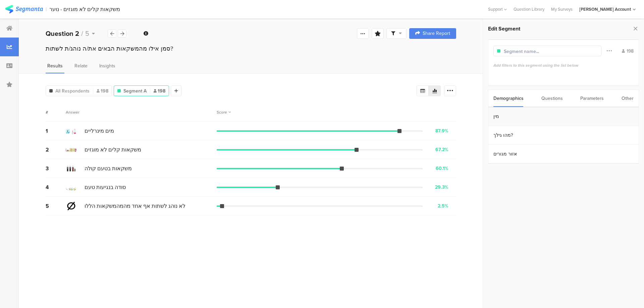
click at [504, 115] on section "מין" at bounding box center [563, 116] width 150 height 19
click at [507, 114] on div "גבר" at bounding box center [563, 113] width 135 height 6
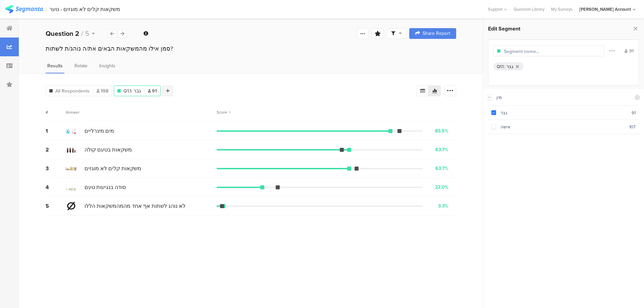
click at [168, 89] on icon at bounding box center [168, 90] width 4 height 5
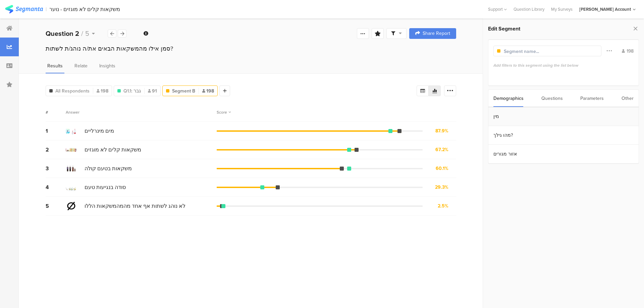
click at [516, 117] on section "מין" at bounding box center [563, 116] width 150 height 19
click at [516, 127] on div "אישה" at bounding box center [562, 127] width 133 height 6
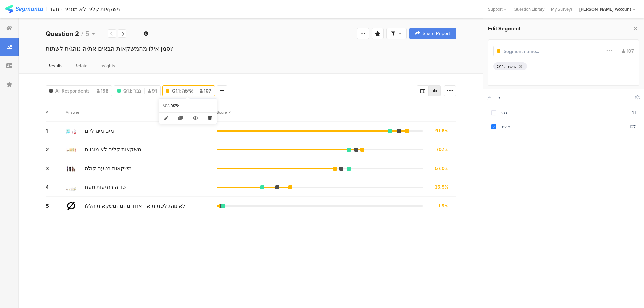
click at [207, 115] on icon at bounding box center [210, 118] width 14 height 11
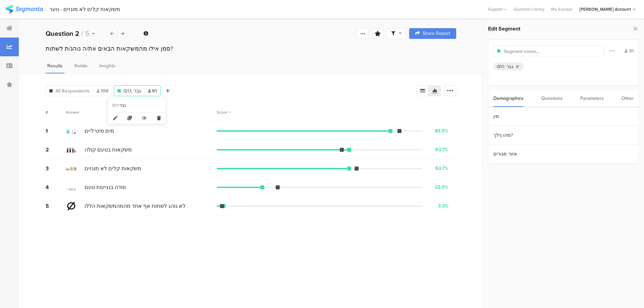
click at [158, 118] on icon at bounding box center [159, 118] width 14 height 11
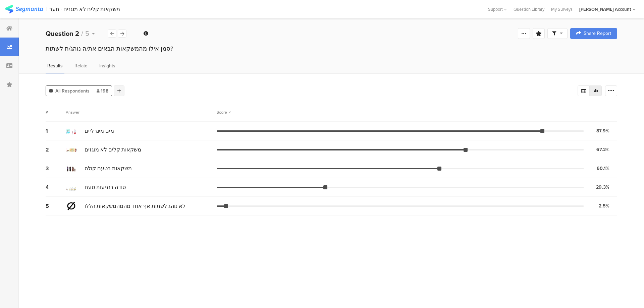
click at [116, 91] on div at bounding box center [119, 90] width 11 height 11
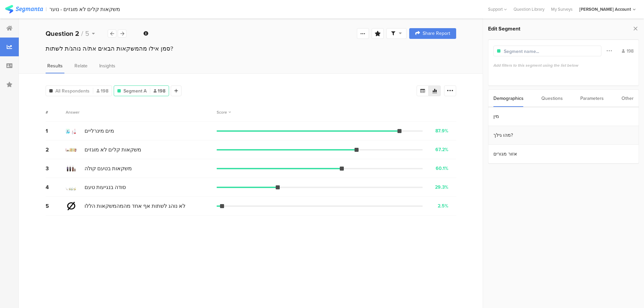
click at [509, 133] on section "מהו גילך?" at bounding box center [563, 135] width 150 height 19
click at [518, 126] on div "13-14" at bounding box center [563, 127] width 134 height 6
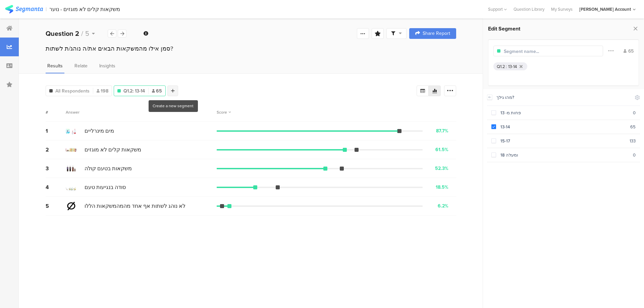
click at [172, 91] on icon at bounding box center [173, 90] width 4 height 5
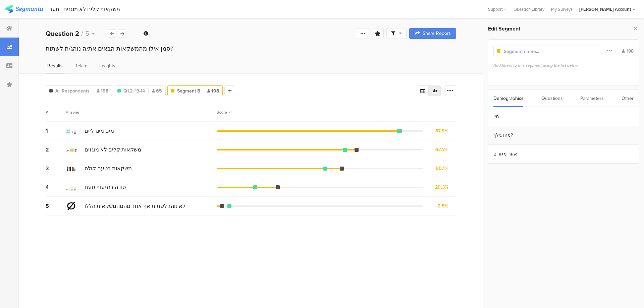
click at [523, 136] on section "מהו גילך?" at bounding box center [563, 135] width 150 height 19
click at [521, 141] on div "15-17" at bounding box center [562, 141] width 133 height 6
click at [124, 33] on icon at bounding box center [122, 34] width 4 height 4
